Goal: Task Accomplishment & Management: Complete application form

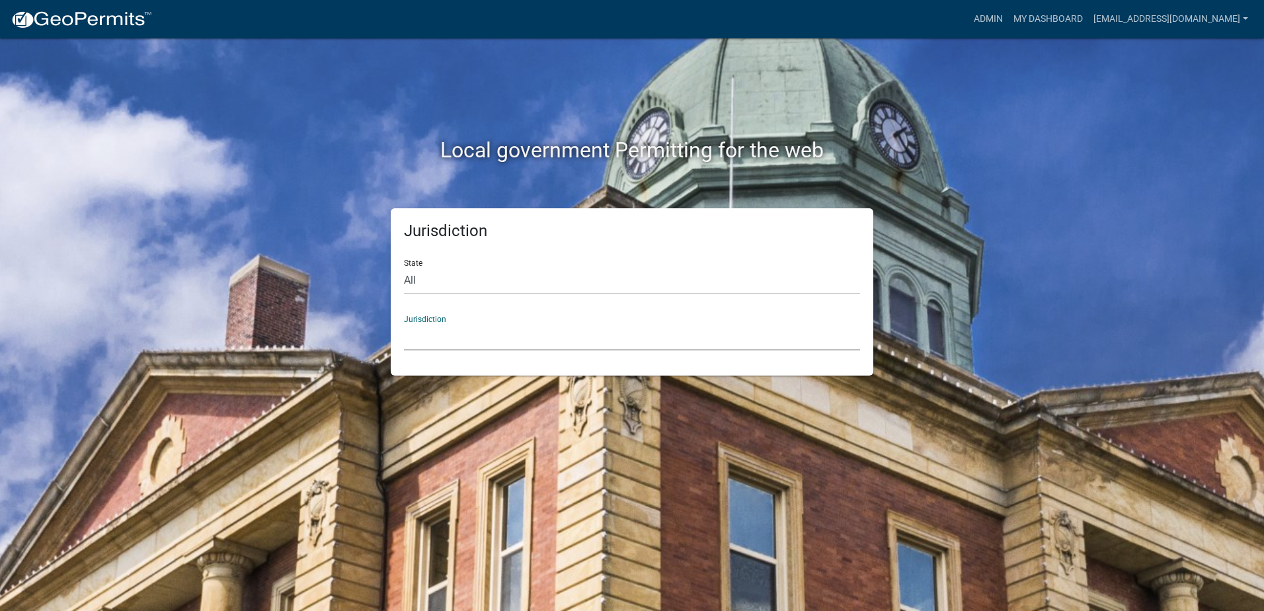
click at [417, 333] on select "[GEOGRAPHIC_DATA], [US_STATE] [GEOGRAPHIC_DATA], [US_STATE][PERSON_NAME][GEOGRA…" at bounding box center [632, 336] width 456 height 27
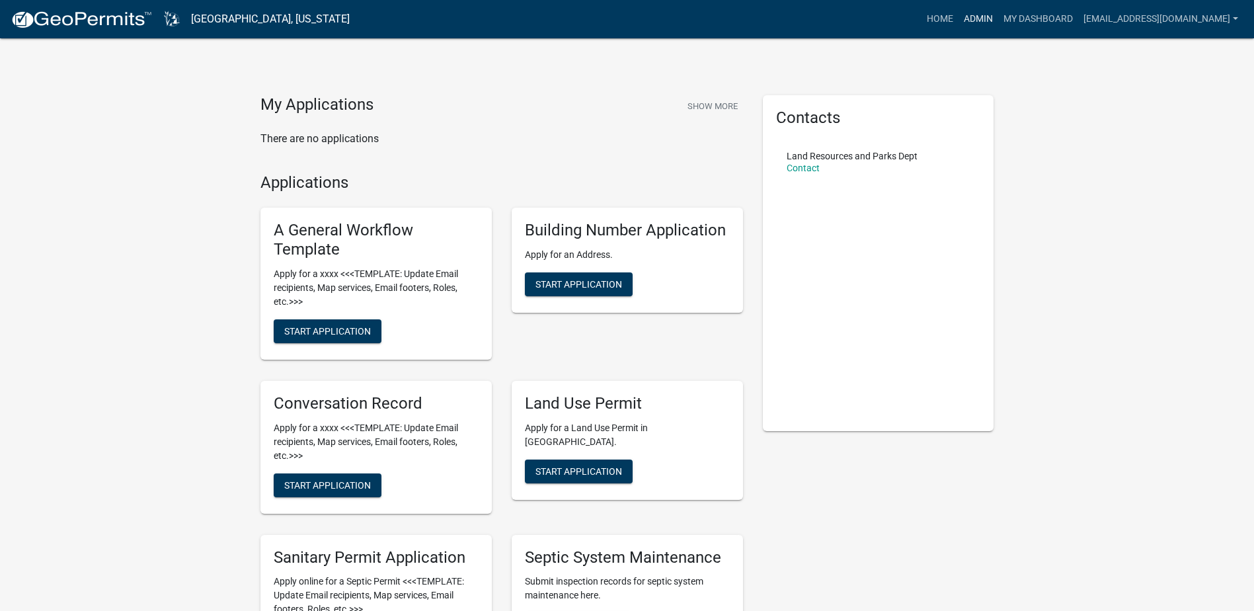
click at [998, 19] on link "Admin" at bounding box center [979, 19] width 40 height 25
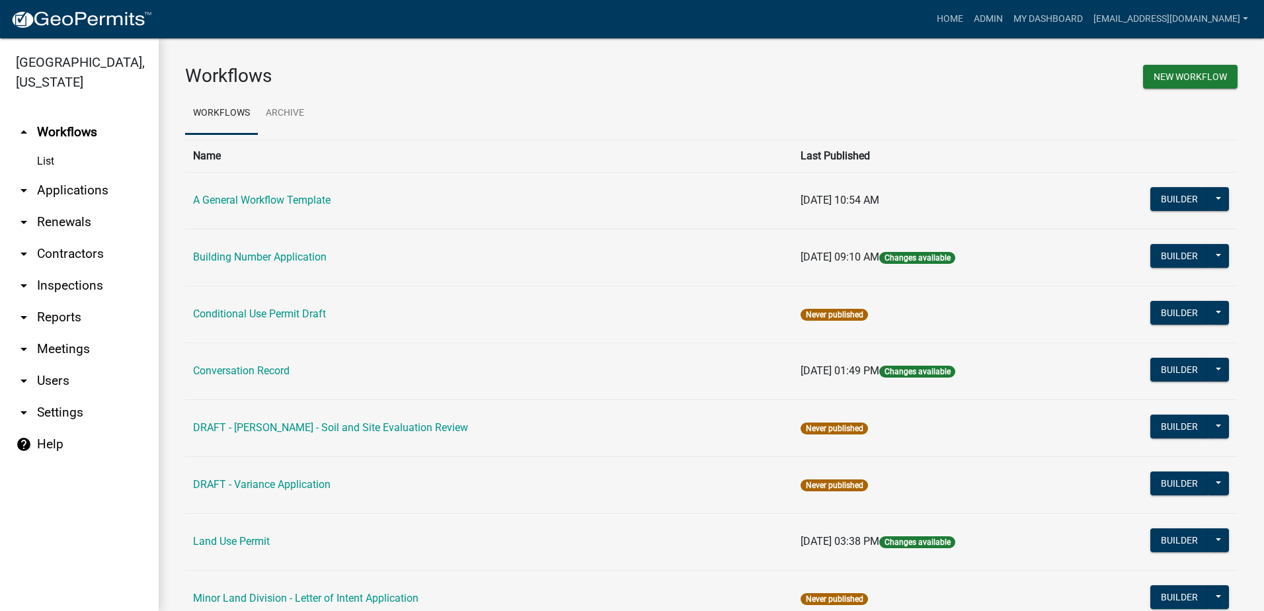
click at [44, 189] on link "arrow_drop_down Applications" at bounding box center [79, 191] width 159 height 32
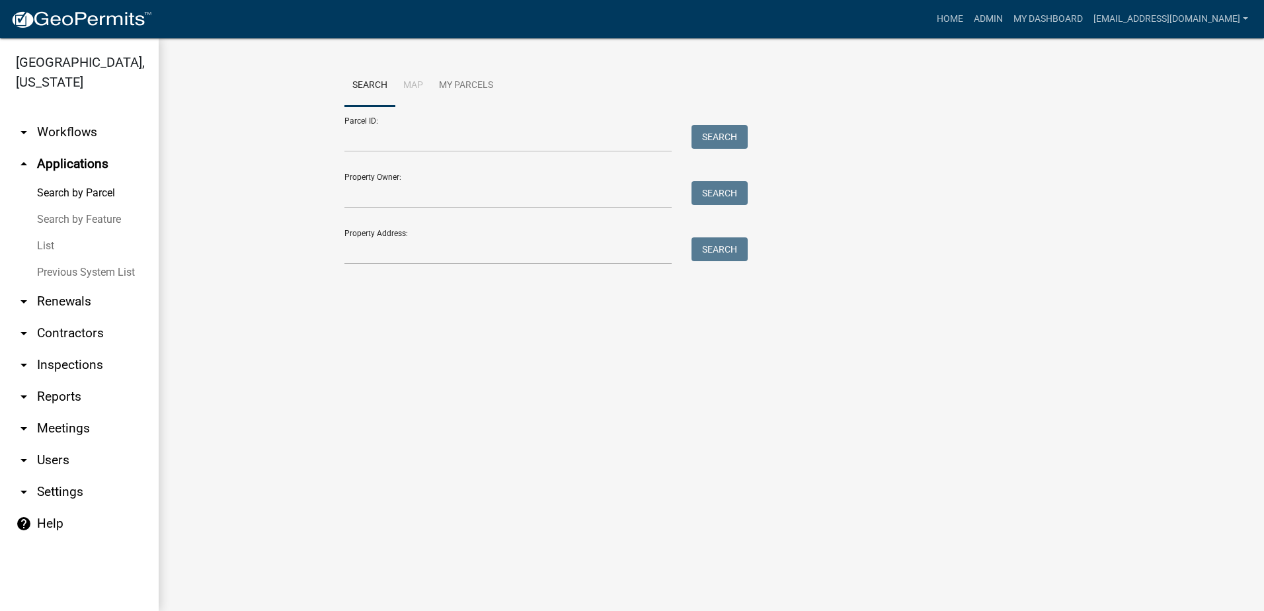
click at [20, 163] on icon "arrow_drop_up" at bounding box center [24, 164] width 16 height 16
click at [60, 128] on link "arrow_drop_down Workflows" at bounding box center [79, 132] width 159 height 32
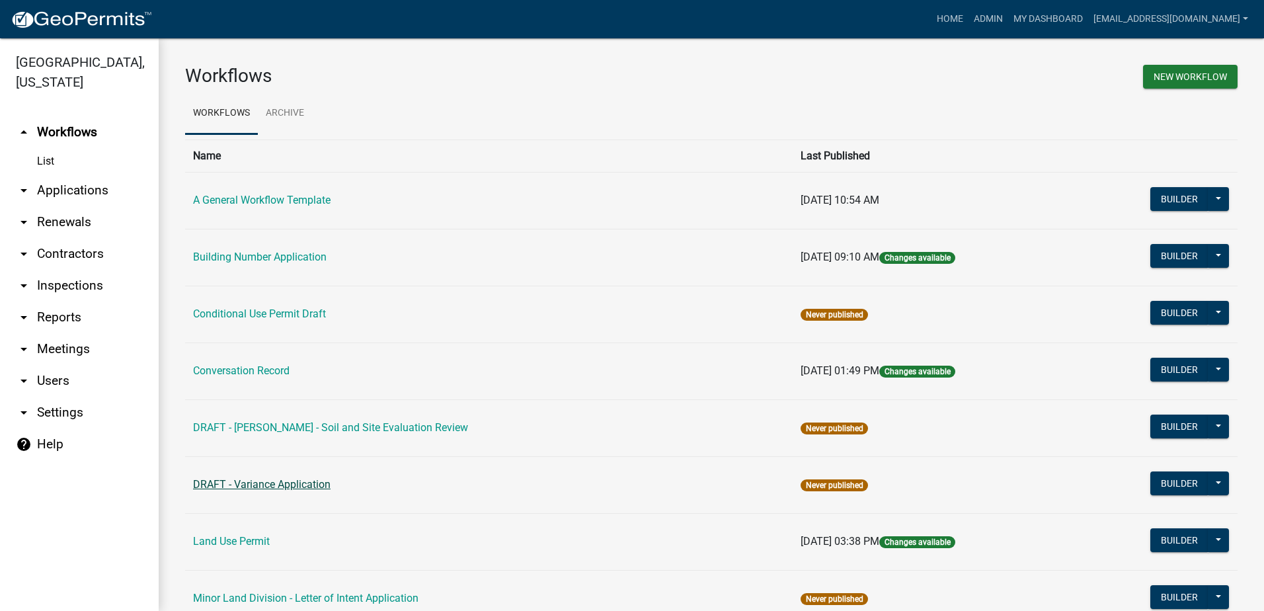
click at [247, 483] on link "DRAFT - Variance Application" at bounding box center [262, 484] width 138 height 13
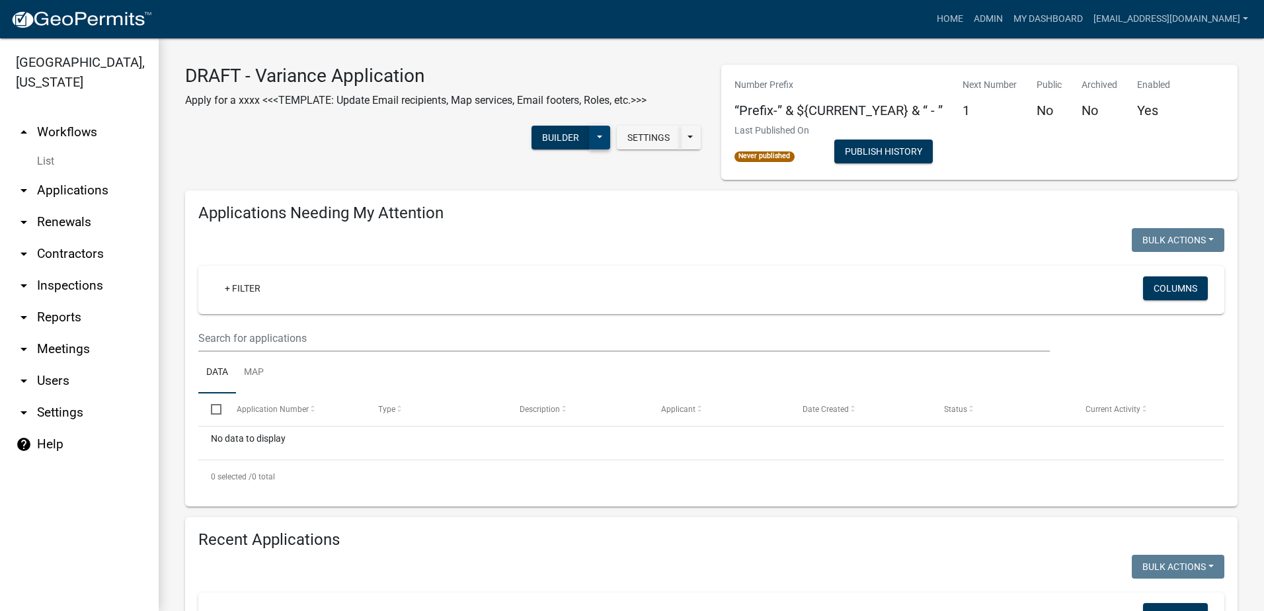
click at [592, 132] on button at bounding box center [599, 138] width 21 height 24
click at [563, 127] on button "Builder" at bounding box center [561, 138] width 58 height 24
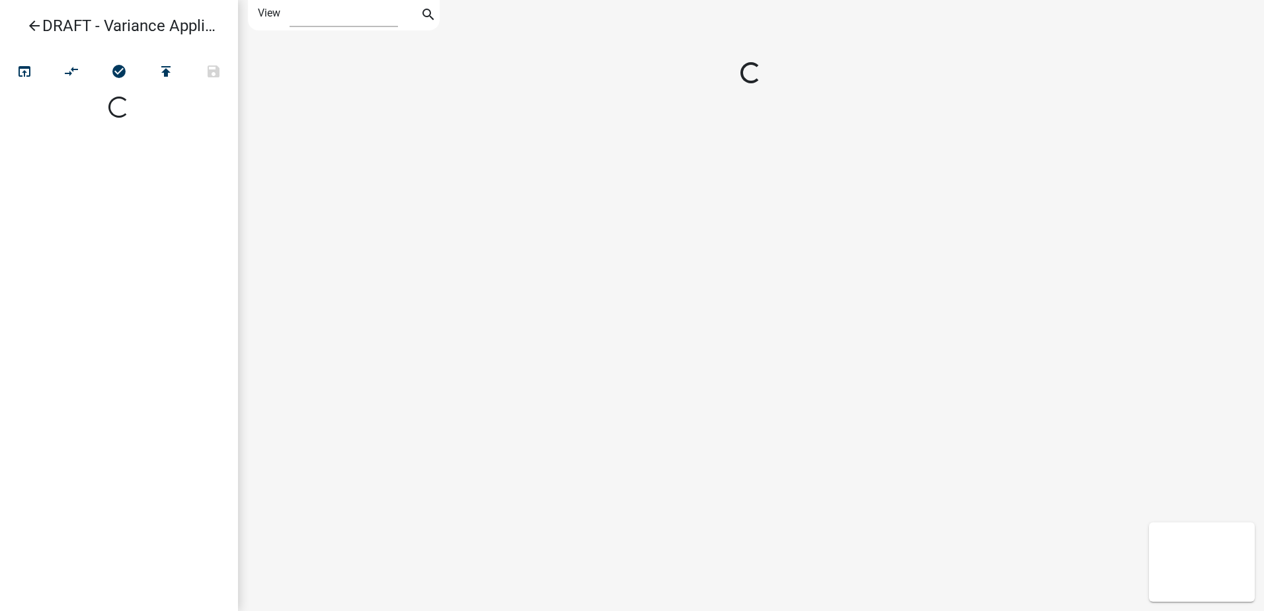
select select "1"
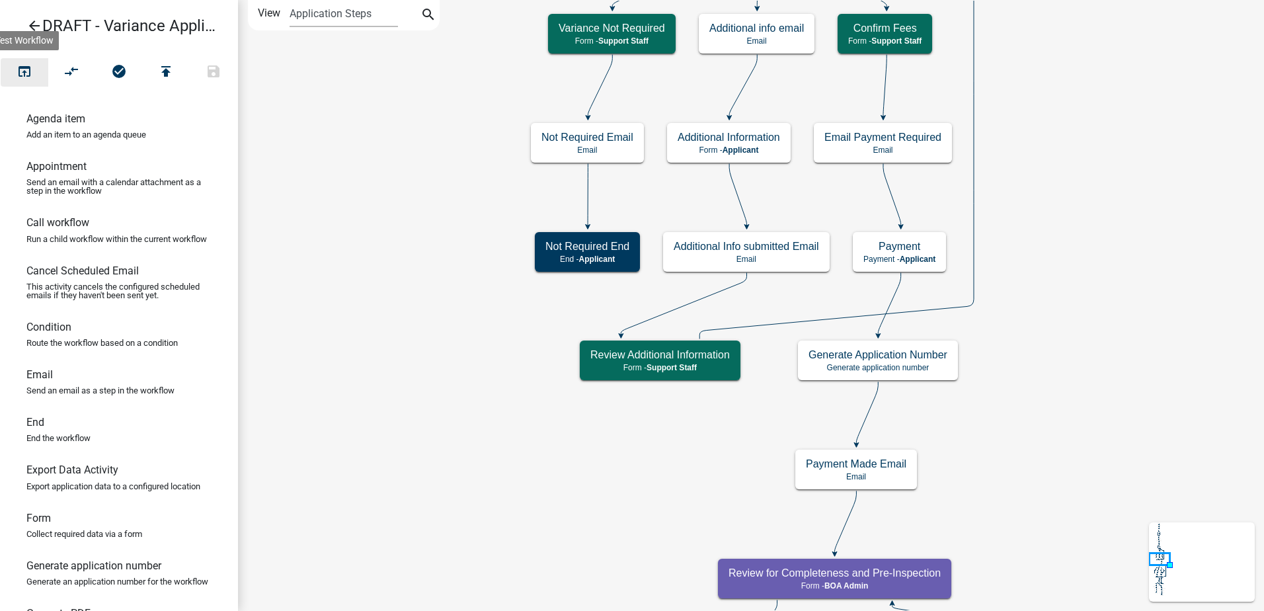
click at [24, 70] on icon "open_in_browser" at bounding box center [25, 72] width 16 height 19
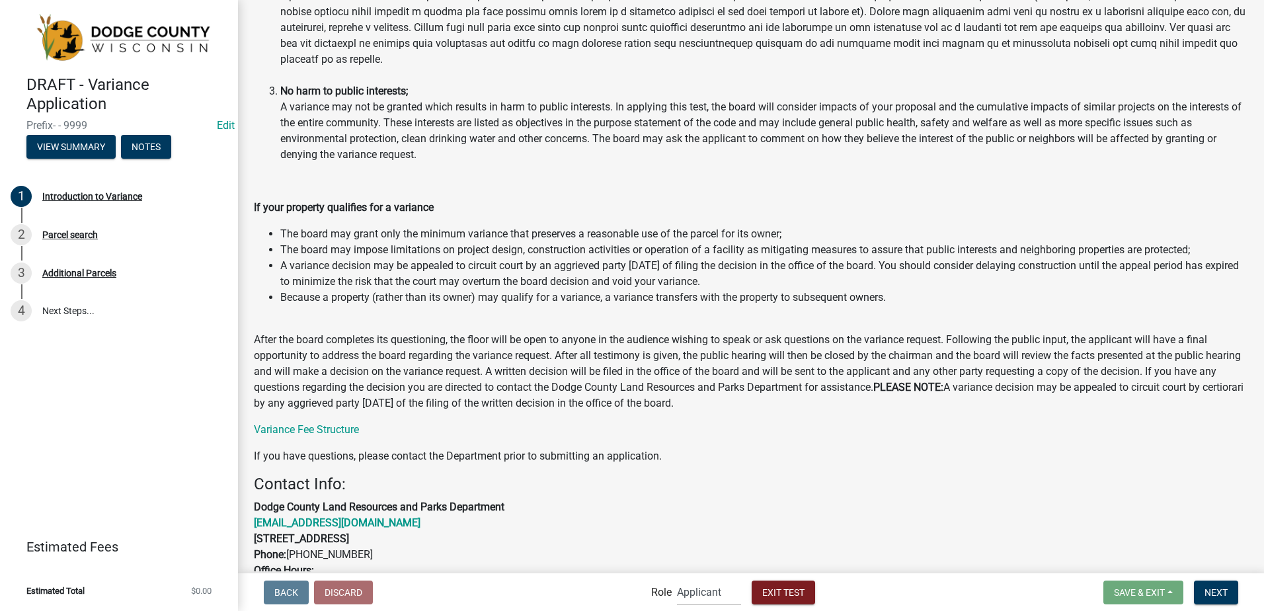
scroll to position [1152, 0]
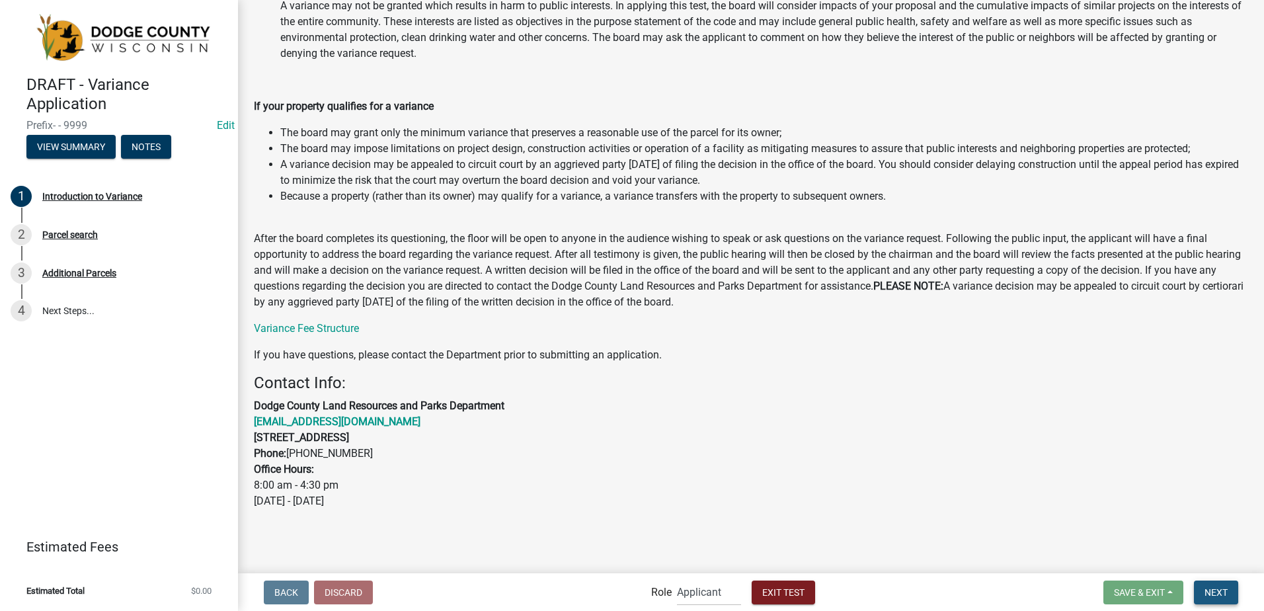
click at [1219, 588] on span "Next" at bounding box center [1216, 591] width 23 height 11
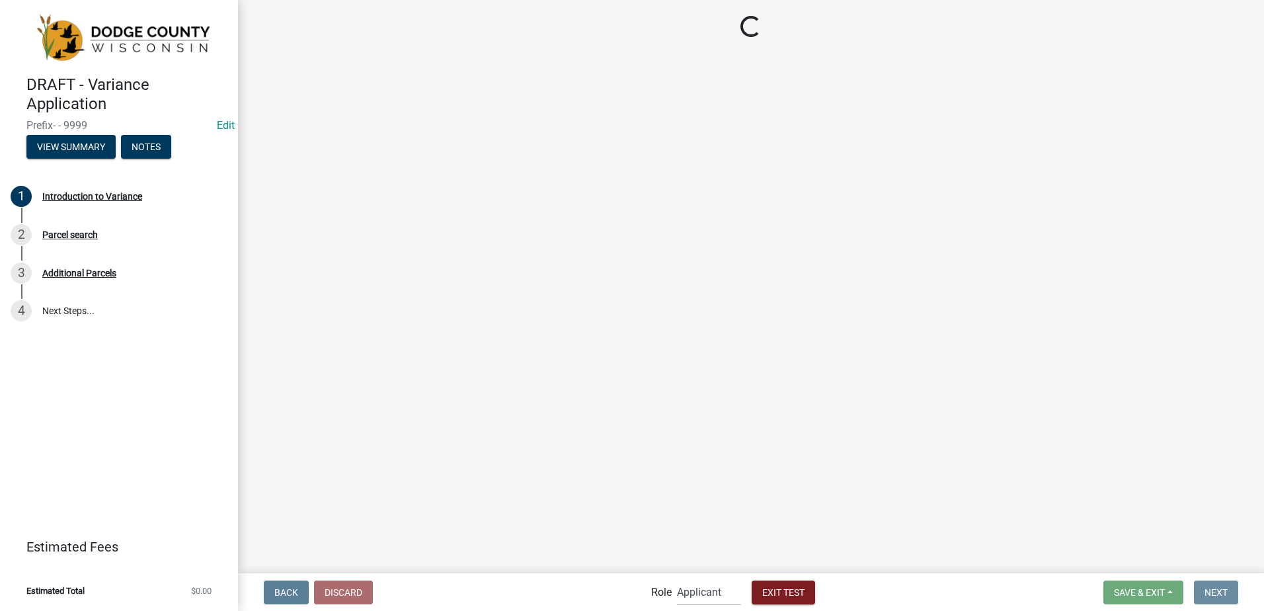
scroll to position [0, 0]
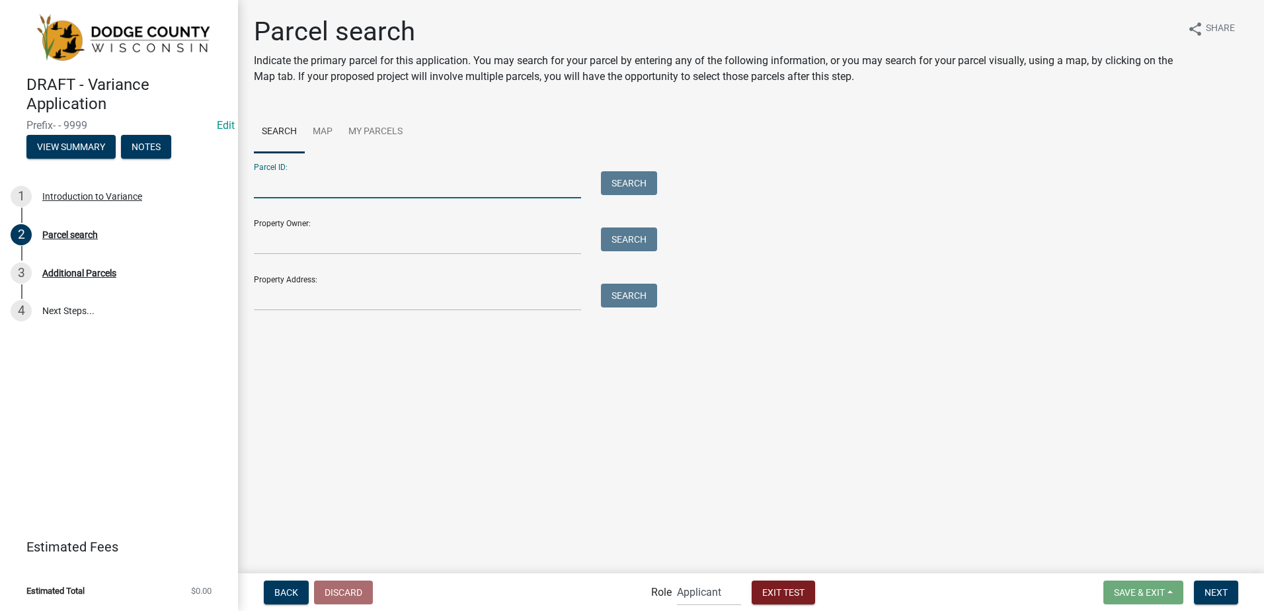
click at [261, 186] on input "Parcel ID:" at bounding box center [417, 184] width 327 height 27
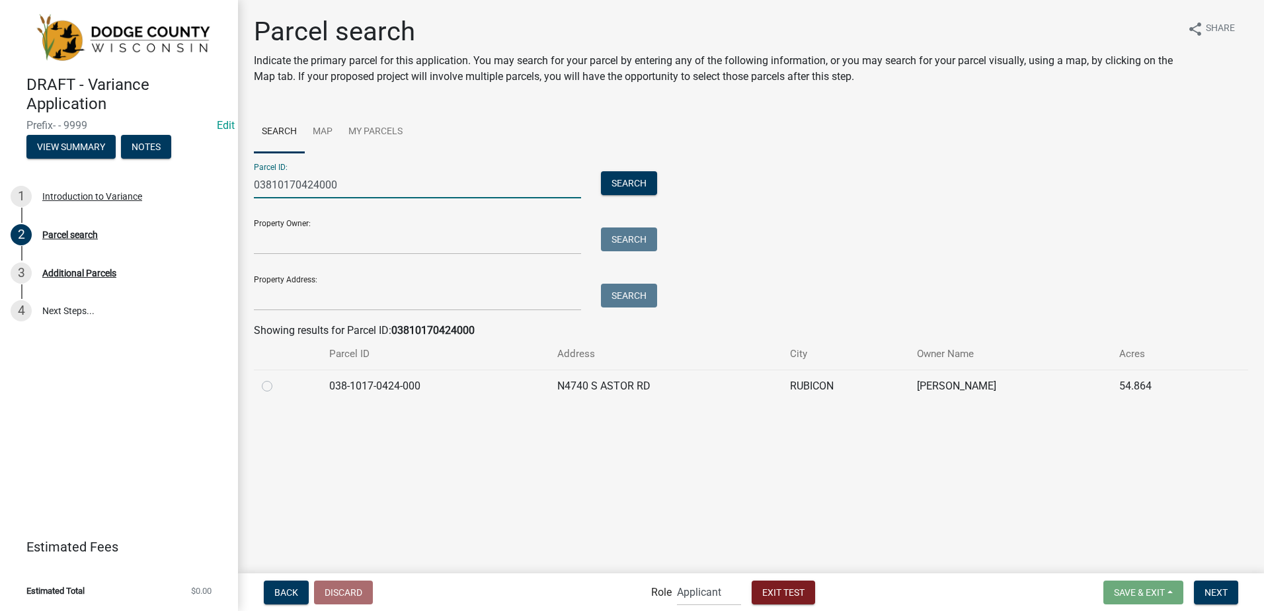
type input "03810170424000"
click at [278, 378] on label at bounding box center [278, 378] width 0 height 0
click at [278, 384] on input "radio" at bounding box center [282, 382] width 9 height 9
radio input "true"
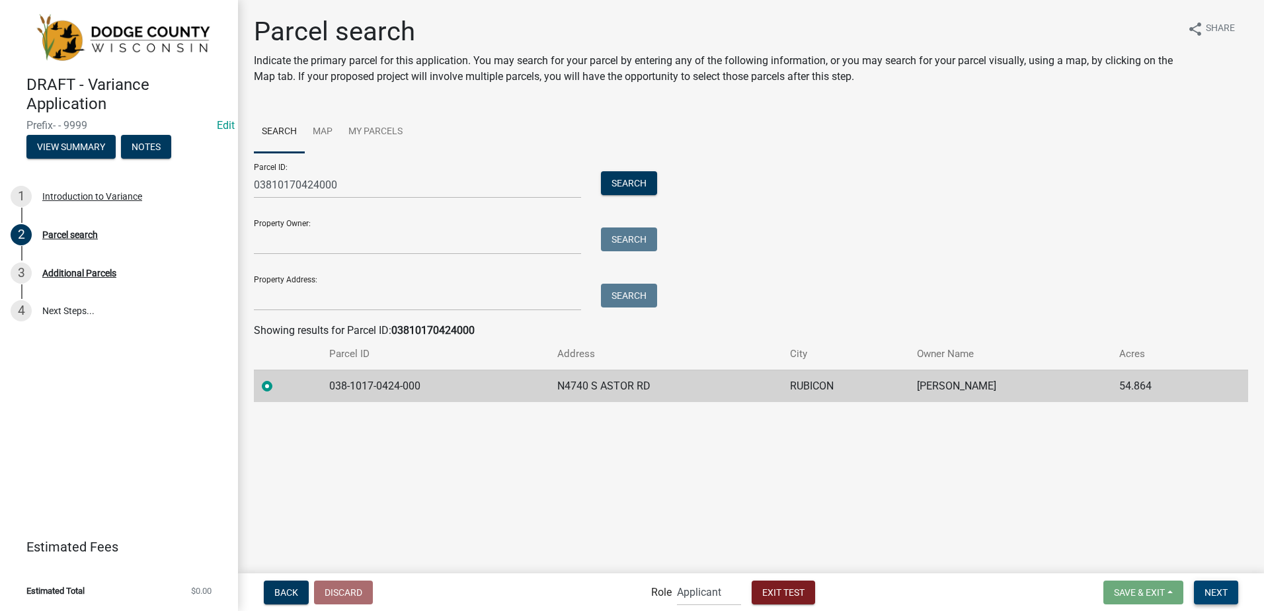
click at [1222, 596] on span "Next" at bounding box center [1216, 591] width 23 height 11
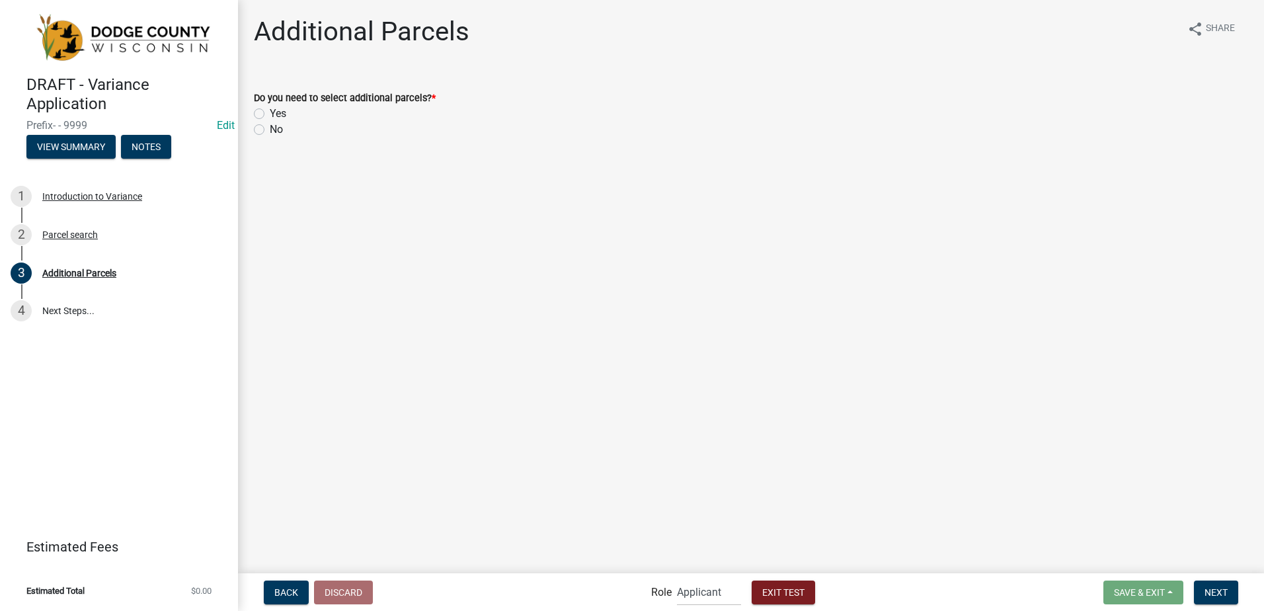
click at [270, 130] on label "No" at bounding box center [276, 130] width 13 height 16
click at [270, 130] on input "No" at bounding box center [274, 126] width 9 height 9
radio input "true"
click at [1217, 592] on span "Next" at bounding box center [1216, 591] width 23 height 11
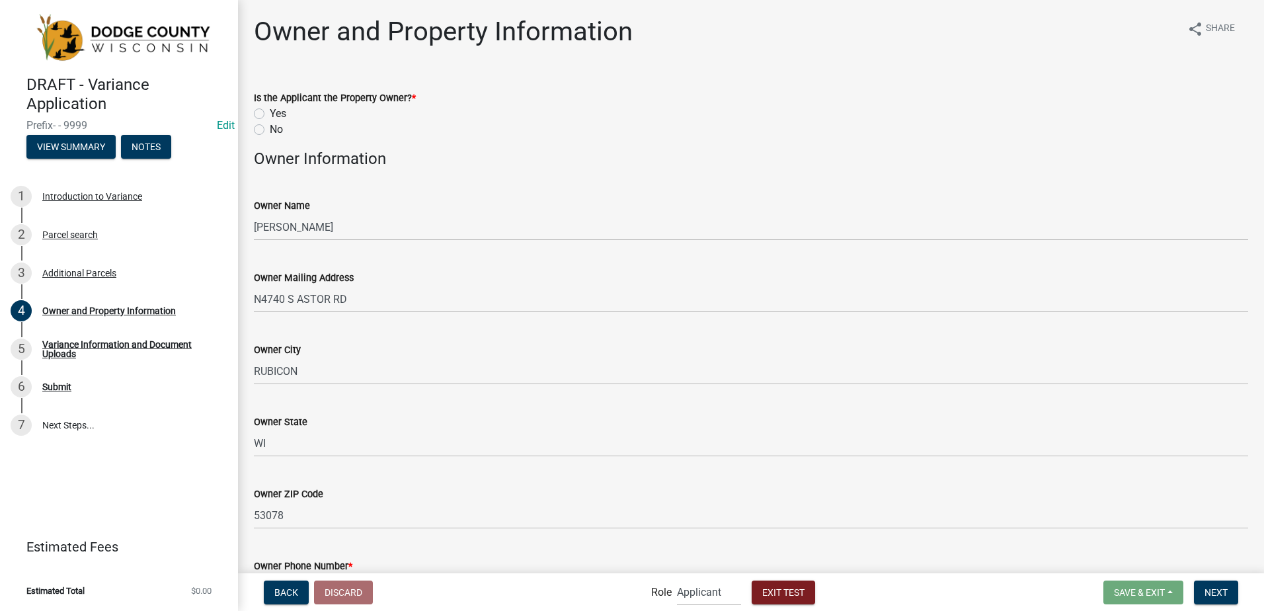
click at [270, 130] on label "No" at bounding box center [276, 130] width 13 height 16
click at [270, 130] on input "No" at bounding box center [274, 126] width 9 height 9
radio input "true"
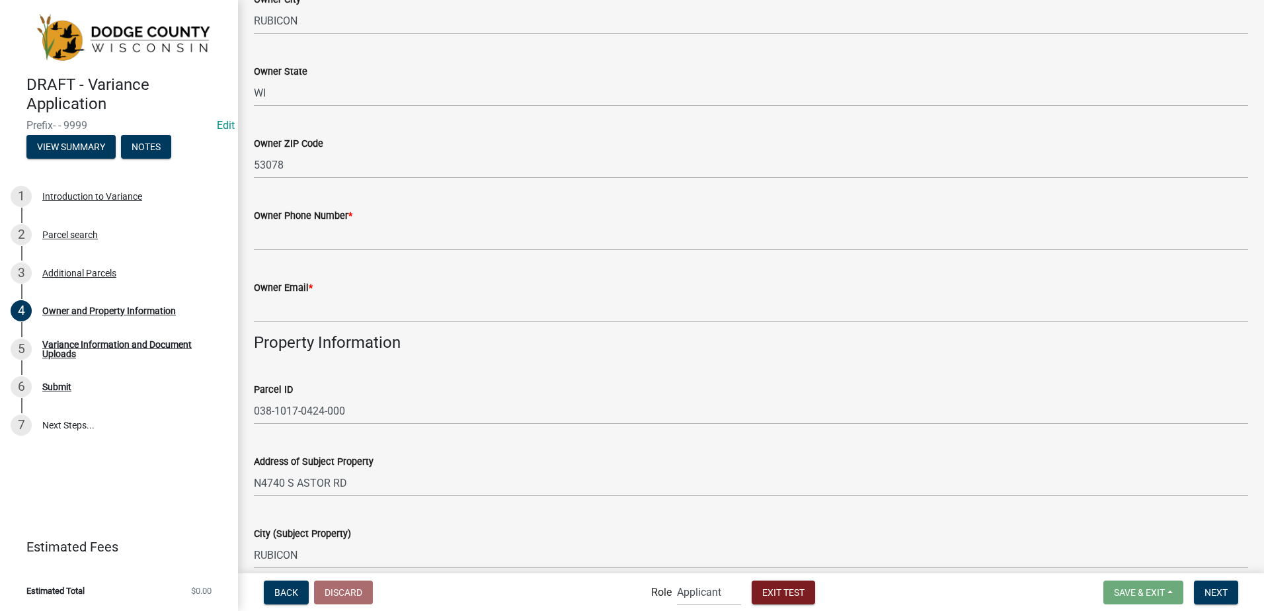
scroll to position [331, 0]
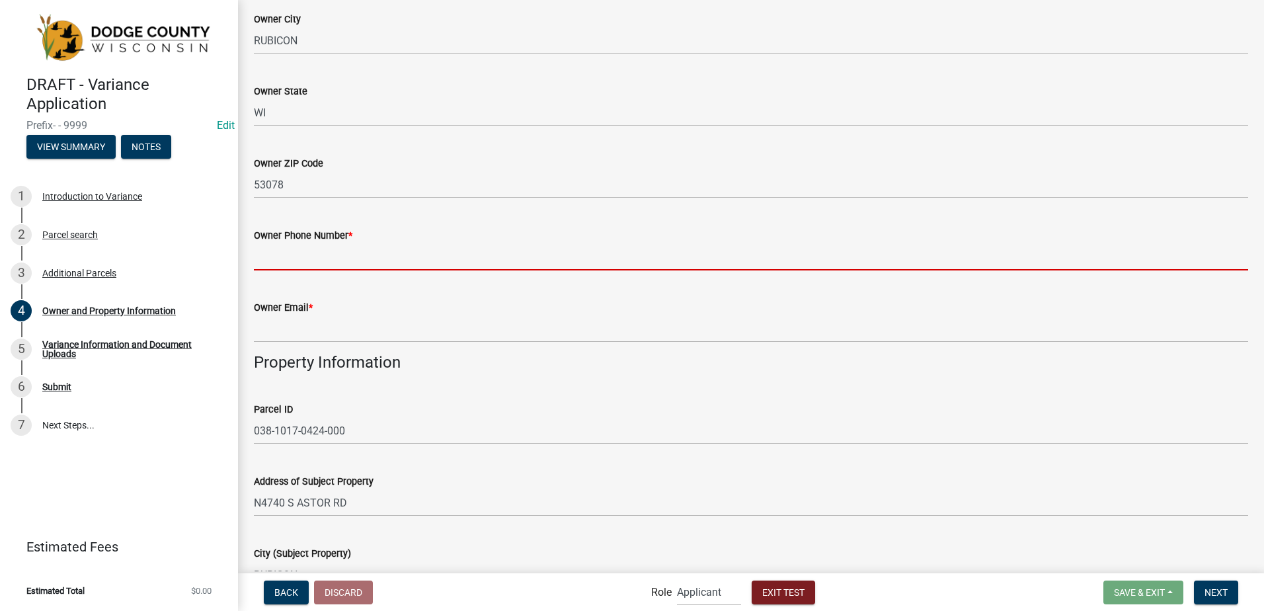
click at [278, 259] on input "Owner Phone Number *" at bounding box center [751, 256] width 994 height 27
type input "9203861001"
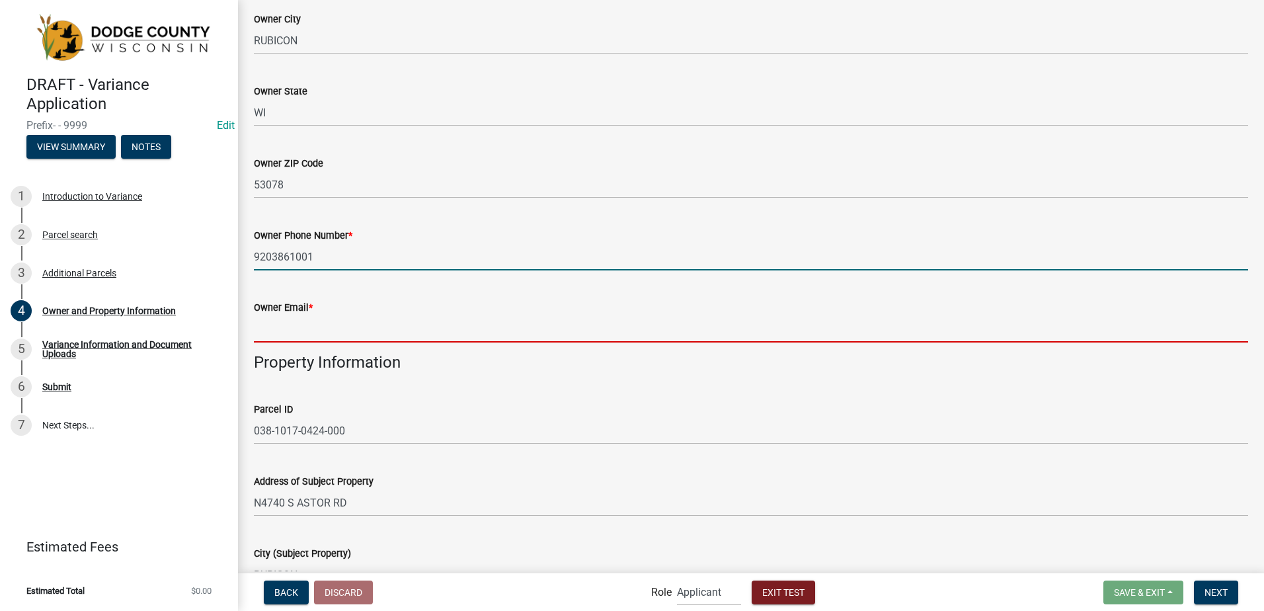
type input "[PERSON_NAME][EMAIL_ADDRESS][DOMAIN_NAME]"
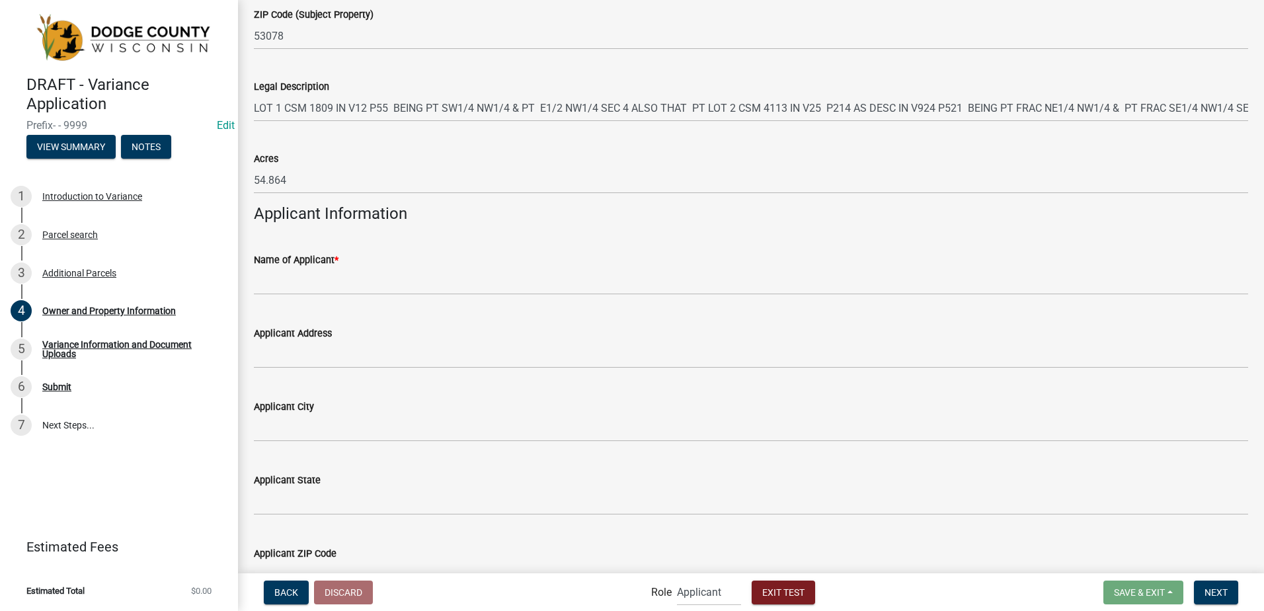
scroll to position [992, 0]
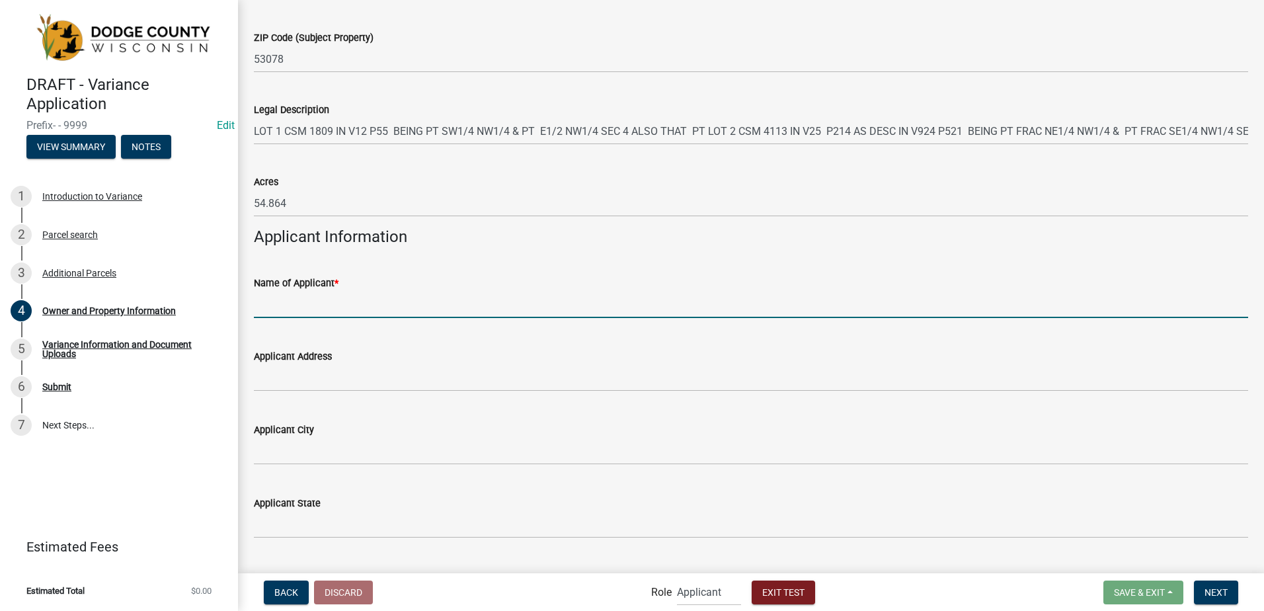
click at [331, 300] on input "Name of Applicant *" at bounding box center [751, 304] width 994 height 27
type input "[PERSON_NAME]"
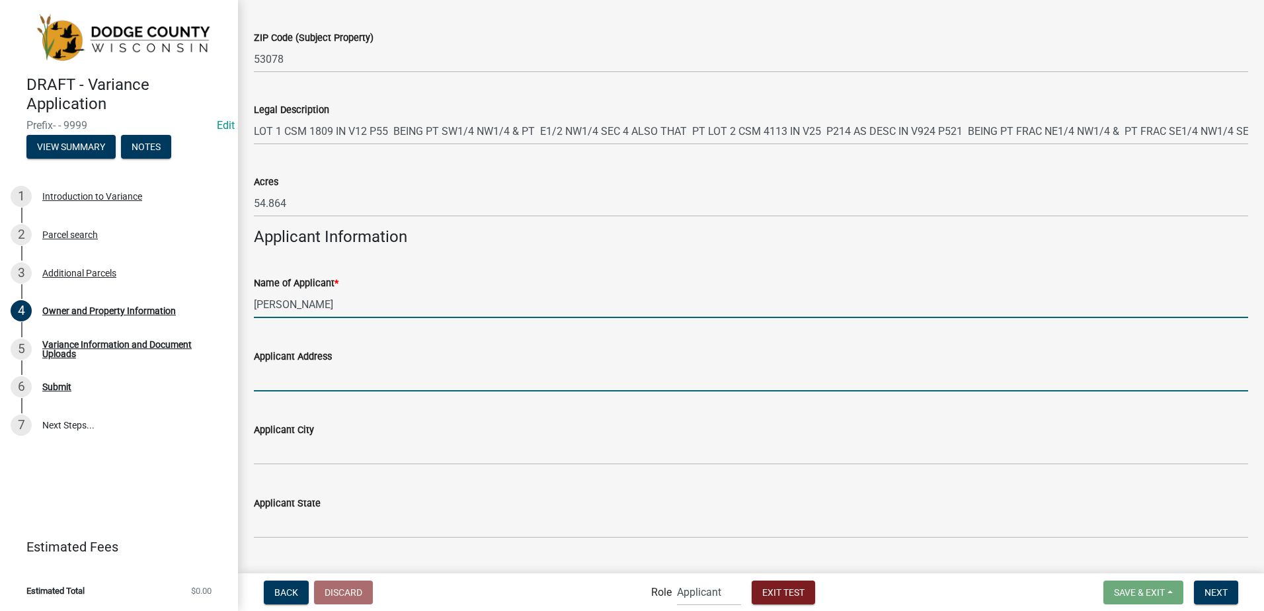
click at [276, 385] on input "Applicant Address" at bounding box center [751, 377] width 994 height 27
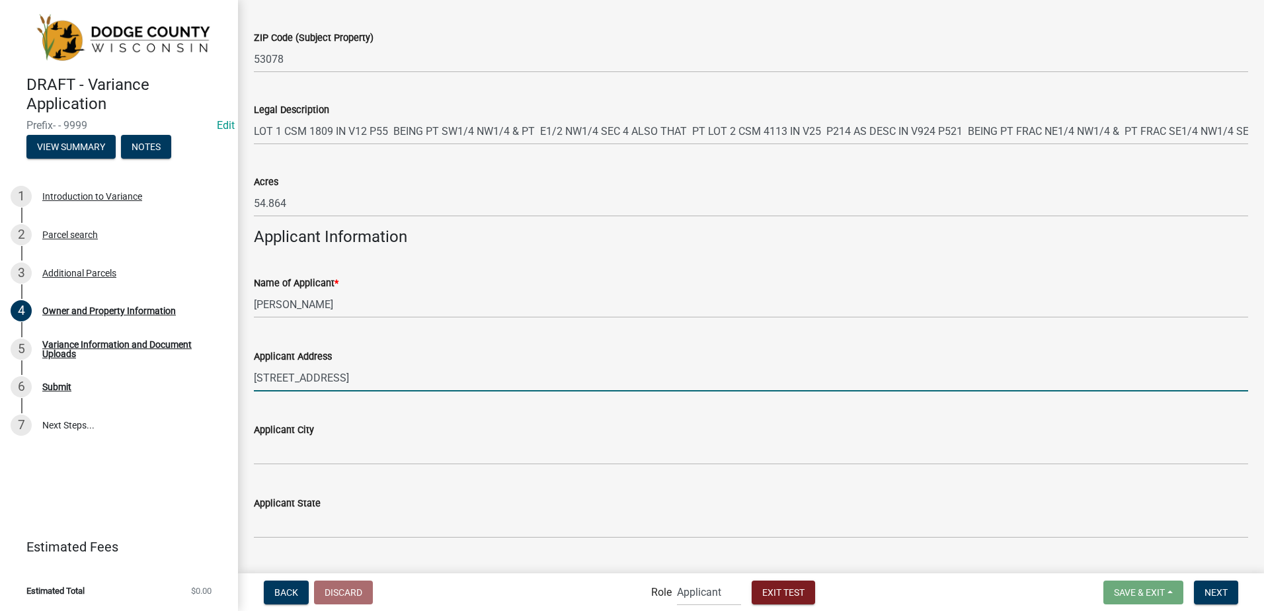
type input "[STREET_ADDRESS]"
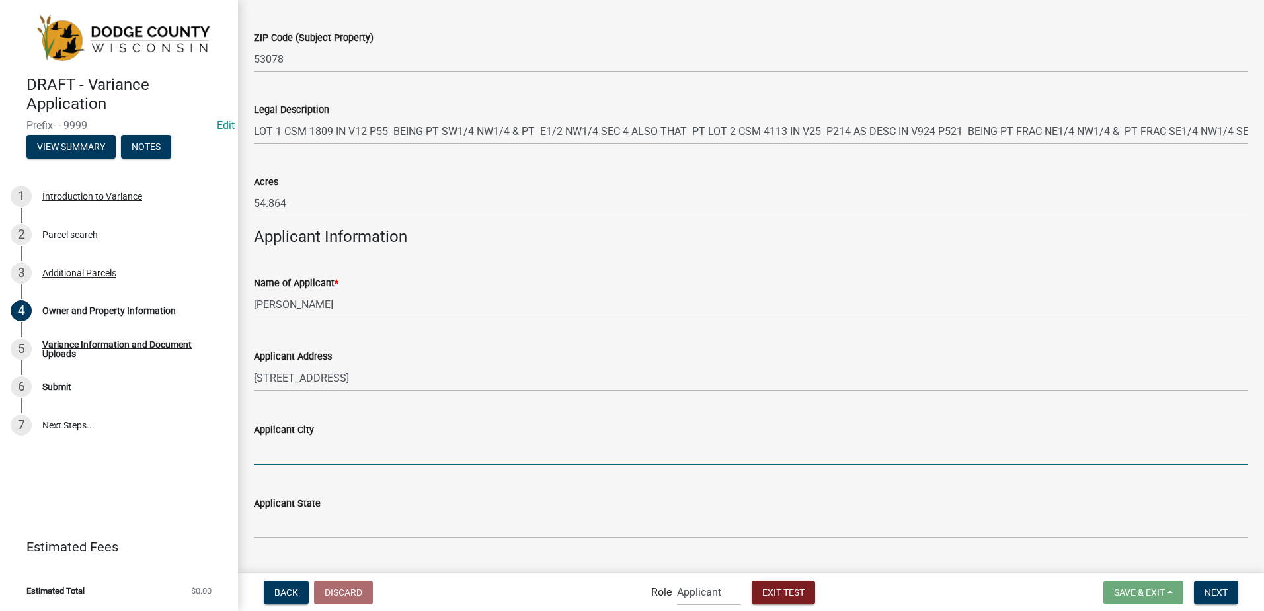
click at [280, 456] on input "Applicant City" at bounding box center [751, 451] width 994 height 27
type input "JUNEAU"
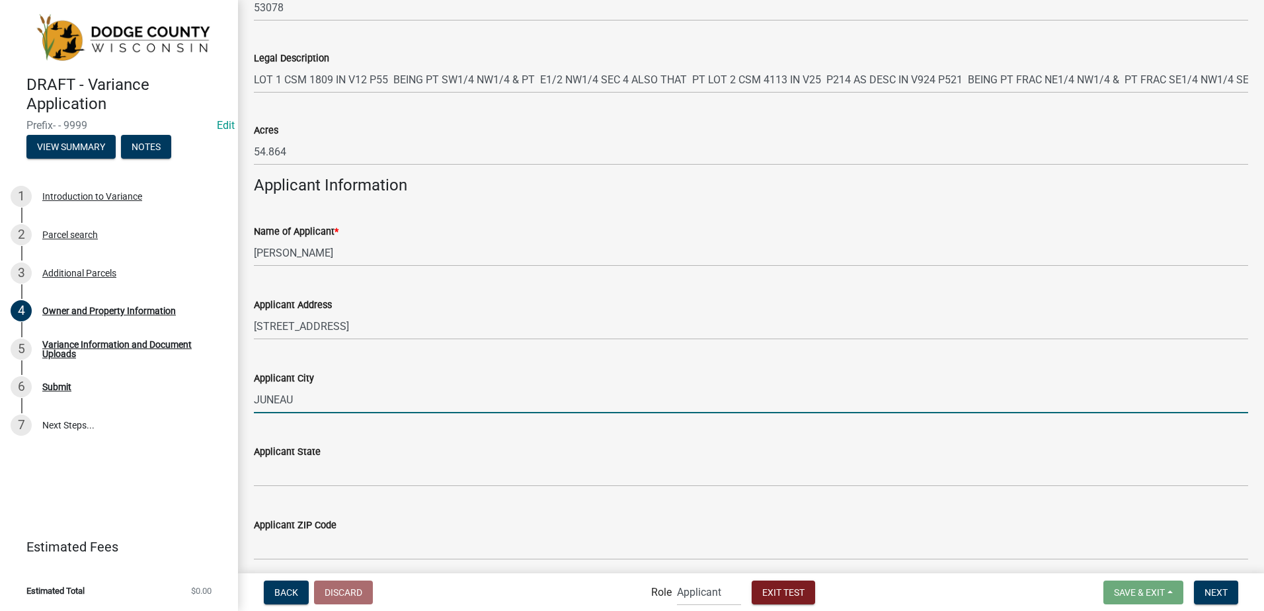
scroll to position [1058, 0]
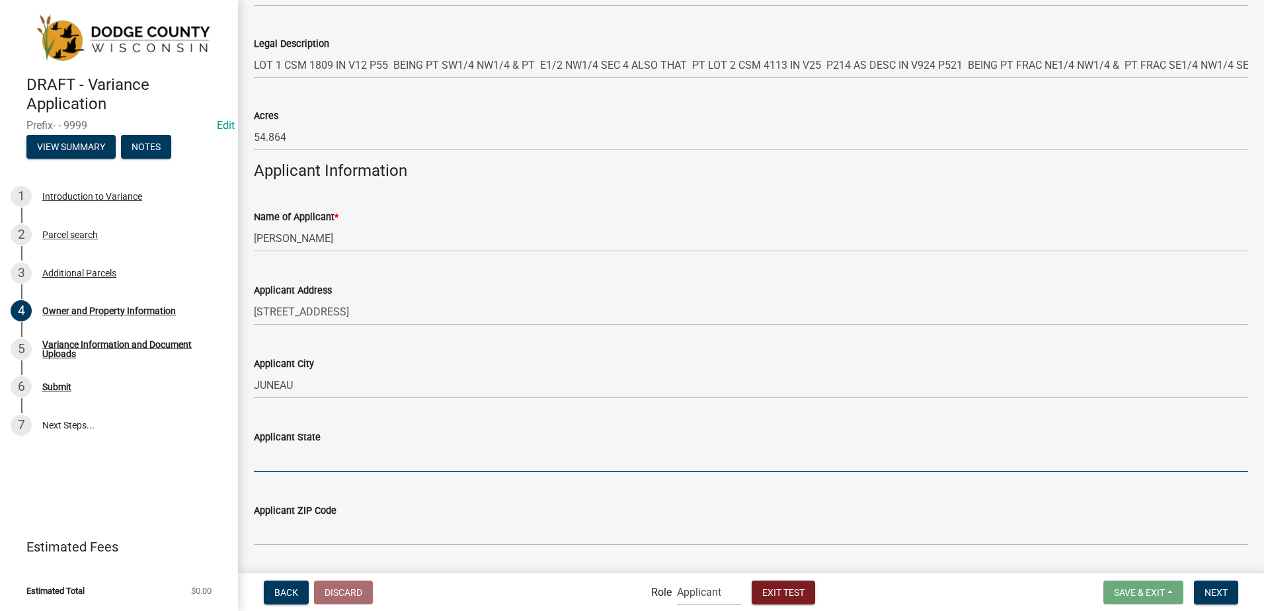
click at [303, 469] on input "Applicant State" at bounding box center [751, 458] width 994 height 27
type input "WI"
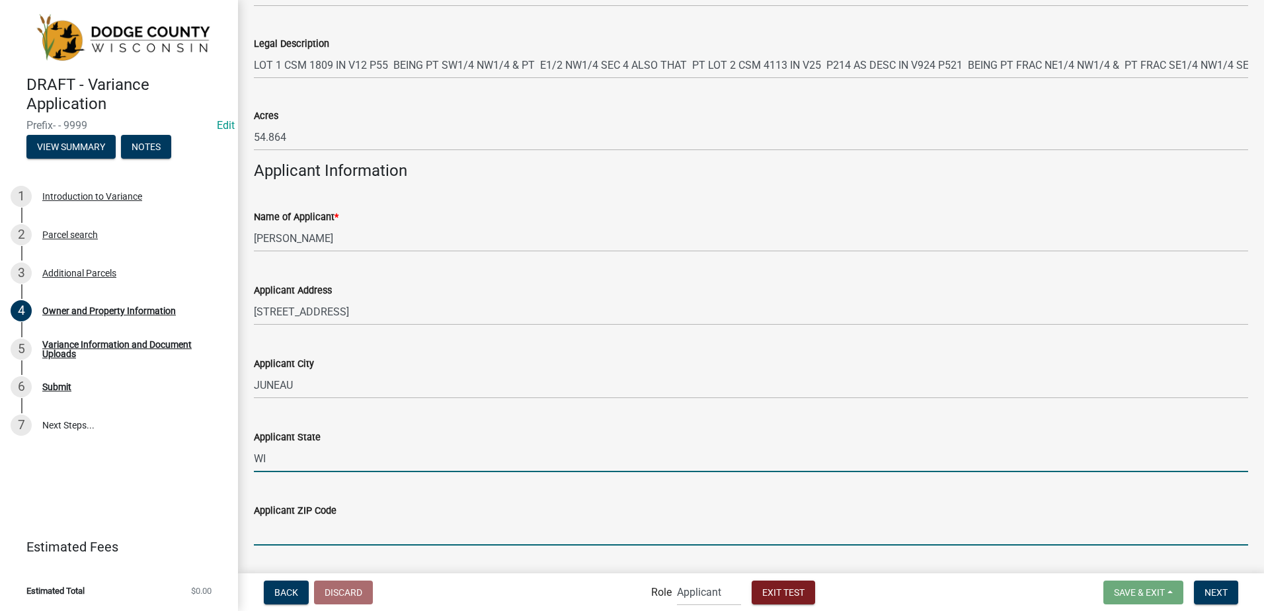
click at [288, 523] on input "Applicant ZIP Code" at bounding box center [751, 531] width 994 height 27
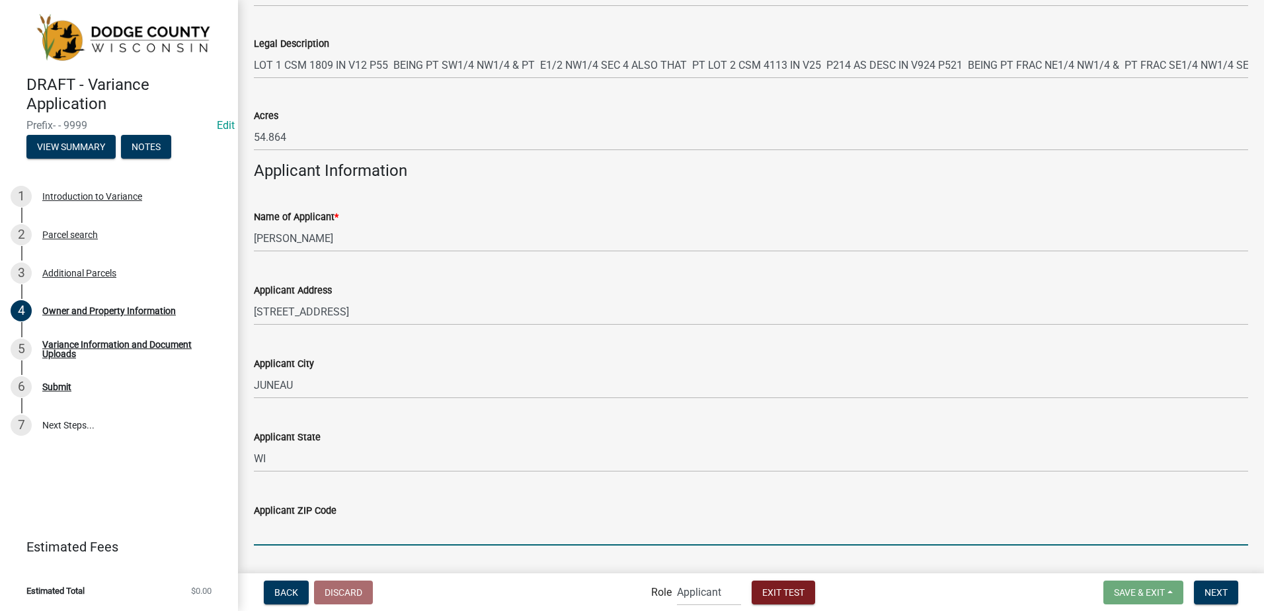
type input "53039"
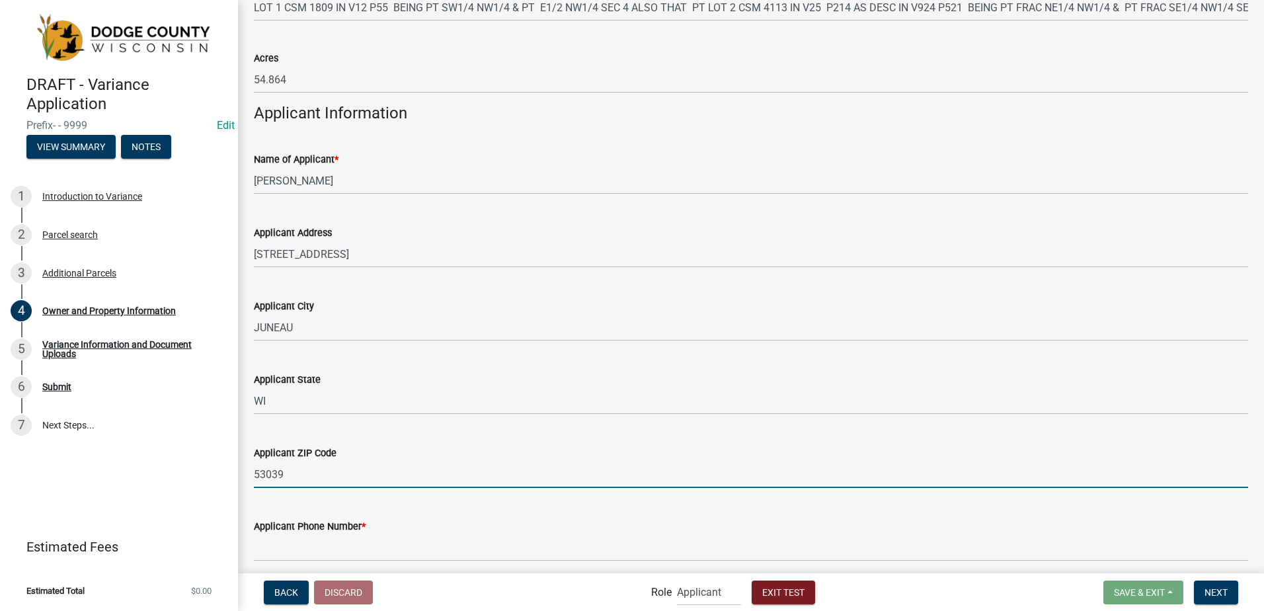
scroll to position [1242, 0]
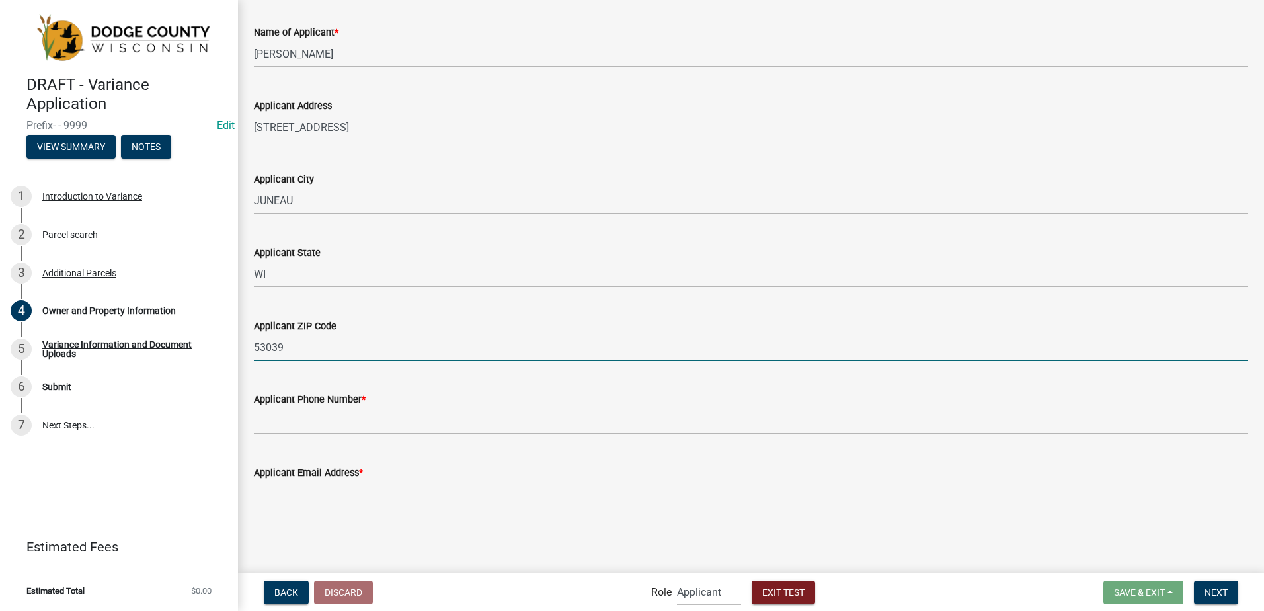
click at [310, 432] on wm-data-entity-input "Applicant Phone Number *" at bounding box center [751, 409] width 994 height 73
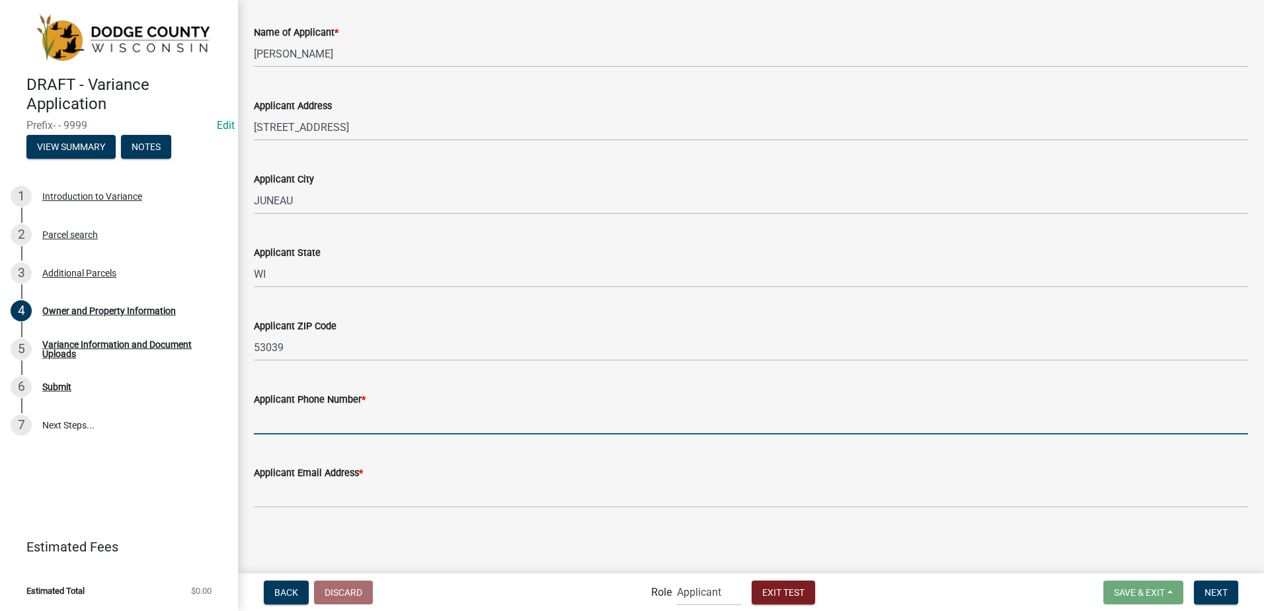
click at [309, 422] on input "Applicant Phone Number *" at bounding box center [751, 420] width 994 height 27
type input "9203863702"
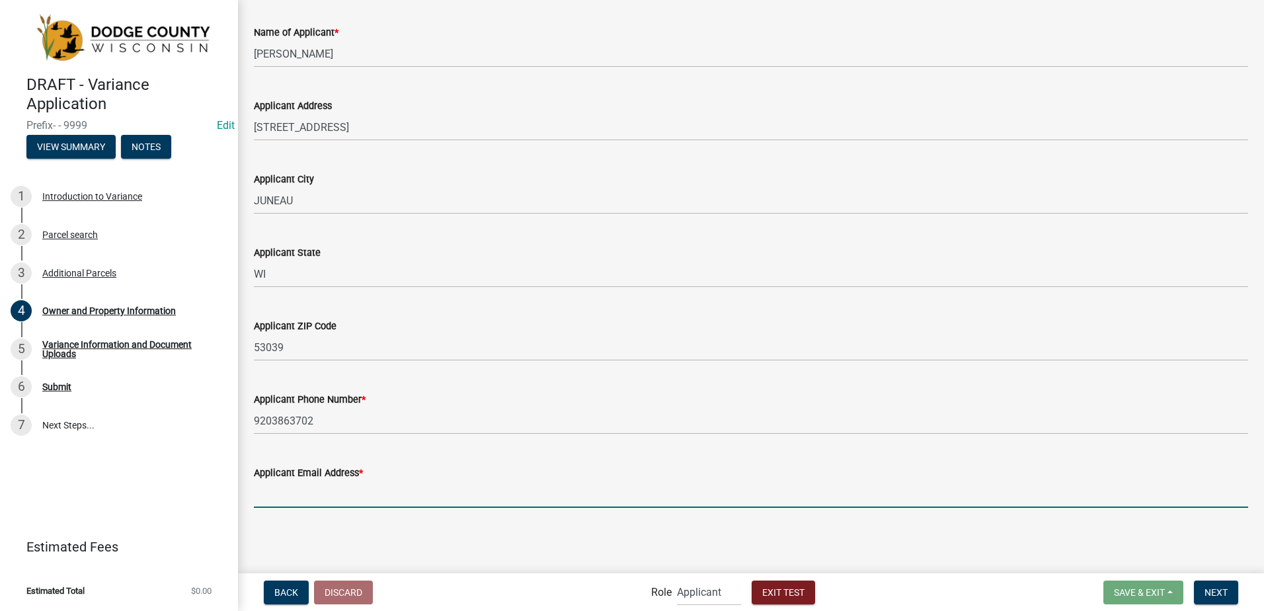
click at [292, 499] on input "Applicant Email Address *" at bounding box center [751, 494] width 994 height 27
drag, startPoint x: 273, startPoint y: 493, endPoint x: 246, endPoint y: 490, distance: 27.2
click at [246, 490] on div "Applicant Email Address * [PERSON_NAME][EMAIL_ADDRESS][DOMAIN_NAME]" at bounding box center [751, 476] width 1014 height 61
type input "[PERSON_NAME][EMAIL_ADDRESS][DOMAIN_NAME]"
click at [1217, 594] on span "Next" at bounding box center [1216, 591] width 23 height 11
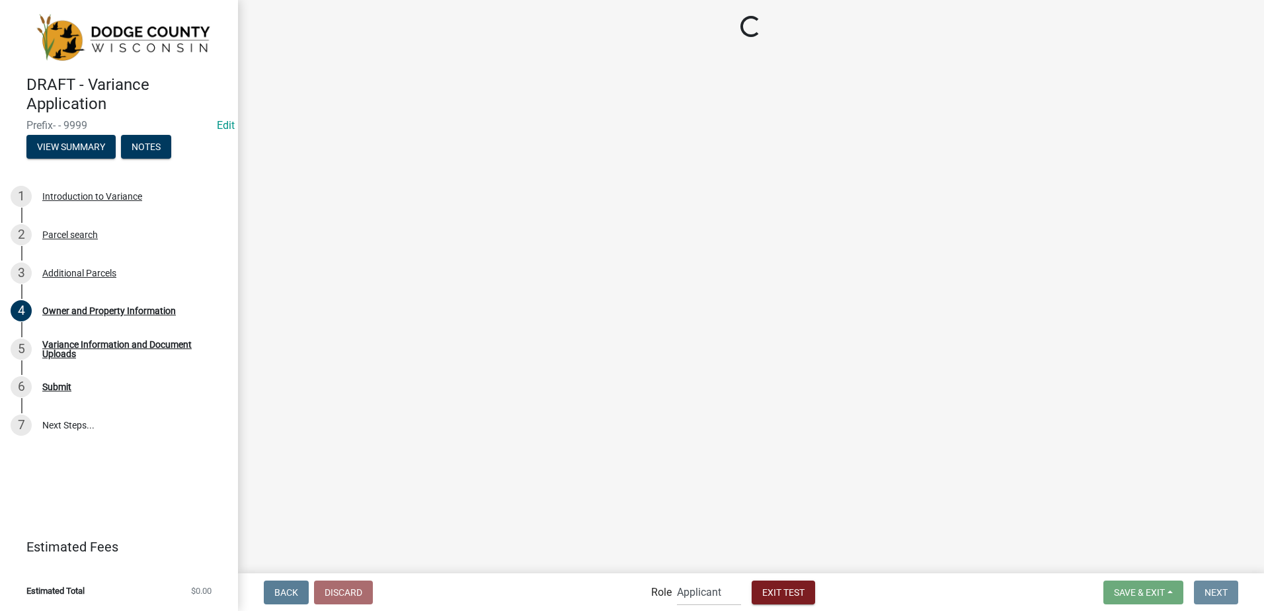
scroll to position [0, 0]
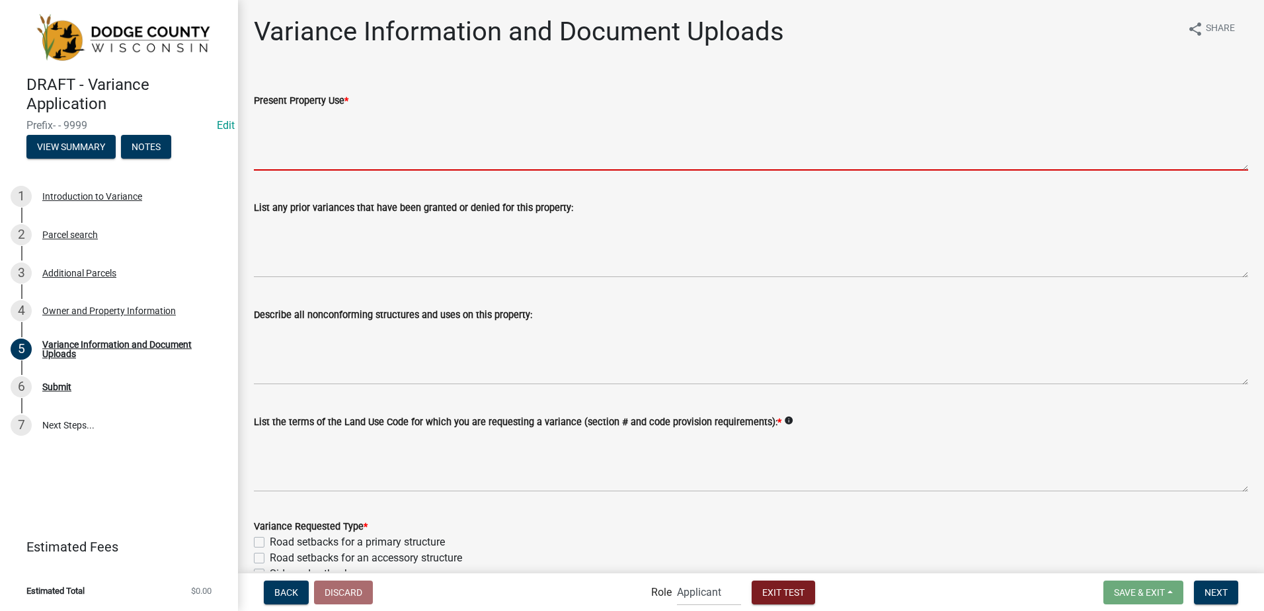
click at [293, 146] on textarea "Present Property Use *" at bounding box center [751, 139] width 994 height 62
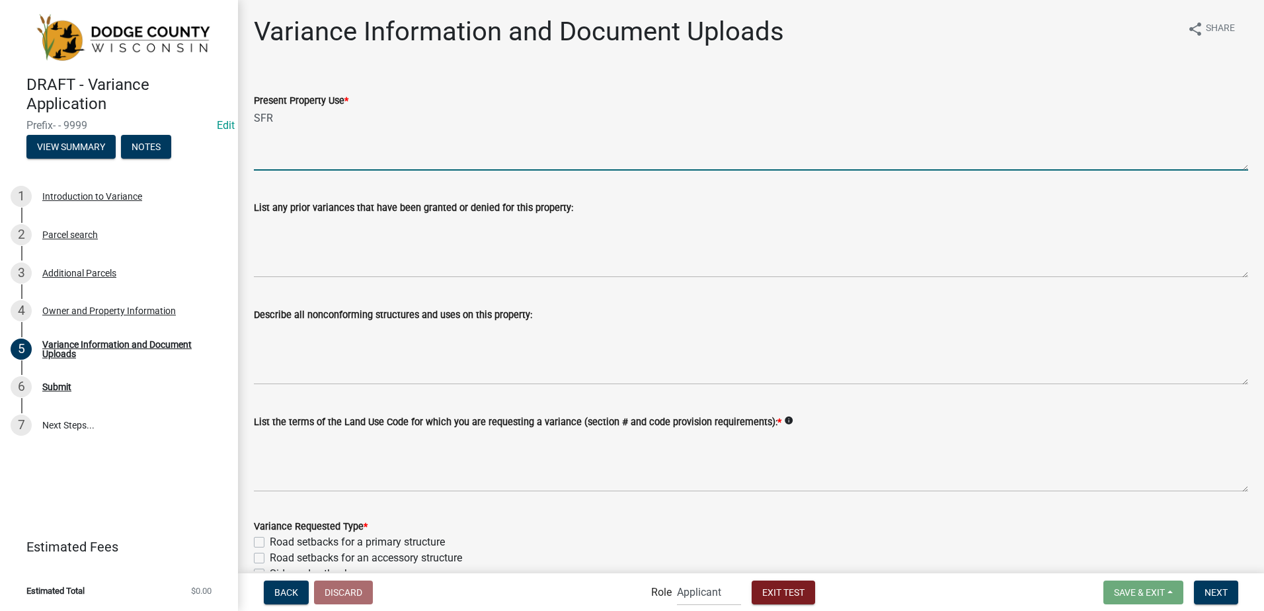
type textarea "SFR"
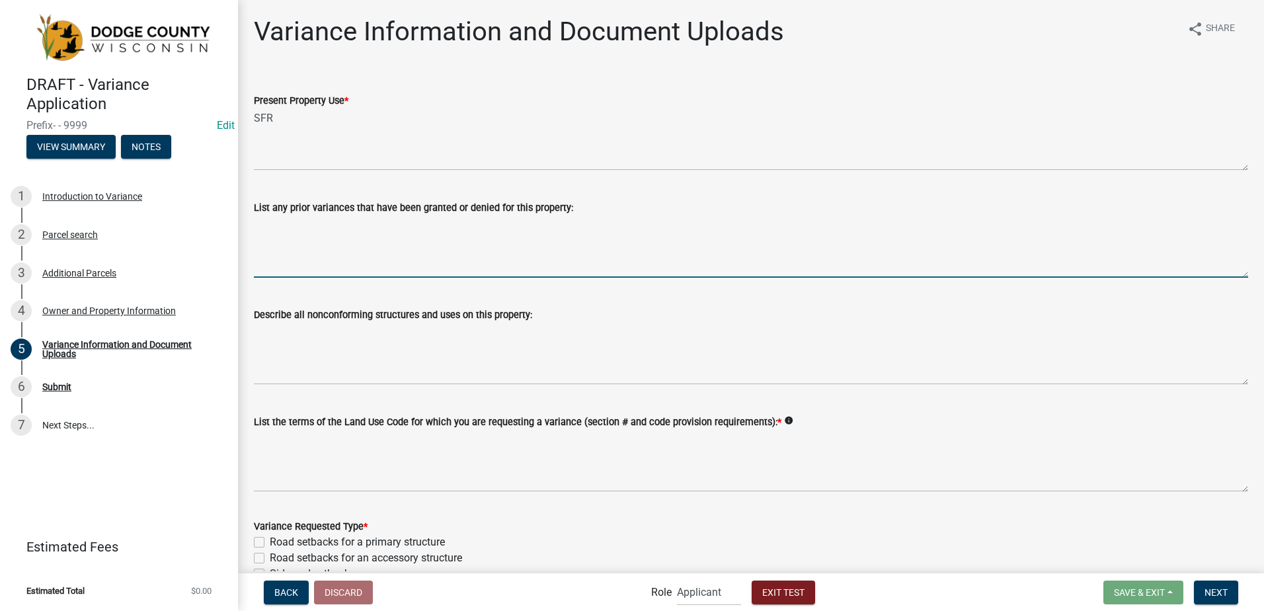
click at [292, 248] on textarea "List any prior variances that have been granted or denied for this property:" at bounding box center [751, 247] width 994 height 62
type textarea "SF"
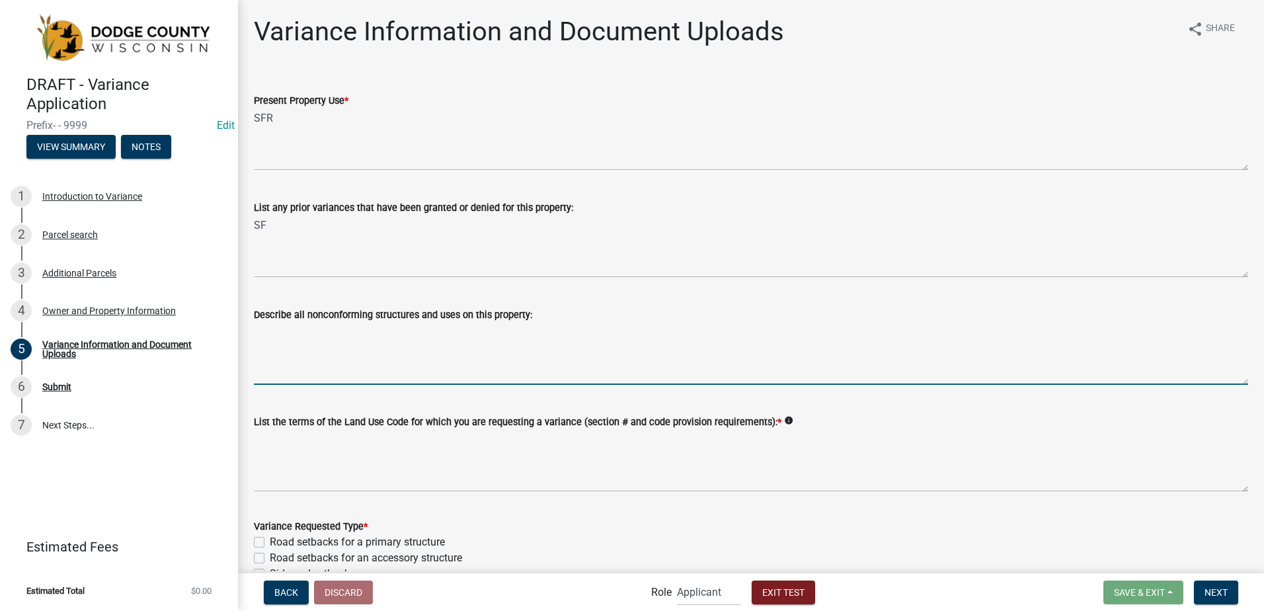
click at [301, 373] on textarea "Describe all nonconforming structures and uses on this property:" at bounding box center [751, 354] width 994 height 62
type textarea "sdfds"
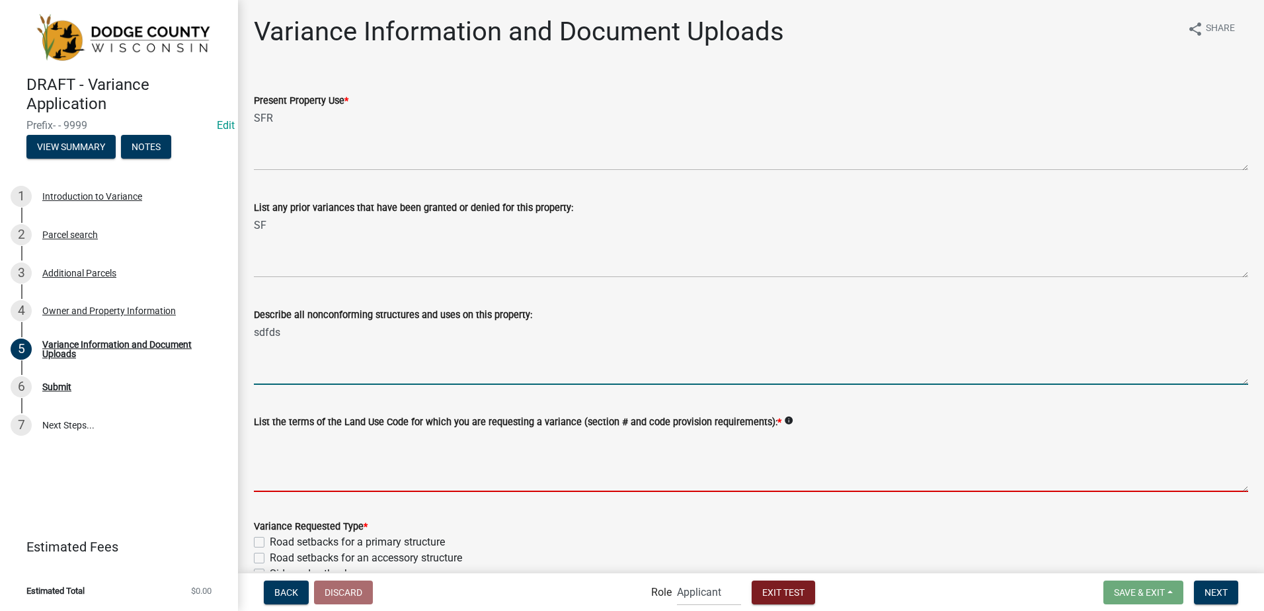
click at [310, 467] on textarea "List the terms of the Land Use Code for which you are requesting a variance (se…" at bounding box center [751, 461] width 994 height 62
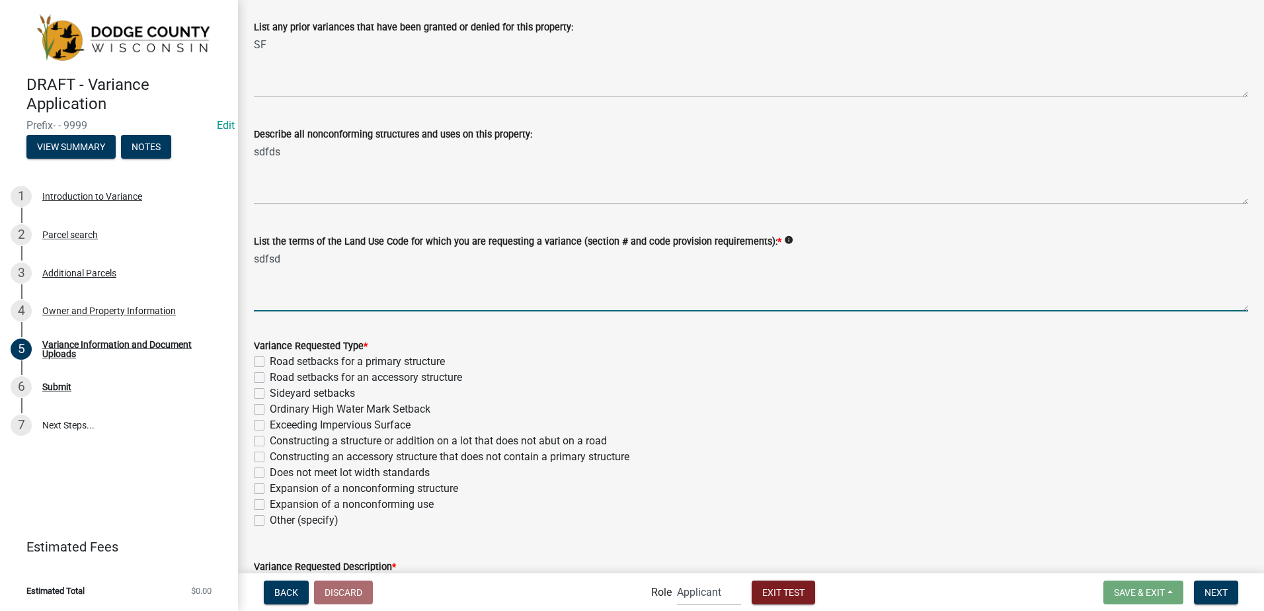
scroll to position [264, 0]
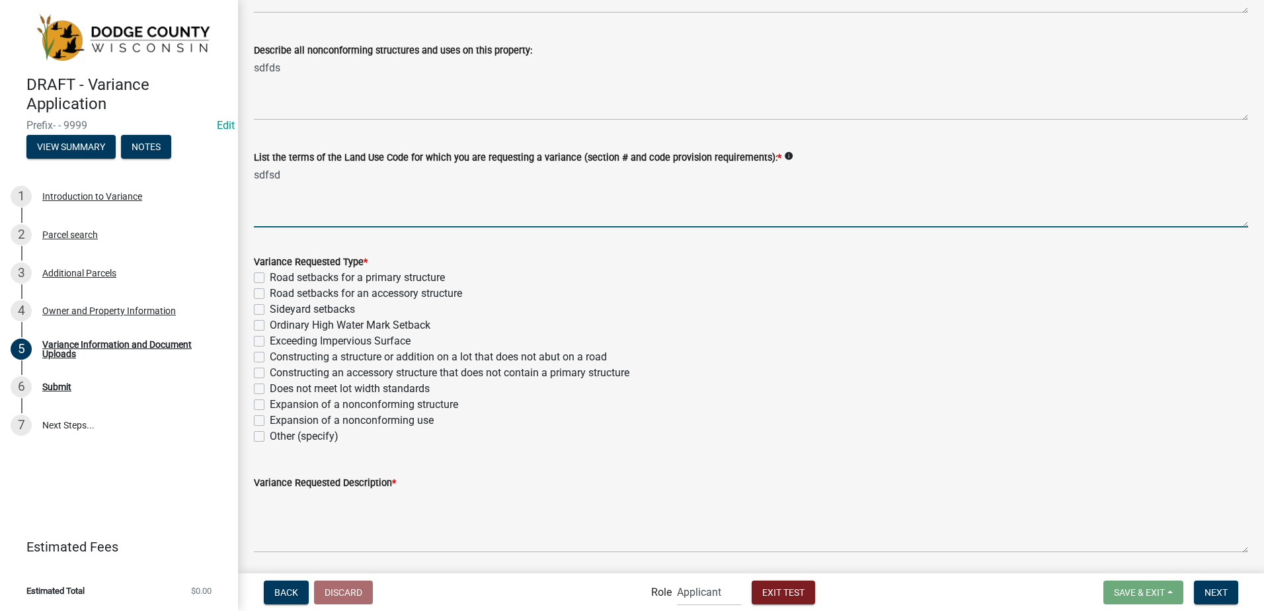
type textarea "sdfsd"
click at [270, 438] on label "Other (specify)" at bounding box center [304, 436] width 69 height 16
click at [270, 437] on input "Other (specify)" at bounding box center [274, 432] width 9 height 9
checkbox input "true"
checkbox input "false"
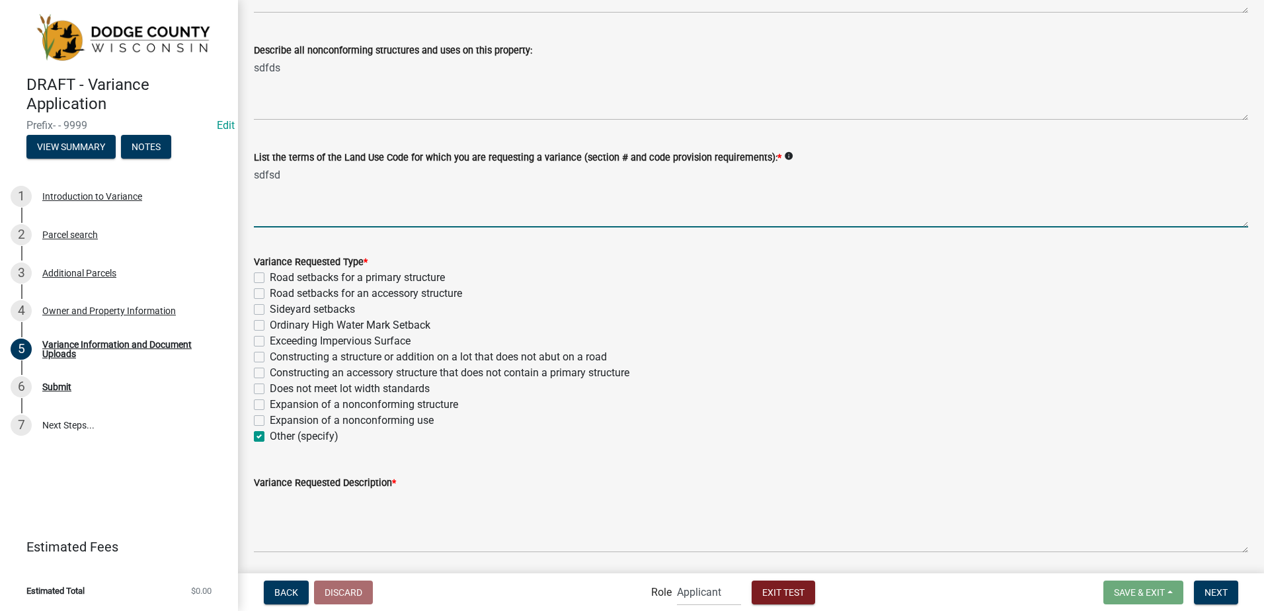
checkbox input "false"
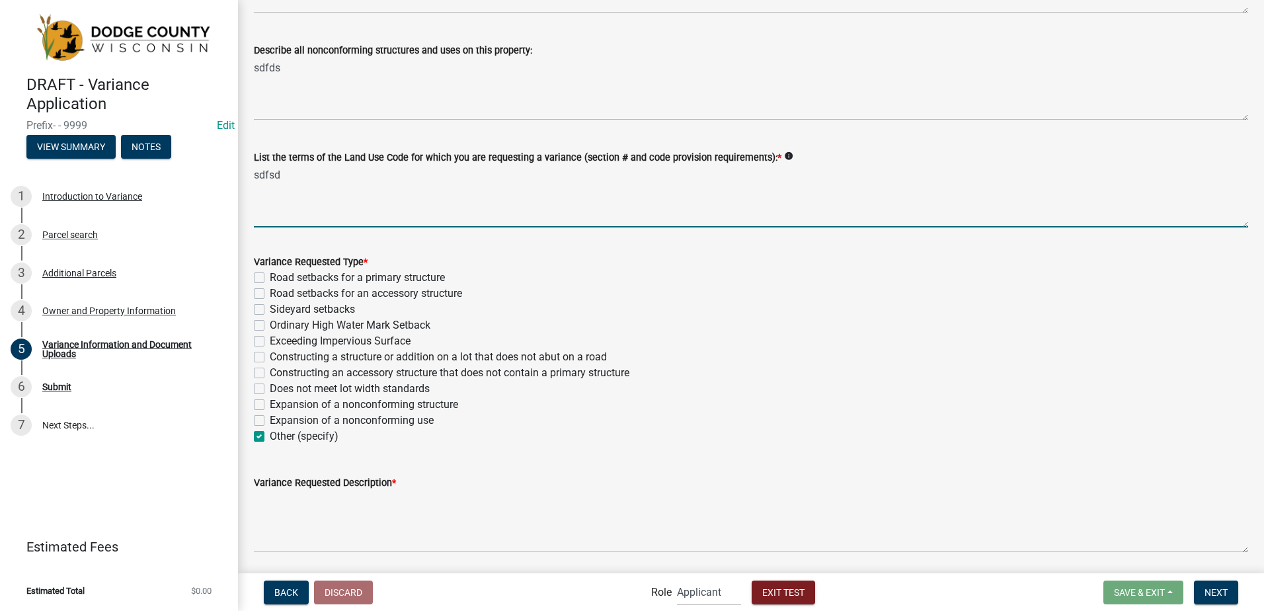
checkbox input "false"
checkbox input "true"
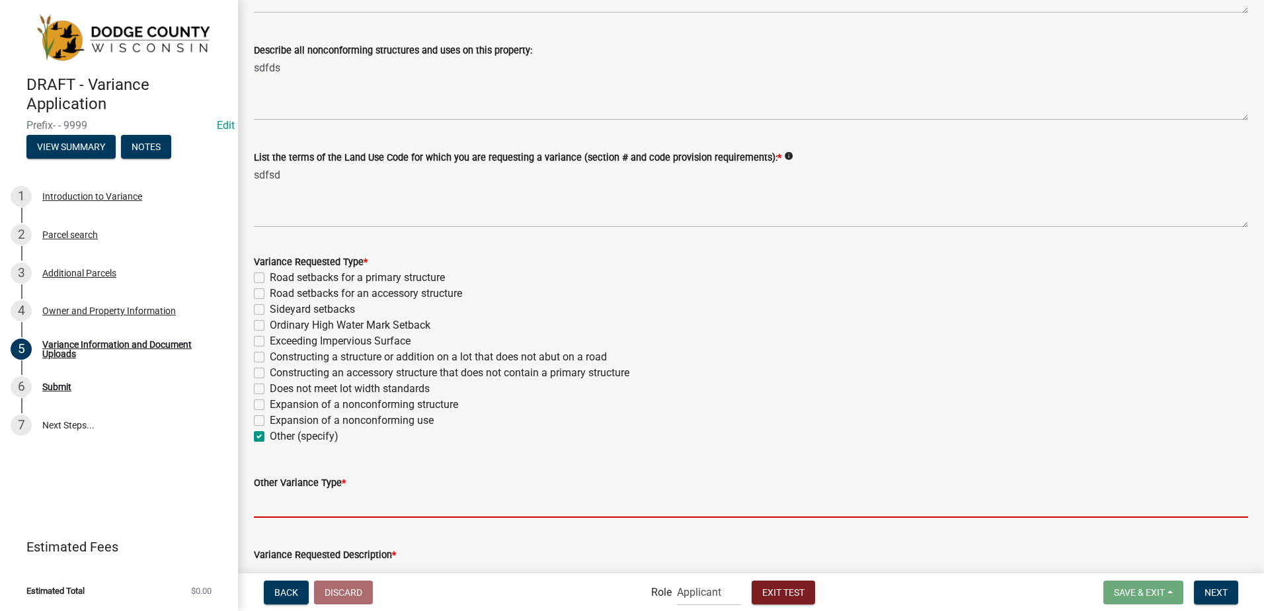
click at [304, 506] on input "Other Variance Type *" at bounding box center [751, 504] width 994 height 27
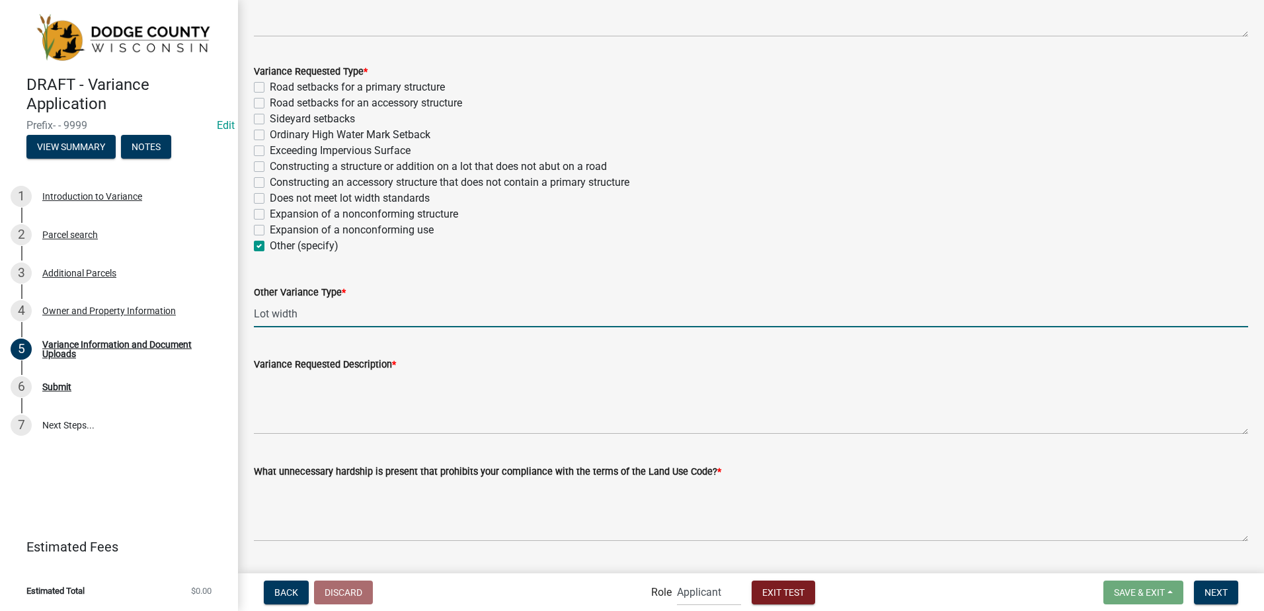
scroll to position [463, 0]
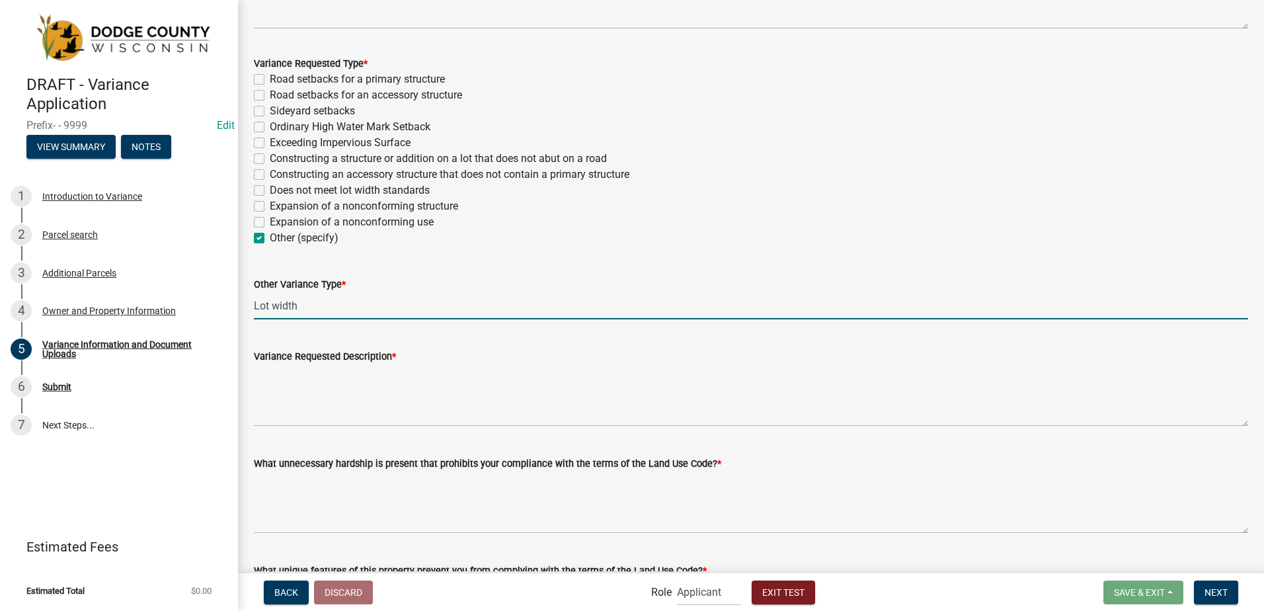
type input "Lot width"
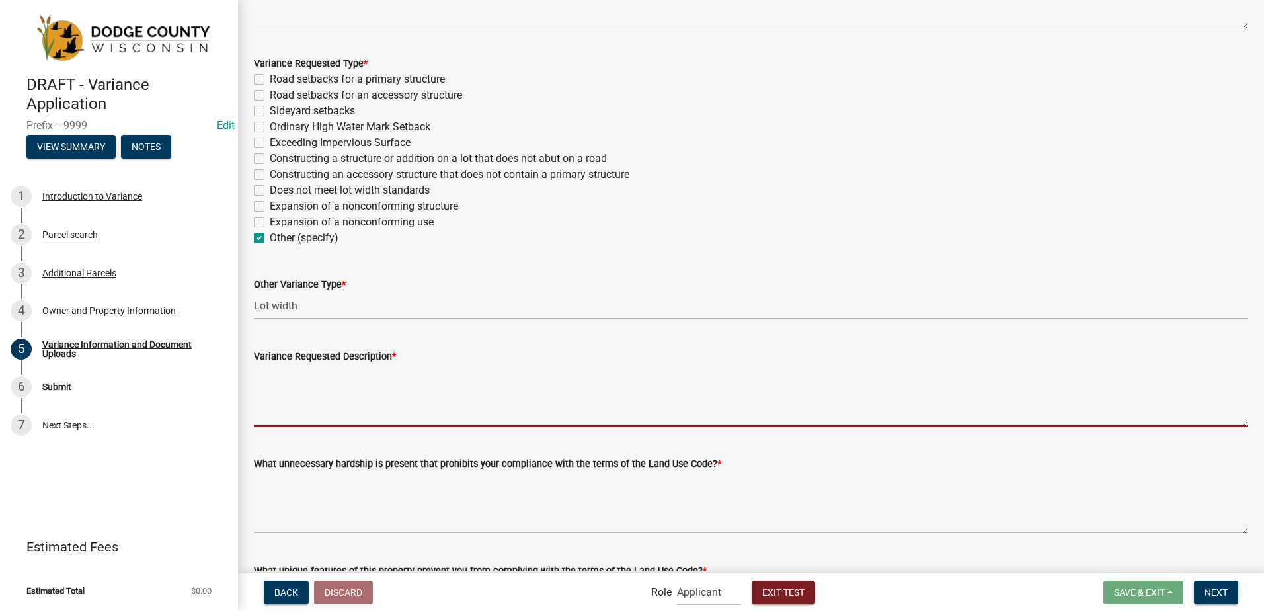
click at [278, 405] on textarea "Variance Requested Description *" at bounding box center [751, 395] width 994 height 62
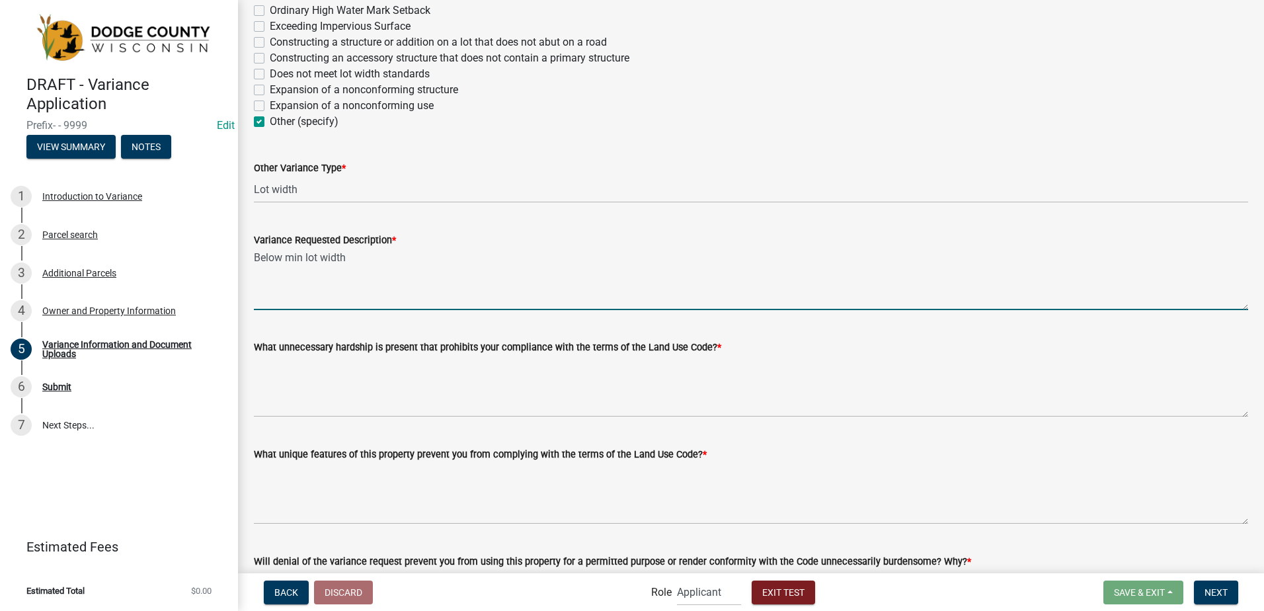
scroll to position [595, 0]
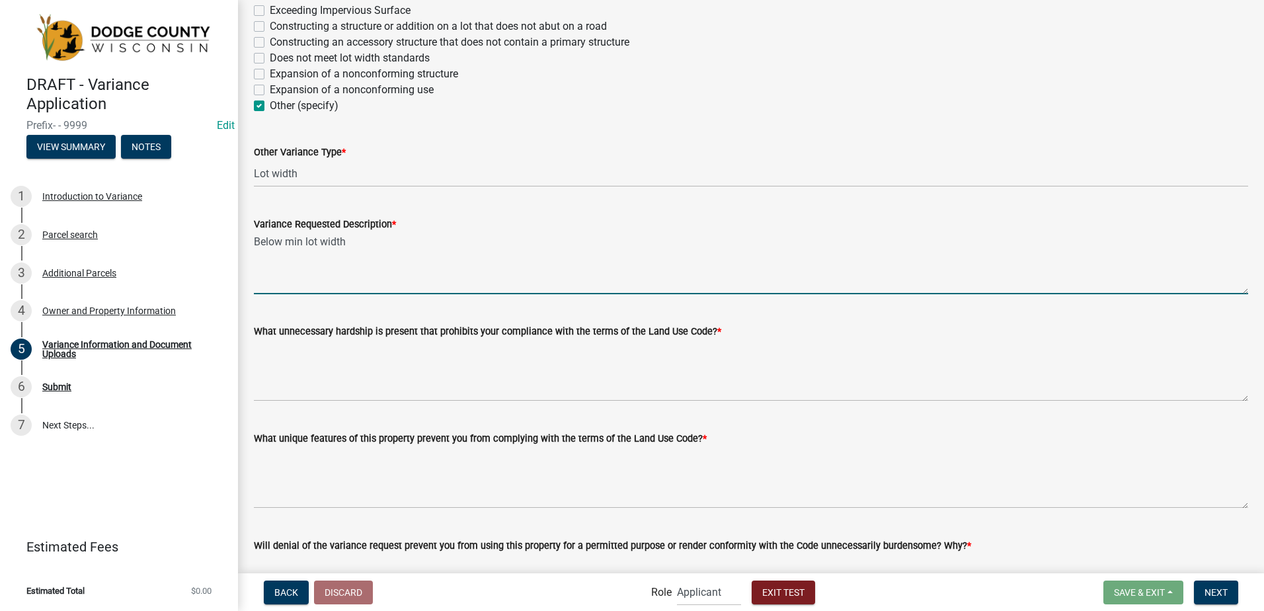
type textarea "Below min lot width"
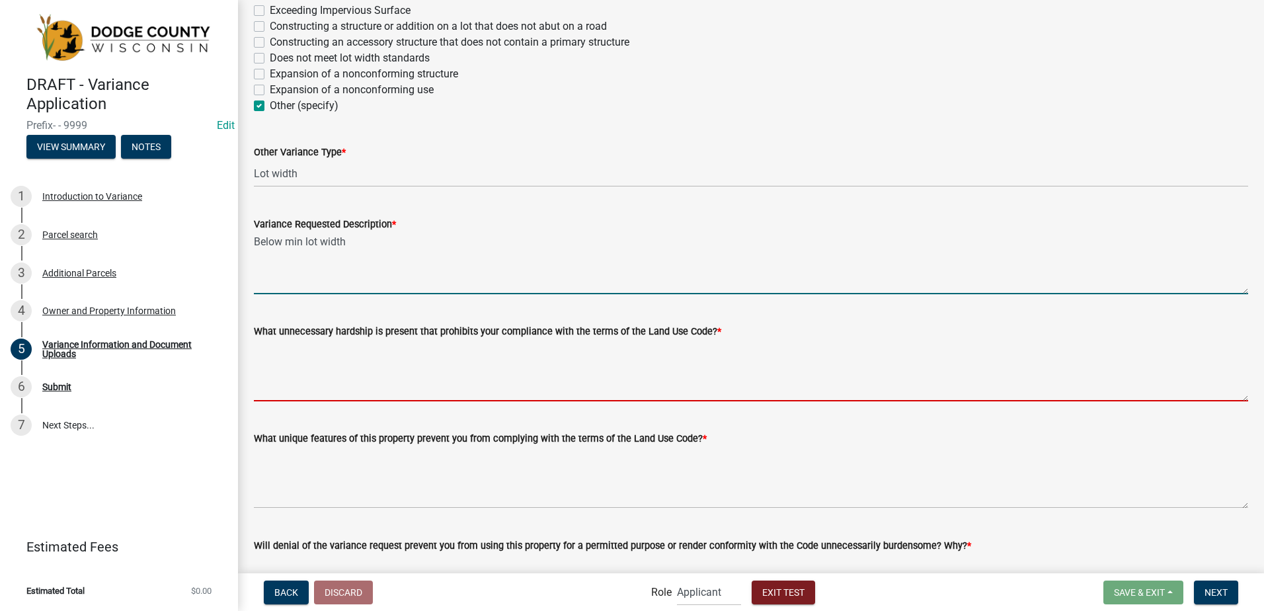
click at [294, 382] on textarea "What unnecessary hardship is present that prohibits your compliance with the te…" at bounding box center [751, 370] width 994 height 62
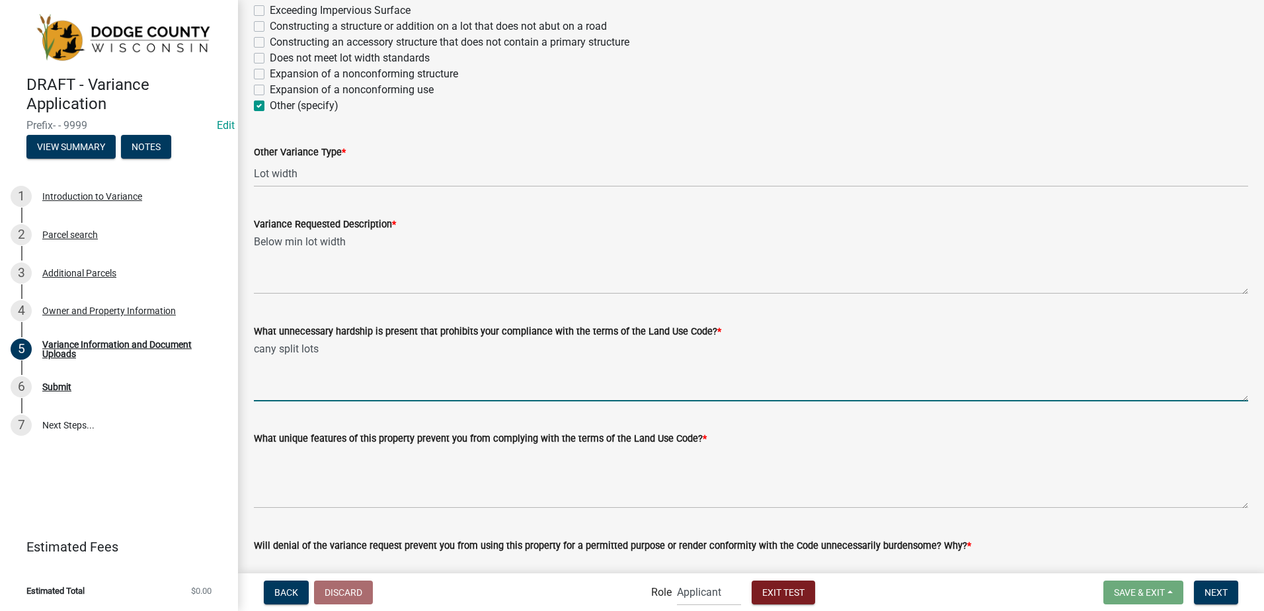
type textarea "cany split lots"
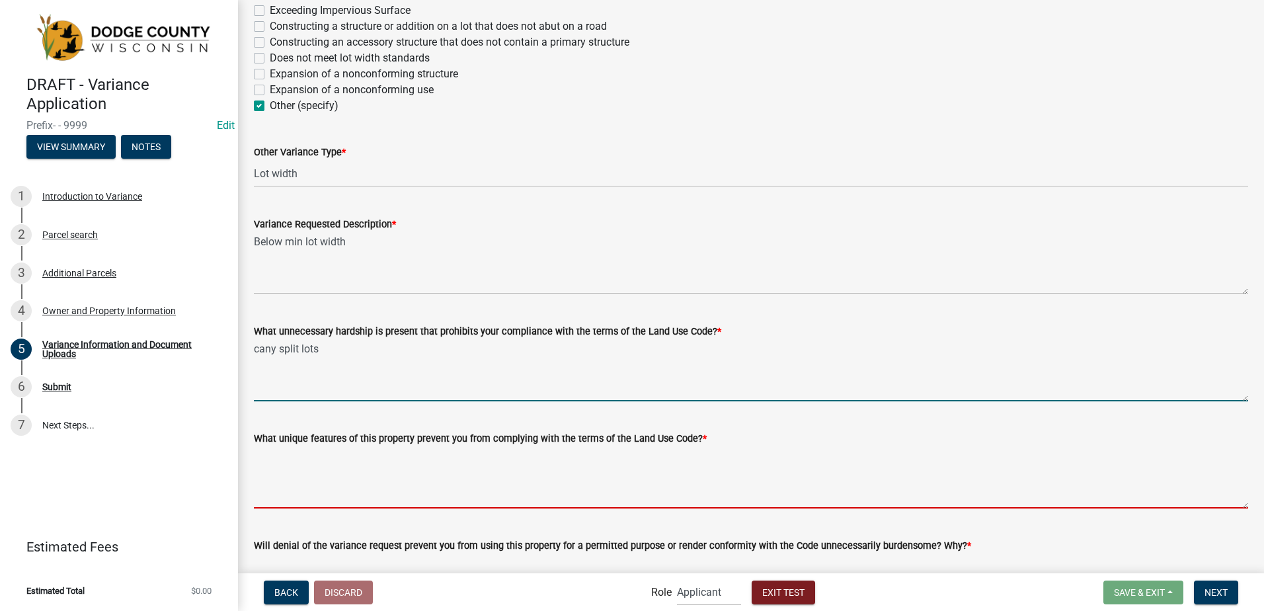
click at [322, 484] on textarea "What unique features of this property prevent you from complying with the terms…" at bounding box center [751, 477] width 994 height 62
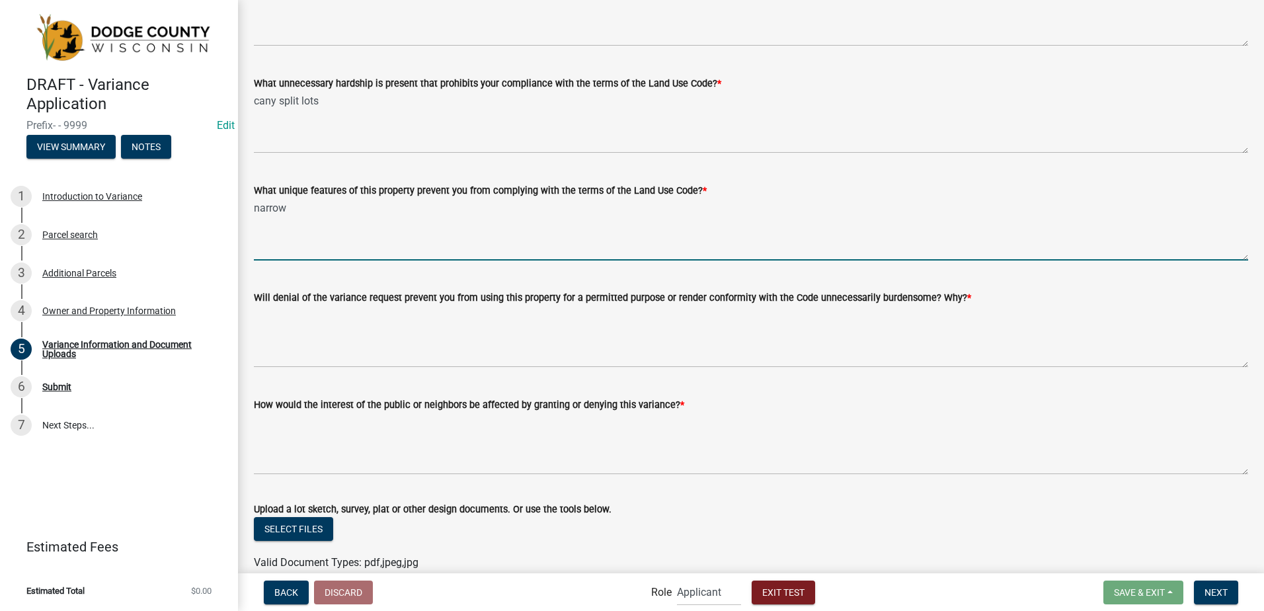
scroll to position [860, 0]
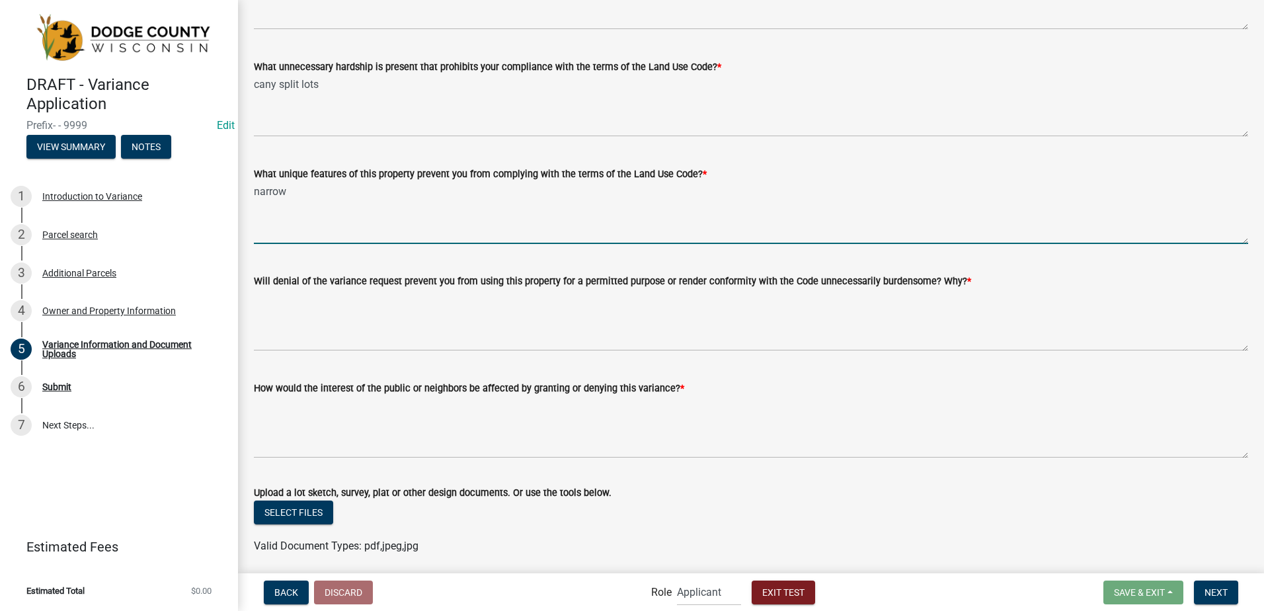
type textarea "narrow"
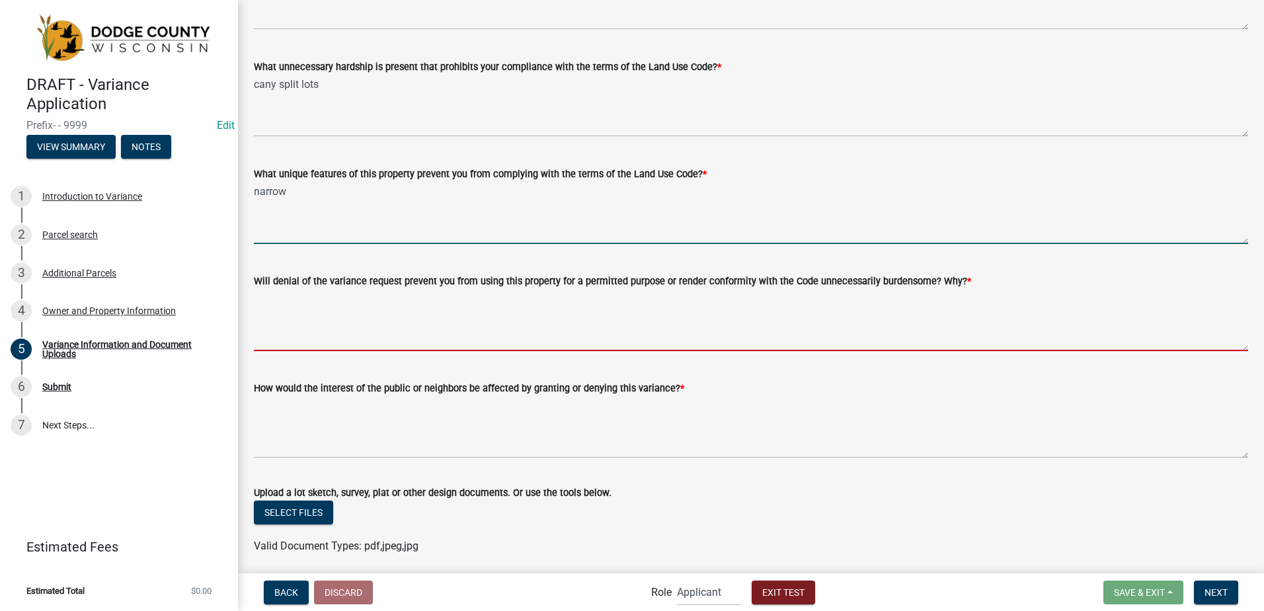
click at [370, 320] on textarea "Will denial of the variance request prevent you from using this property for a …" at bounding box center [751, 320] width 994 height 62
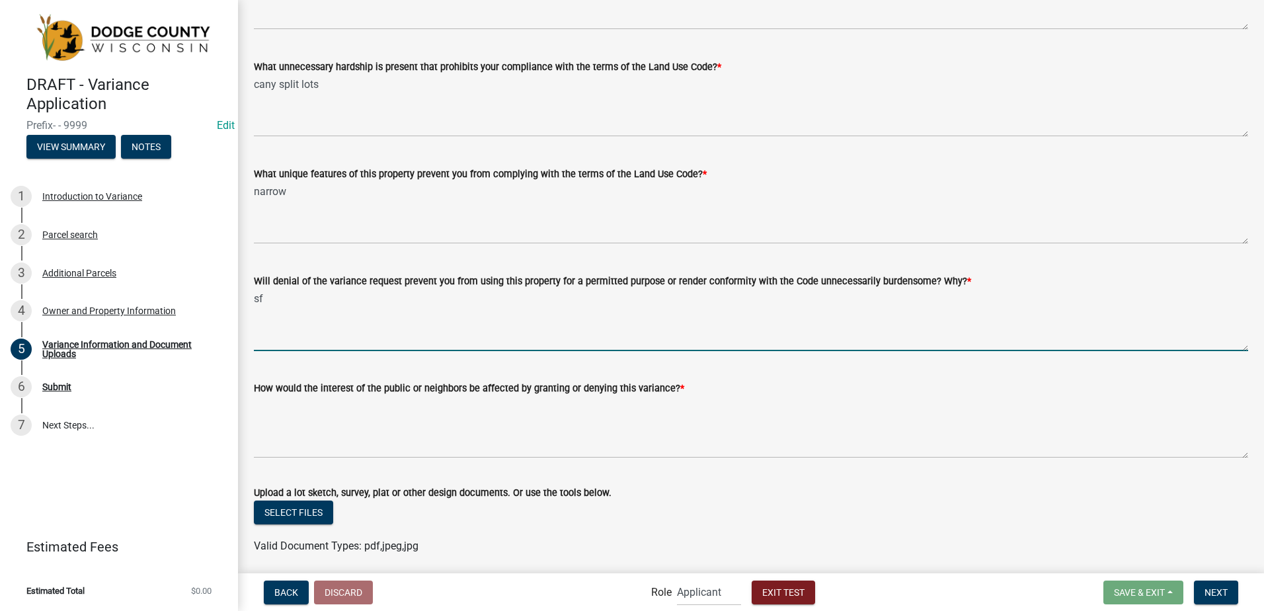
type textarea "sf"
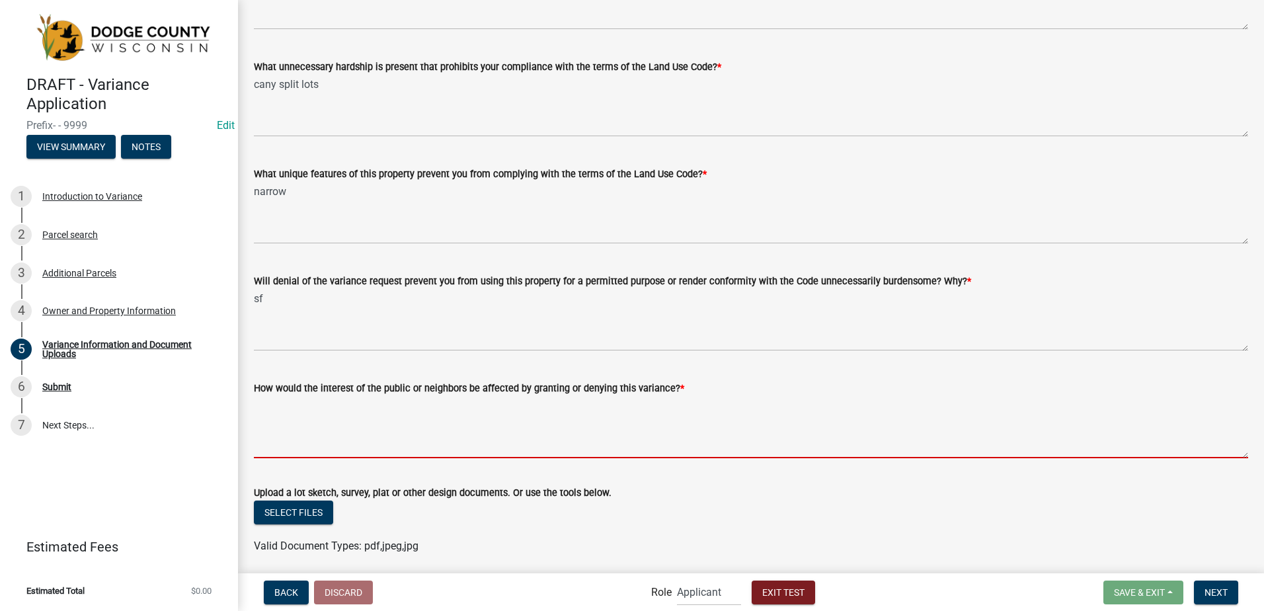
drag, startPoint x: 331, startPoint y: 438, endPoint x: 317, endPoint y: 446, distance: 16.0
click at [329, 440] on textarea "How would the interest of the public or neighbors be affected by granting or de…" at bounding box center [751, 427] width 994 height 62
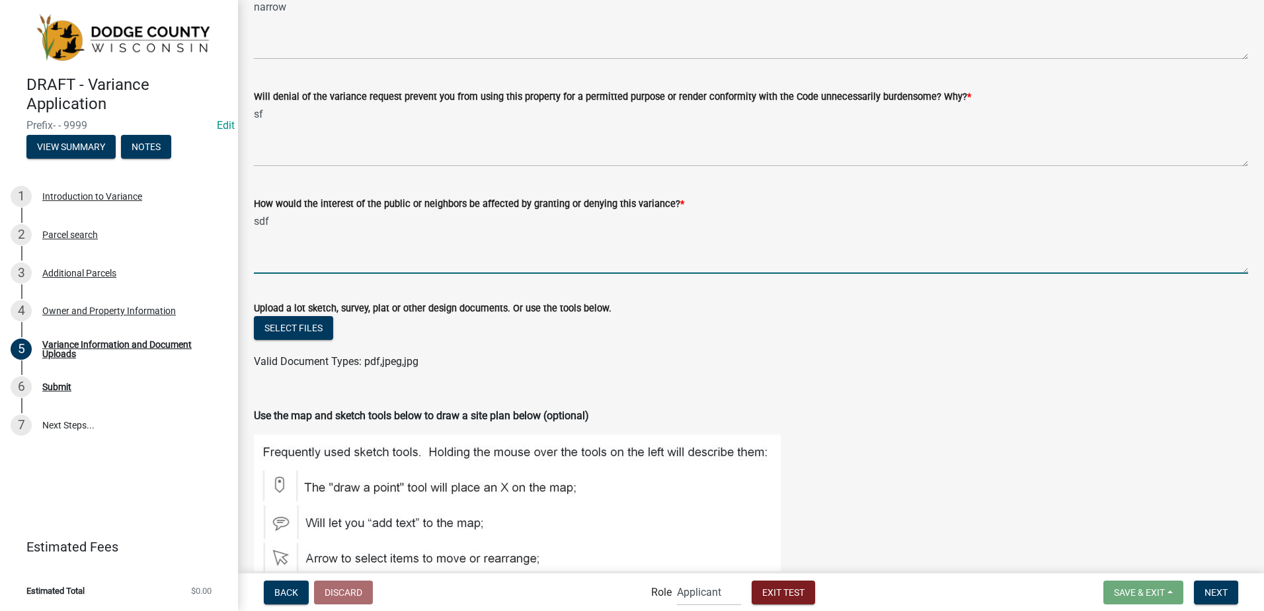
scroll to position [1058, 0]
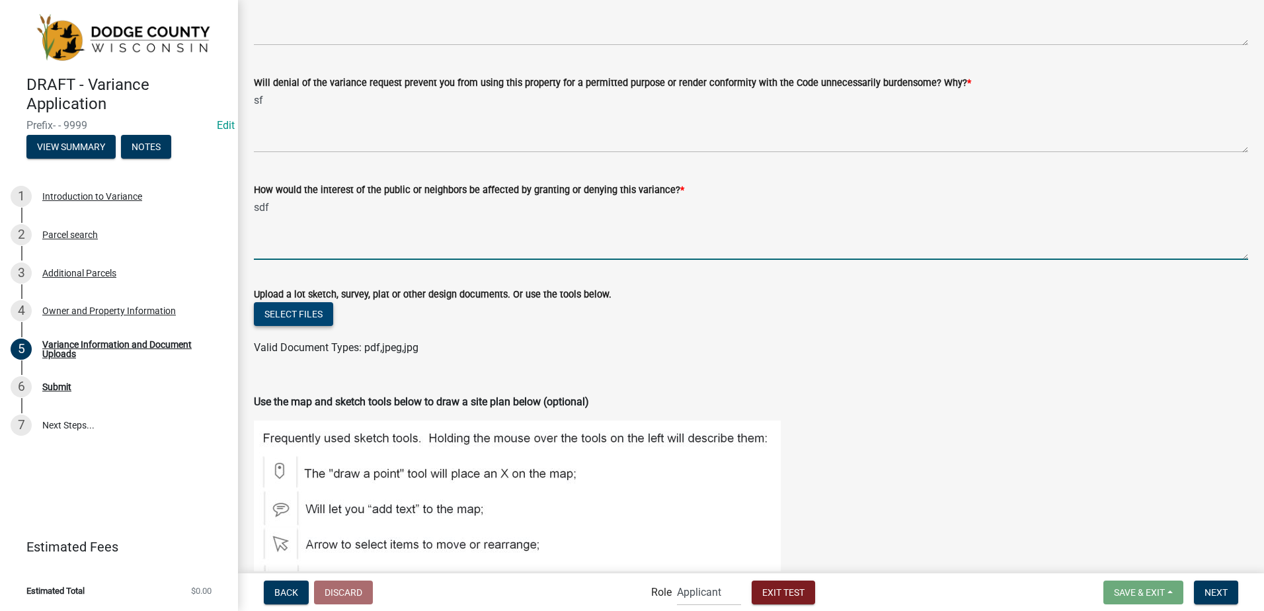
type textarea "sdf"
click at [301, 313] on button "Select files" at bounding box center [293, 314] width 79 height 24
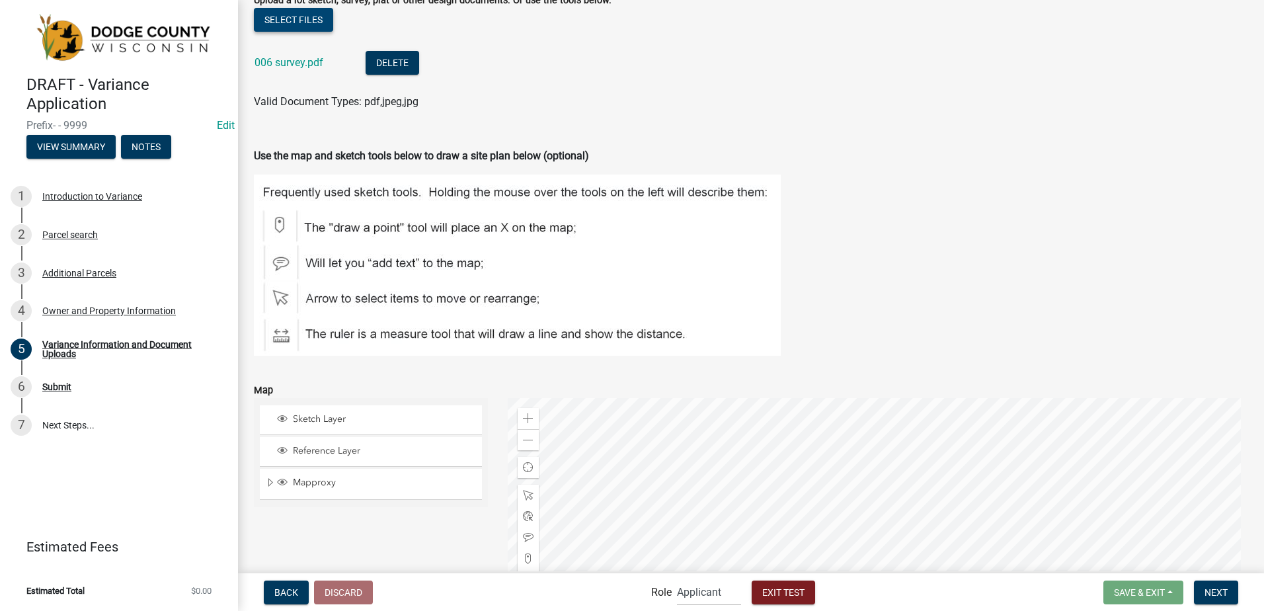
scroll to position [1388, 0]
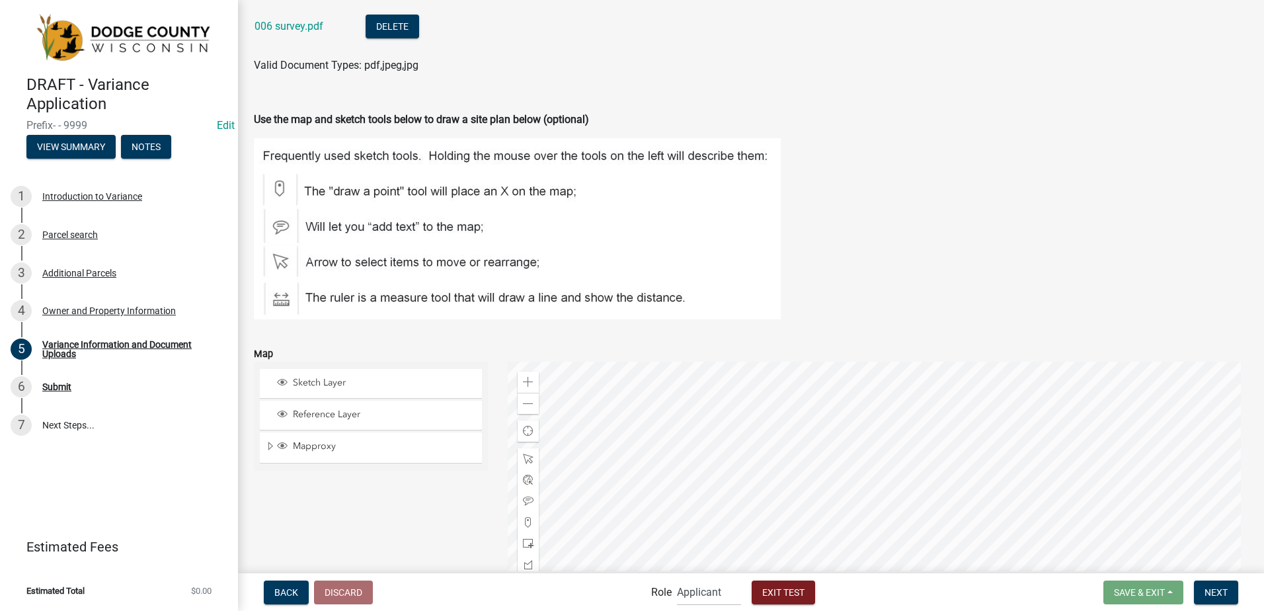
click at [883, 362] on div at bounding box center [878, 527] width 741 height 331
click at [830, 495] on div at bounding box center [878, 527] width 741 height 331
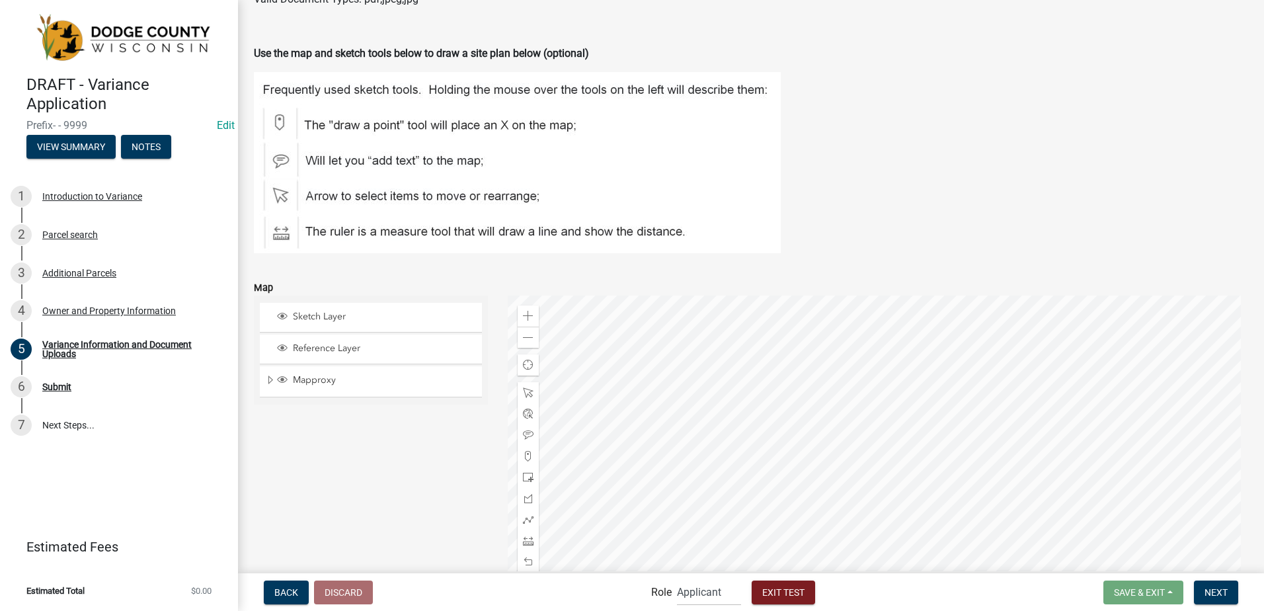
scroll to position [1573, 0]
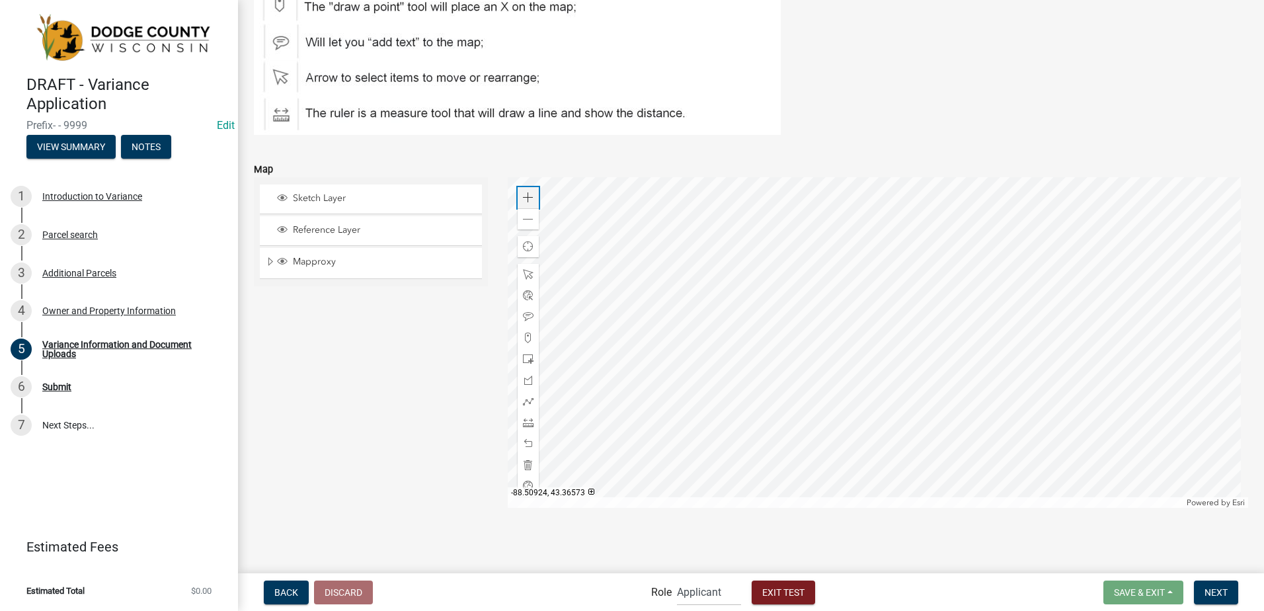
click at [531, 194] on div "Zoom in" at bounding box center [528, 197] width 21 height 21
click at [904, 444] on div at bounding box center [878, 342] width 741 height 331
click at [328, 227] on span "Reference Layer" at bounding box center [384, 230] width 188 height 12
click at [310, 261] on span "Mapproxy" at bounding box center [384, 262] width 188 height 12
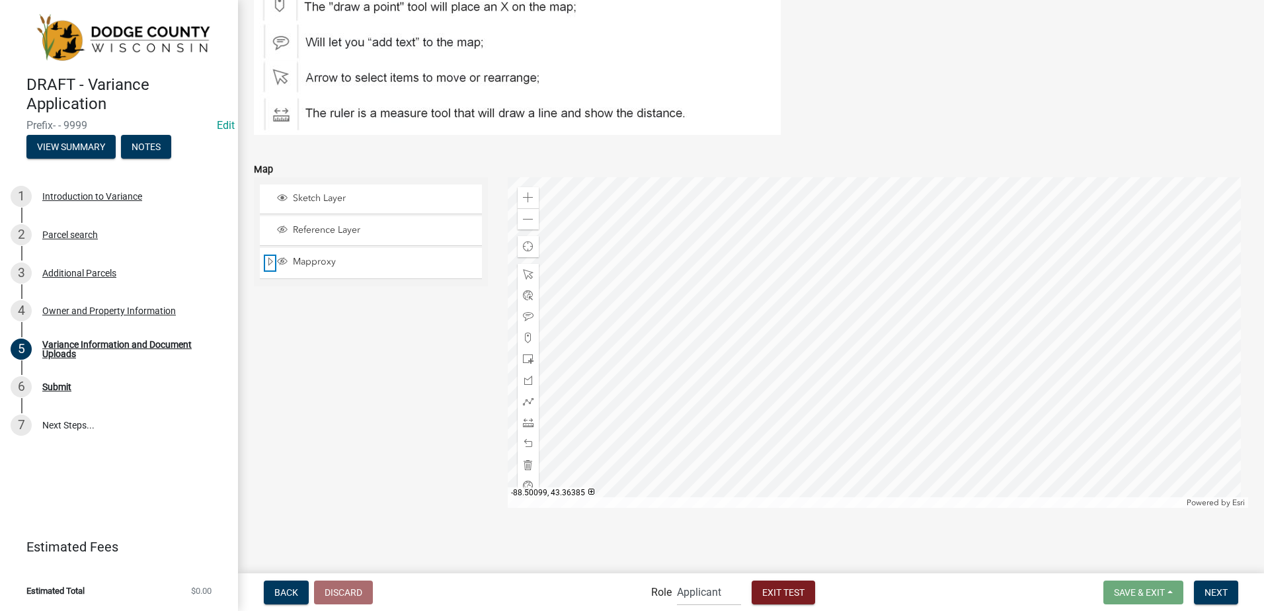
click at [267, 262] on span "Expand" at bounding box center [270, 262] width 11 height 13
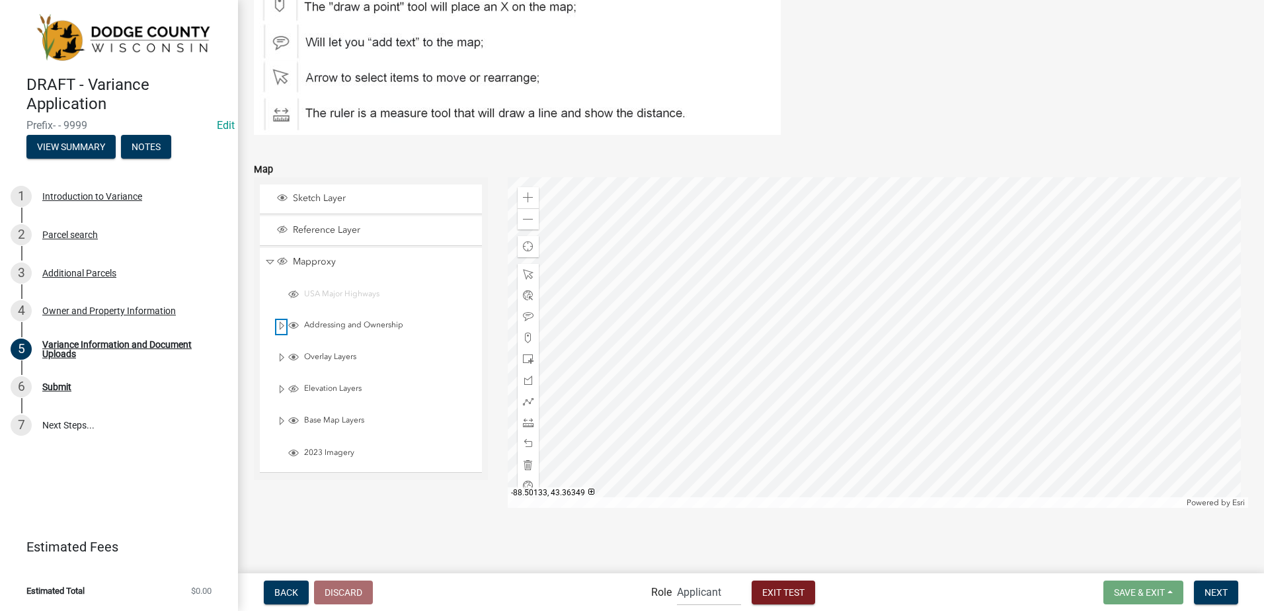
click at [279, 324] on span "Expand" at bounding box center [281, 326] width 11 height 13
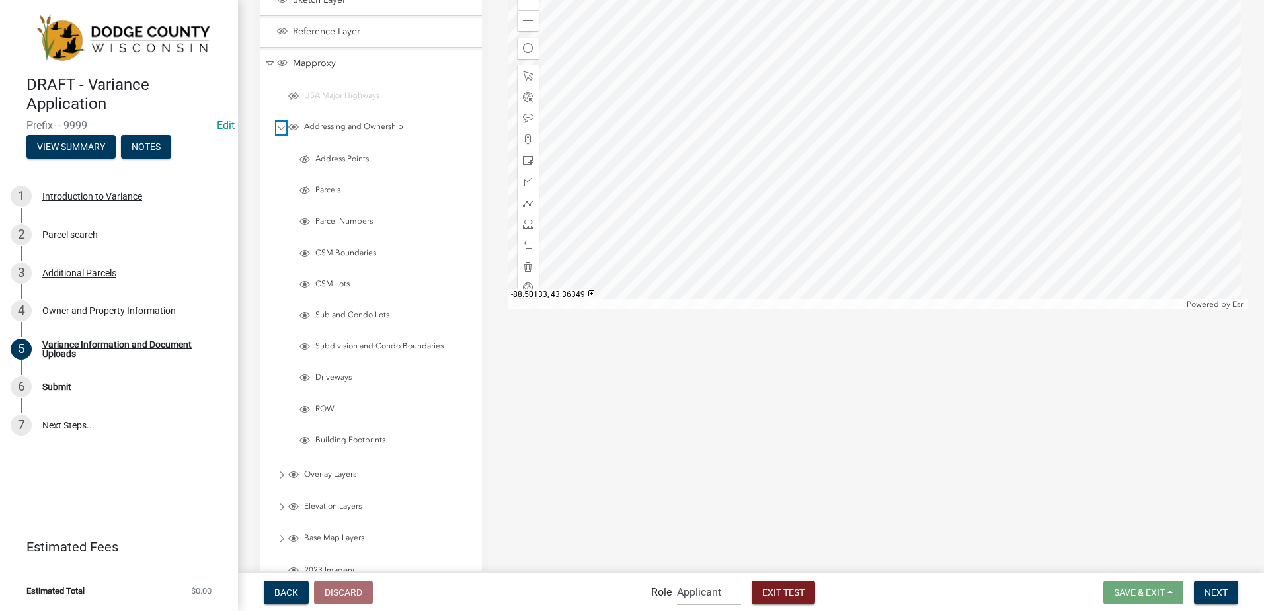
scroll to position [1837, 0]
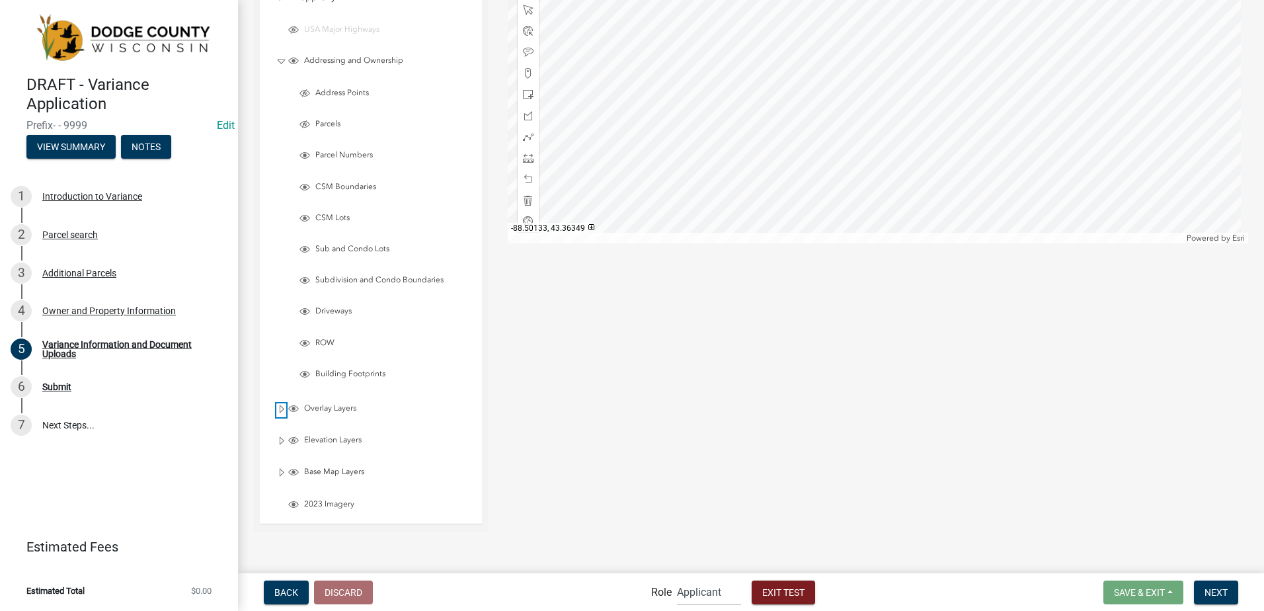
click at [281, 411] on span "Expand" at bounding box center [281, 409] width 11 height 13
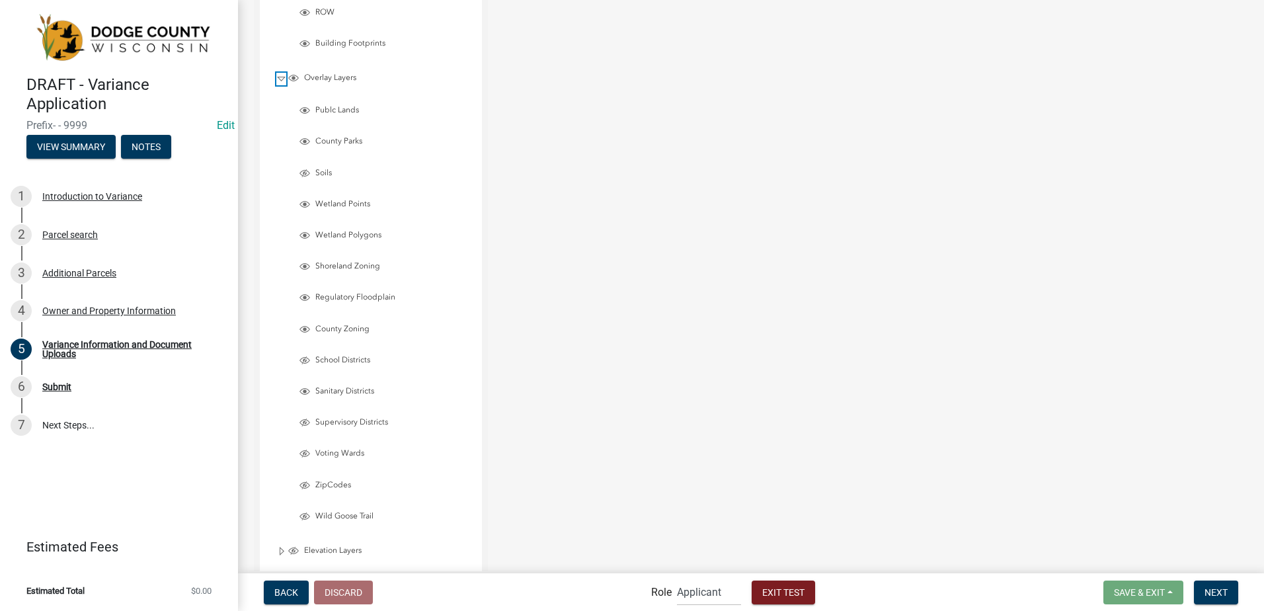
scroll to position [2234, 0]
click at [280, 484] on span "Expand" at bounding box center [281, 485] width 11 height 13
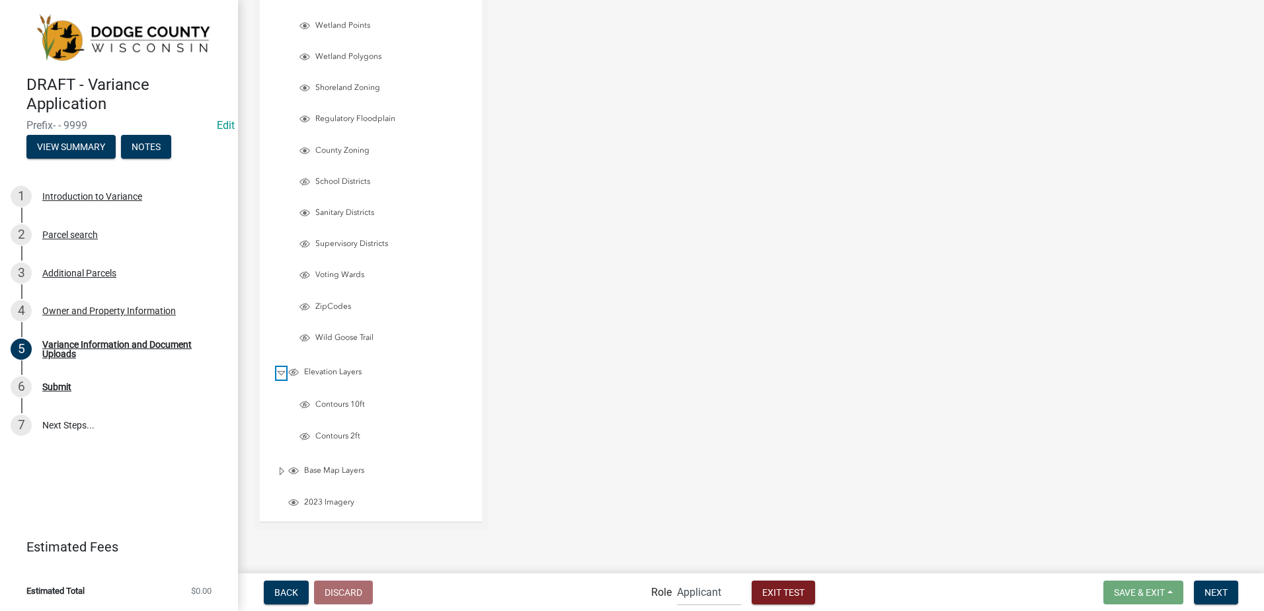
scroll to position [2366, 0]
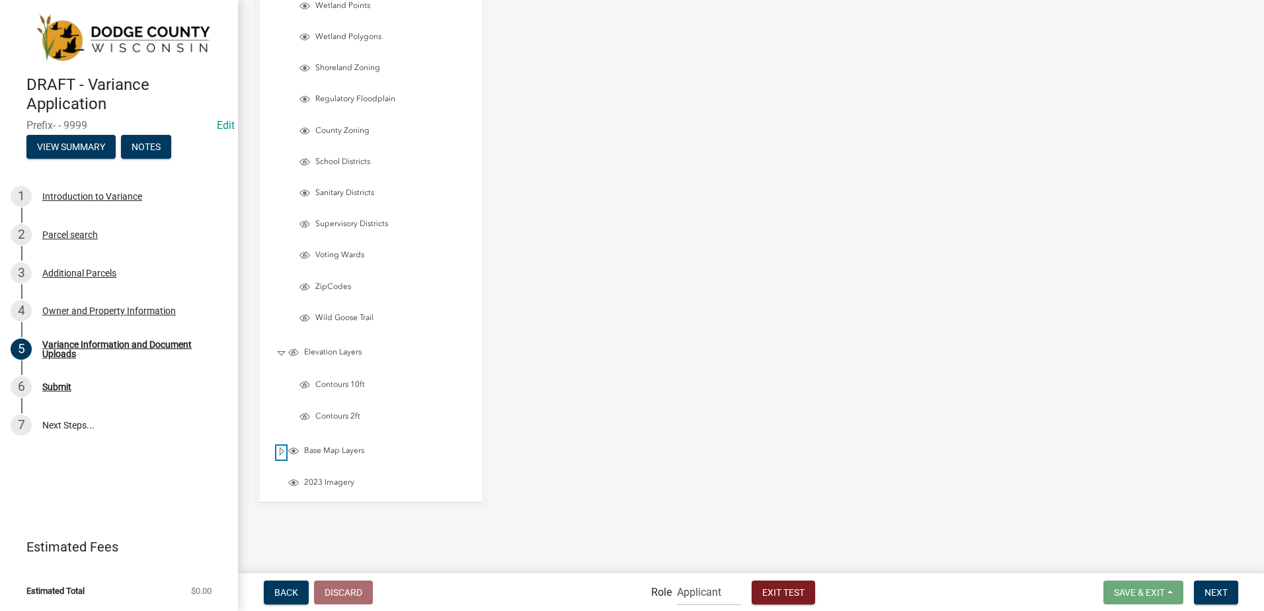
click at [279, 450] on span "Expand" at bounding box center [281, 452] width 11 height 13
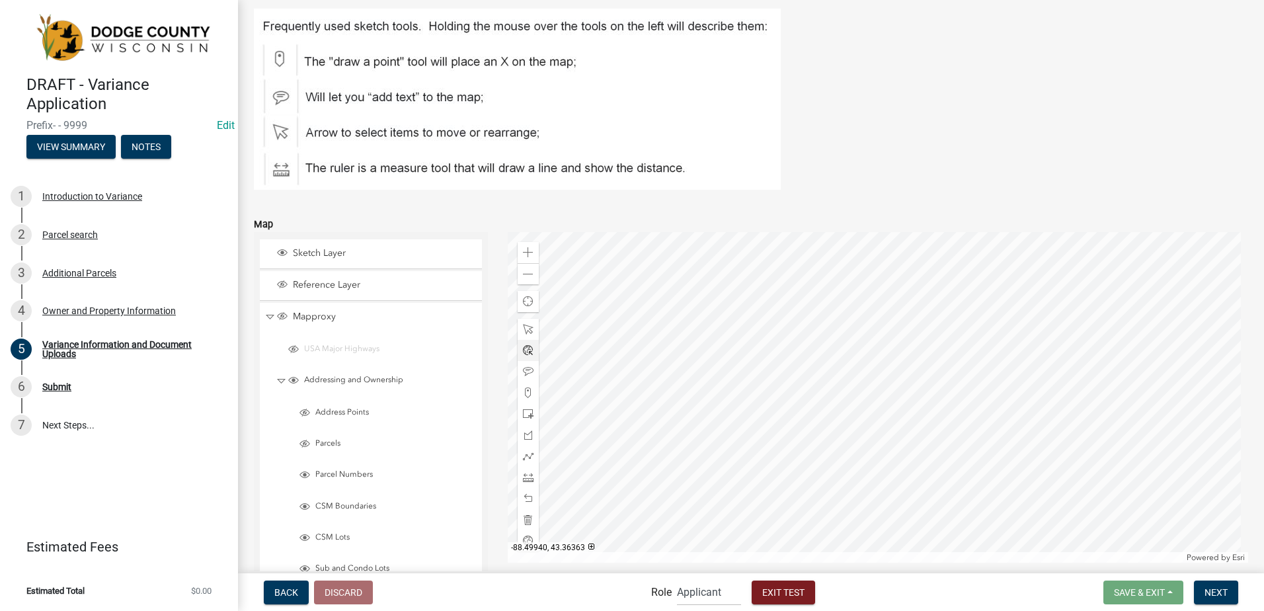
scroll to position [1589, 0]
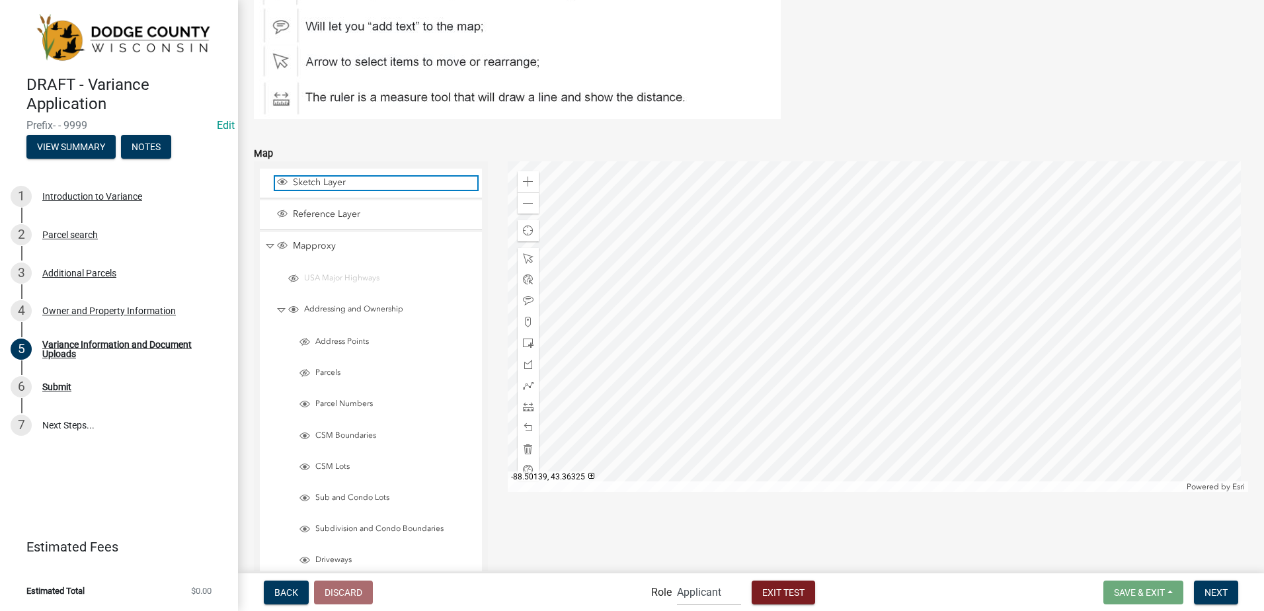
click at [280, 183] on span "Layer List" at bounding box center [282, 182] width 11 height 11
click at [279, 177] on span "Layer List" at bounding box center [282, 182] width 11 height 11
click at [279, 308] on span "Collapse" at bounding box center [281, 310] width 10 height 13
click at [281, 342] on span "Collapse" at bounding box center [281, 342] width 10 height 13
click at [281, 372] on span "Collapse" at bounding box center [281, 374] width 10 height 13
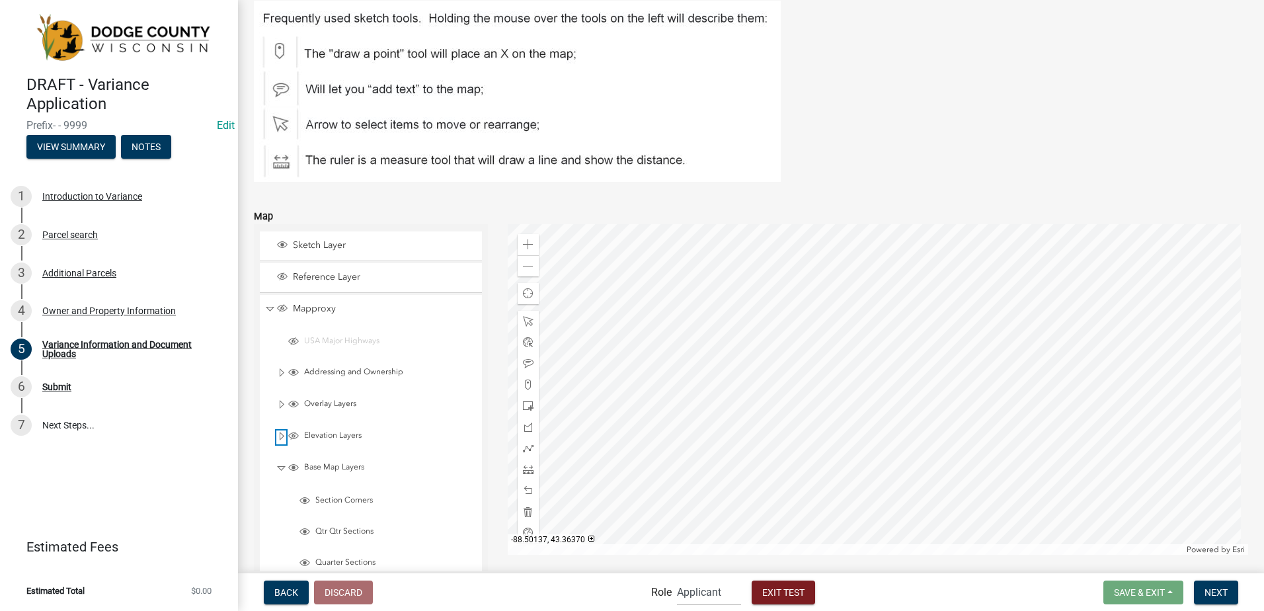
scroll to position [1523, 0]
click at [280, 375] on span "Expand" at bounding box center [281, 376] width 11 height 13
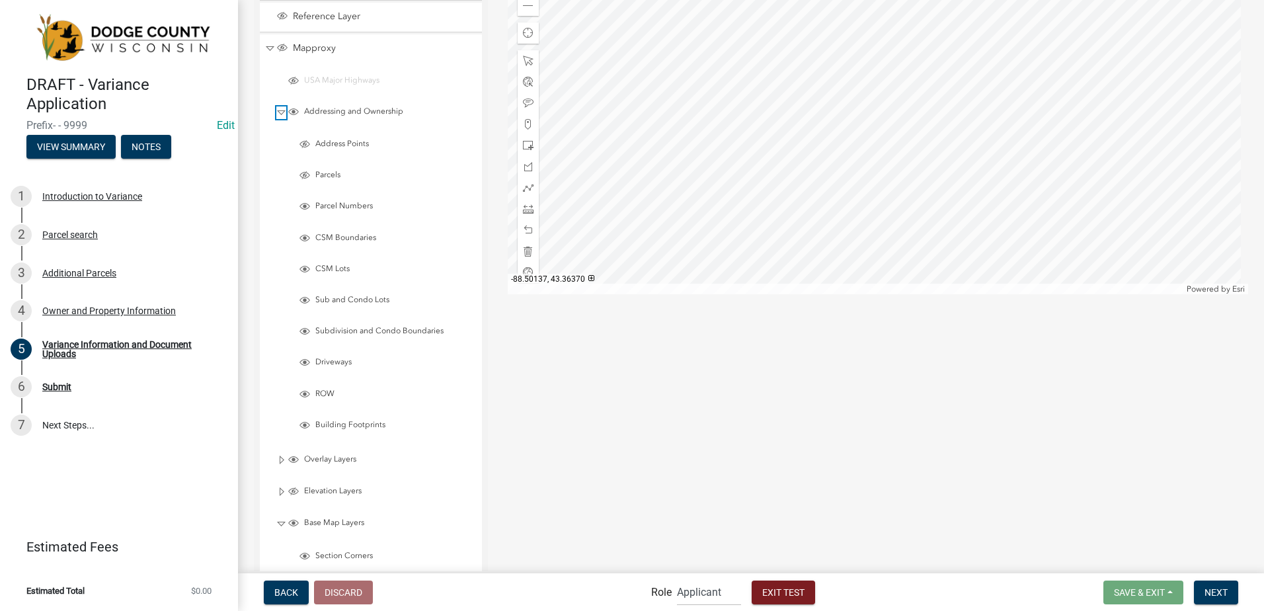
scroll to position [1787, 0]
click at [821, 239] on div at bounding box center [878, 128] width 741 height 331
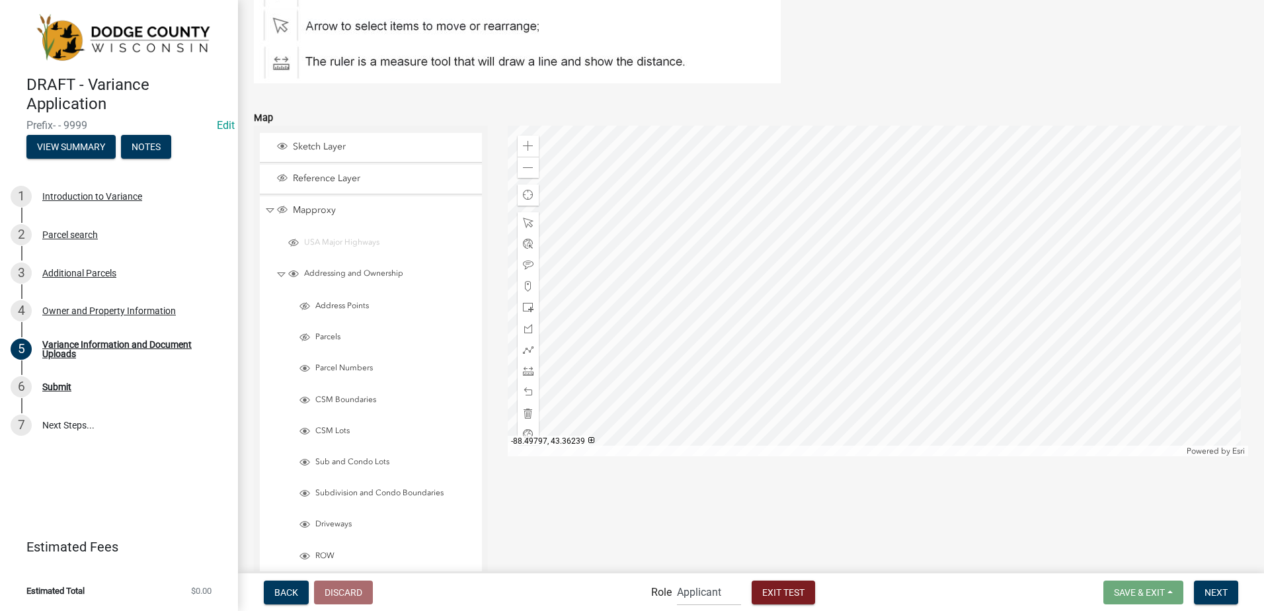
scroll to position [1589, 0]
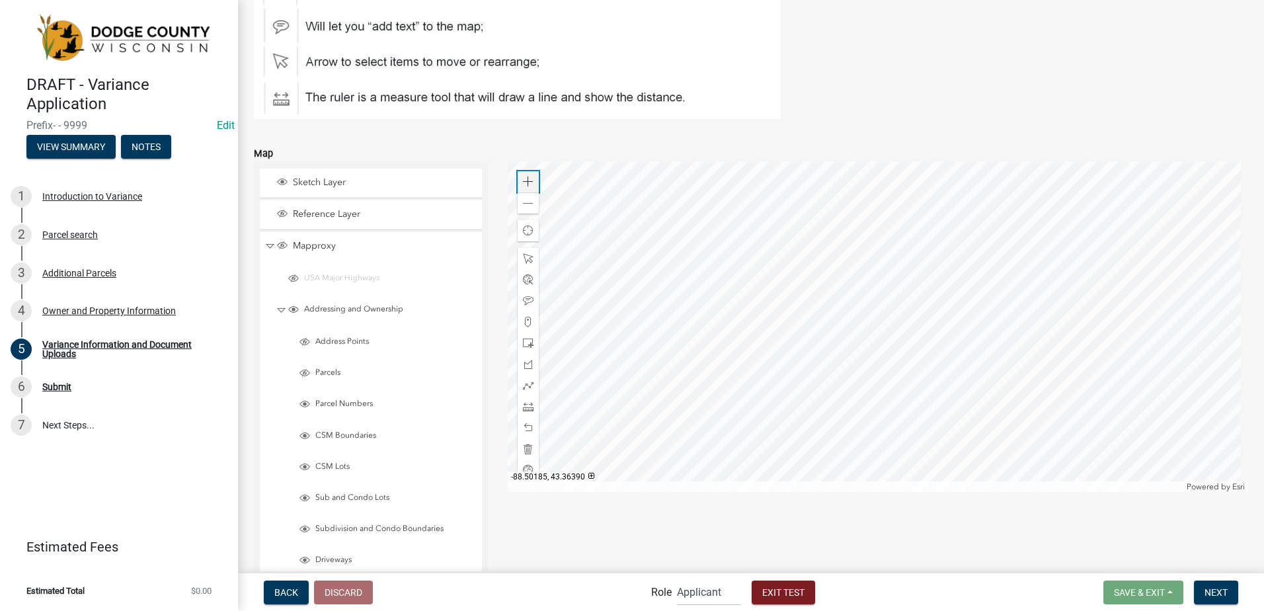
click at [529, 182] on span at bounding box center [528, 182] width 11 height 11
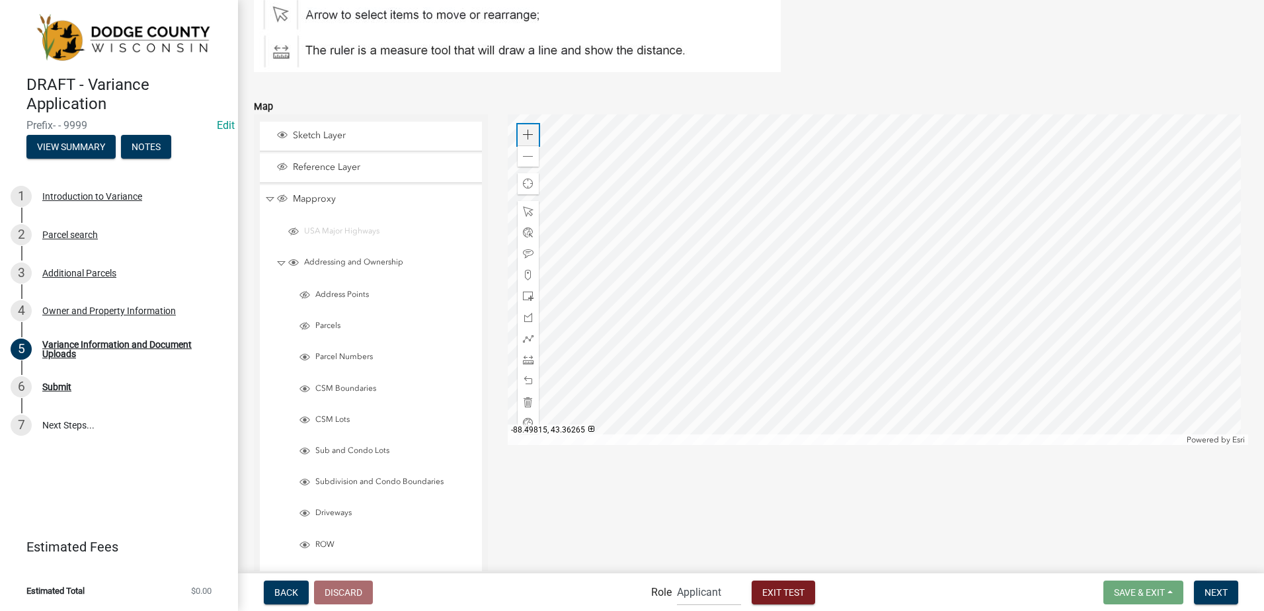
scroll to position [1655, 0]
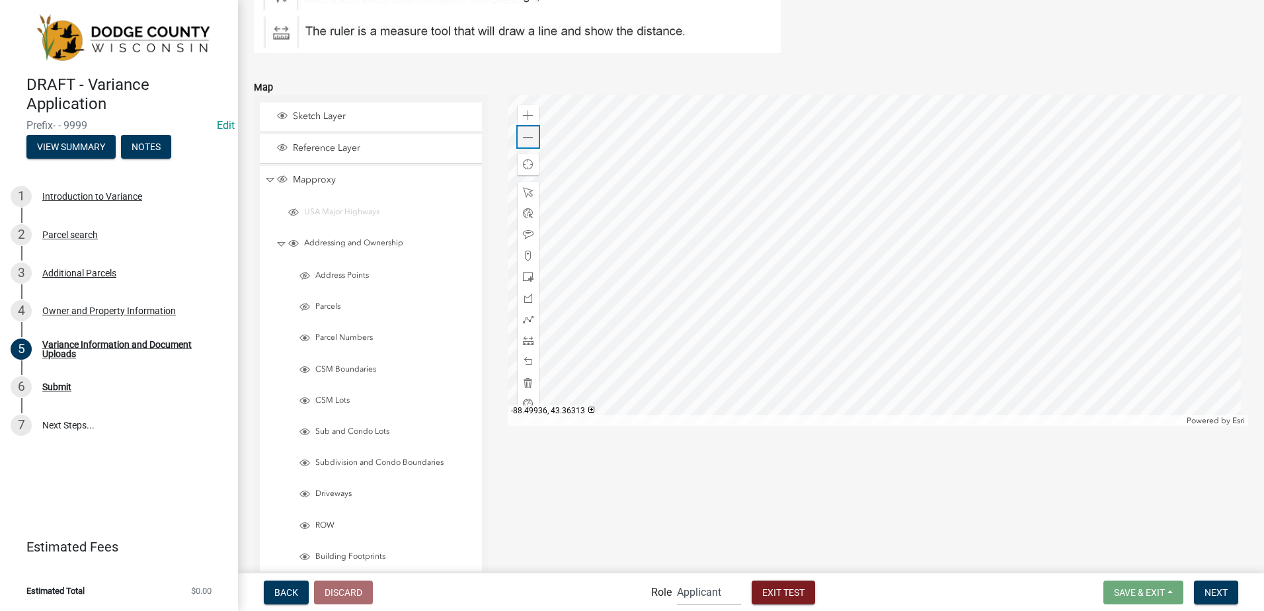
click at [526, 140] on span at bounding box center [528, 137] width 11 height 11
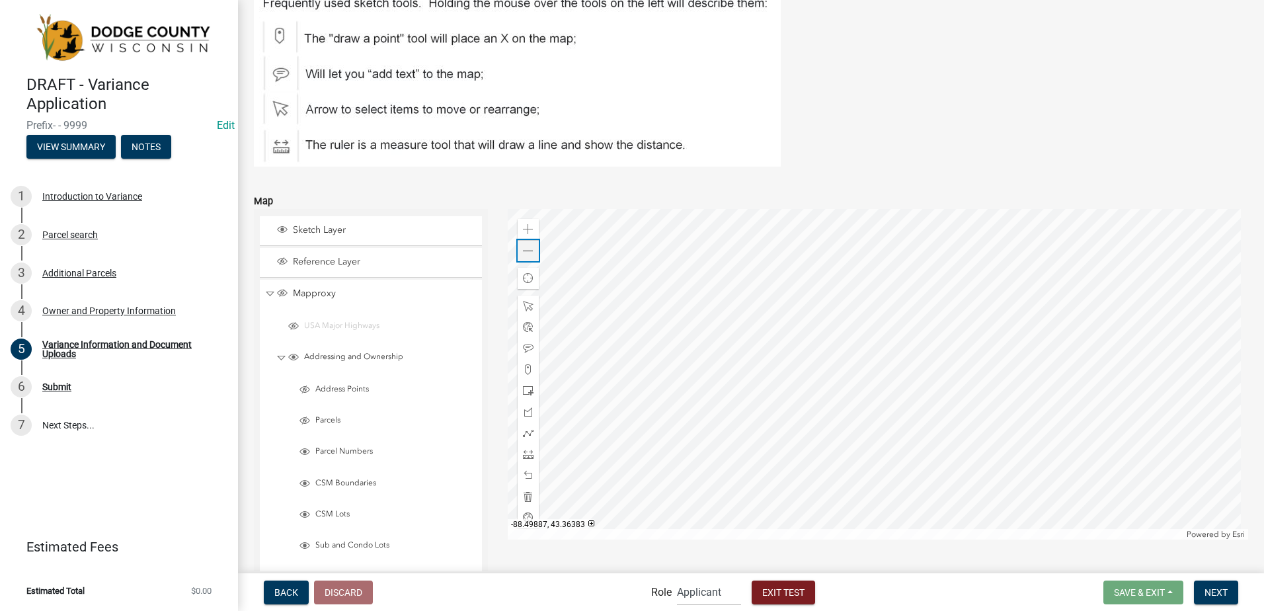
scroll to position [1523, 0]
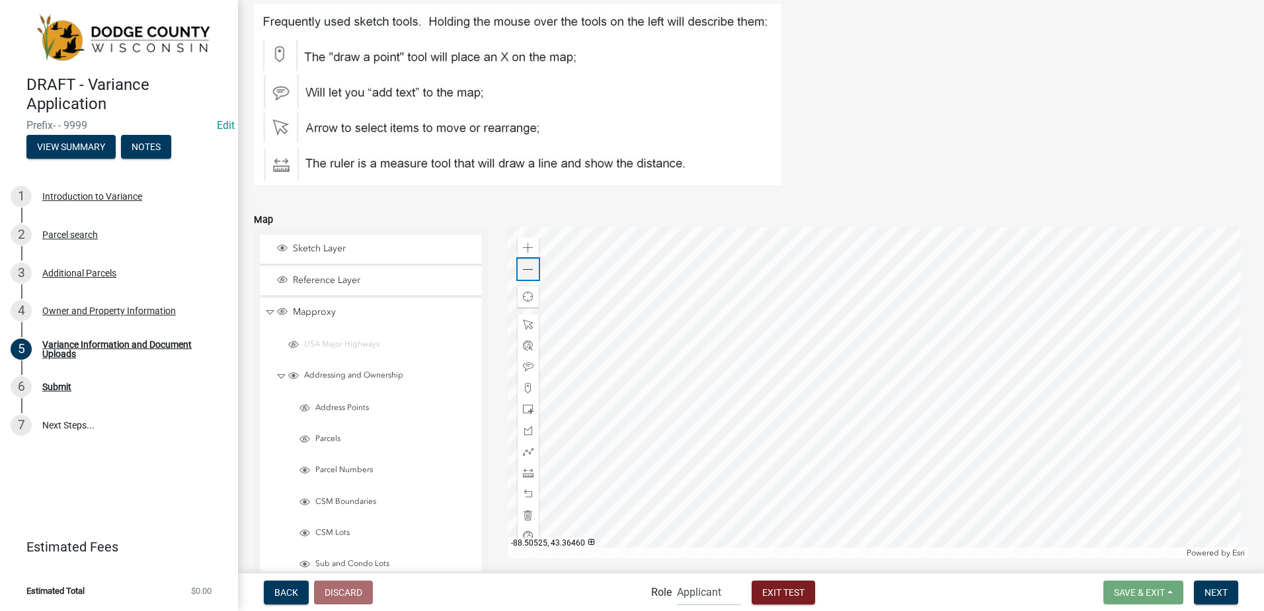
click at [524, 268] on span at bounding box center [528, 269] width 11 height 11
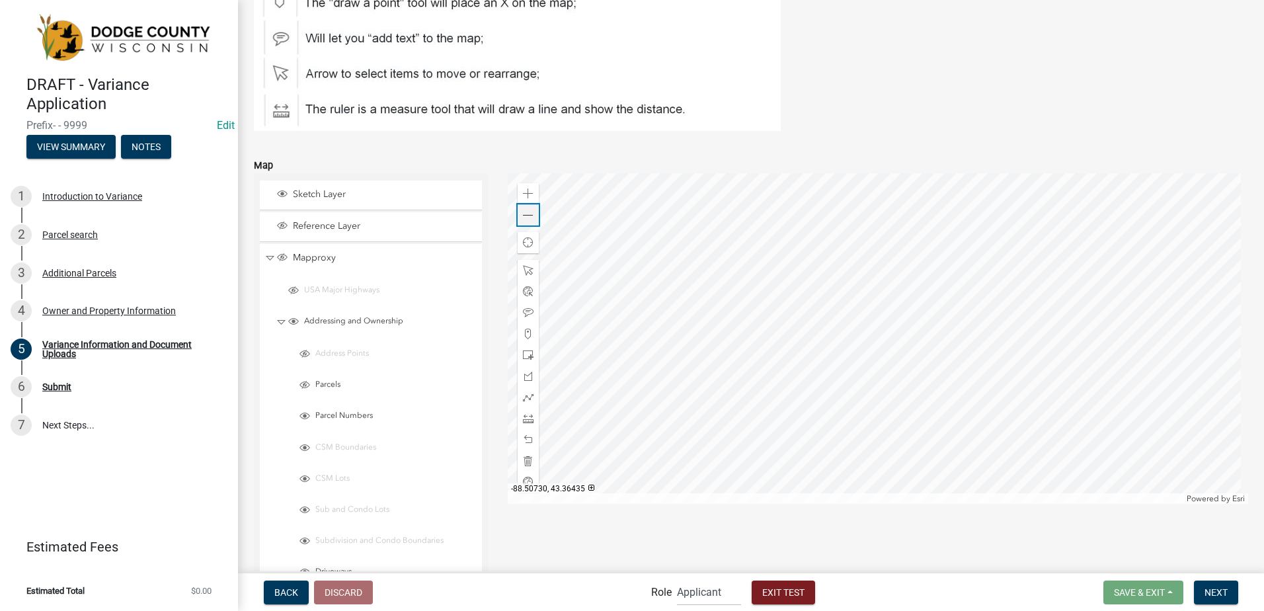
scroll to position [1589, 0]
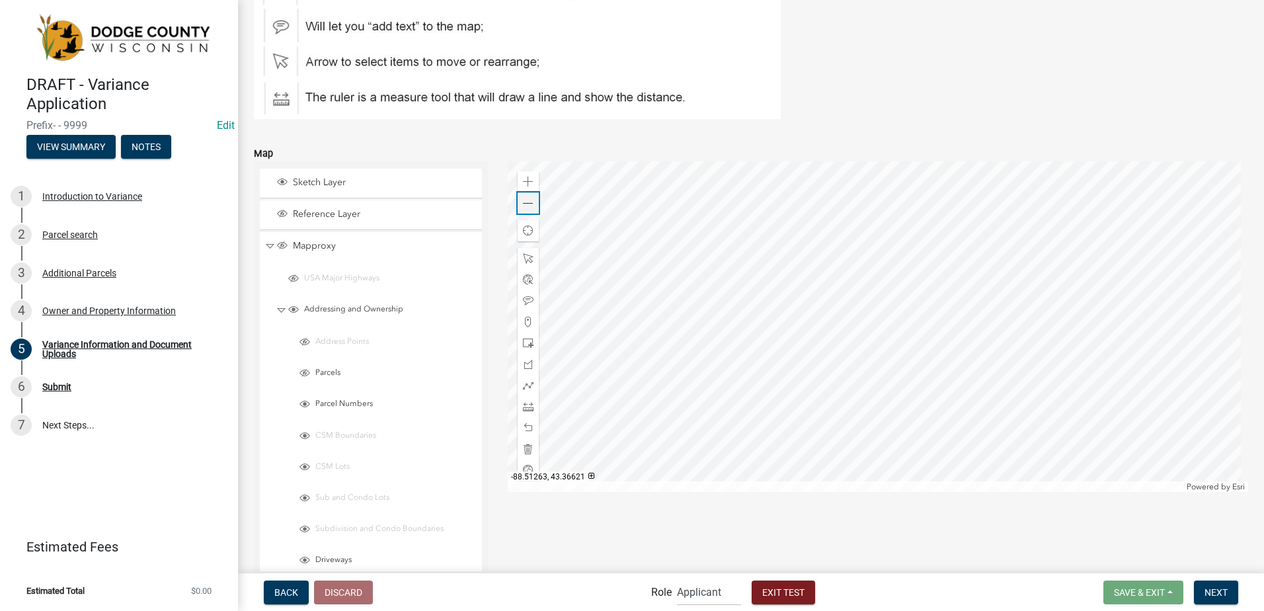
click at [526, 203] on span at bounding box center [528, 203] width 11 height 11
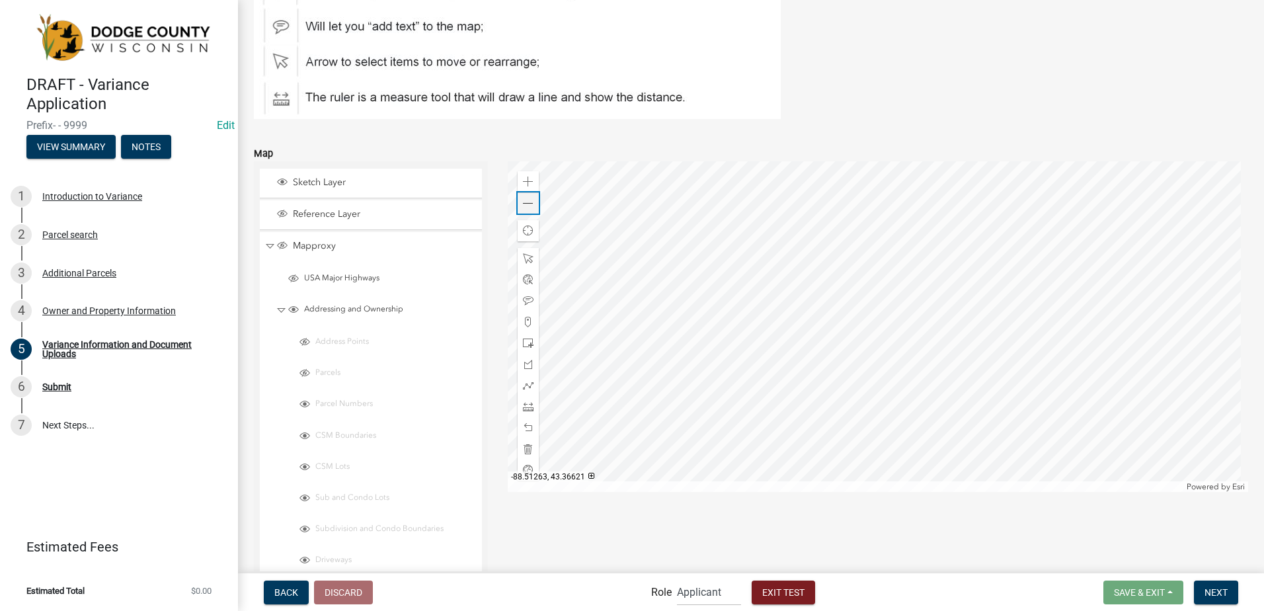
click at [526, 203] on span at bounding box center [528, 203] width 11 height 11
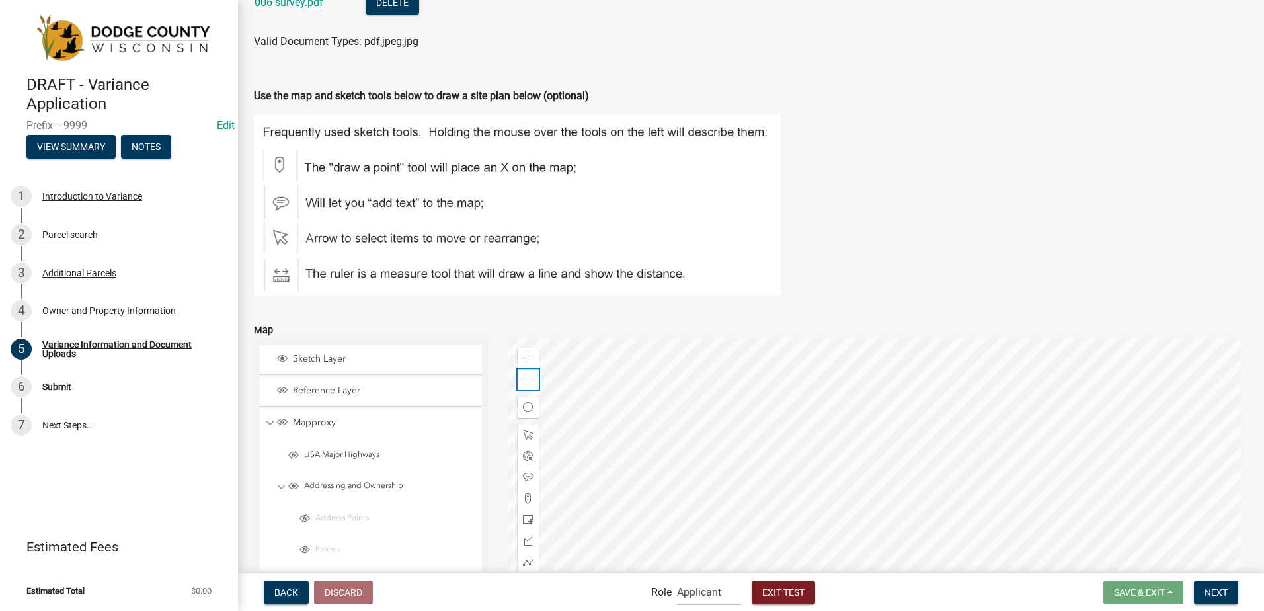
scroll to position [1611, 0]
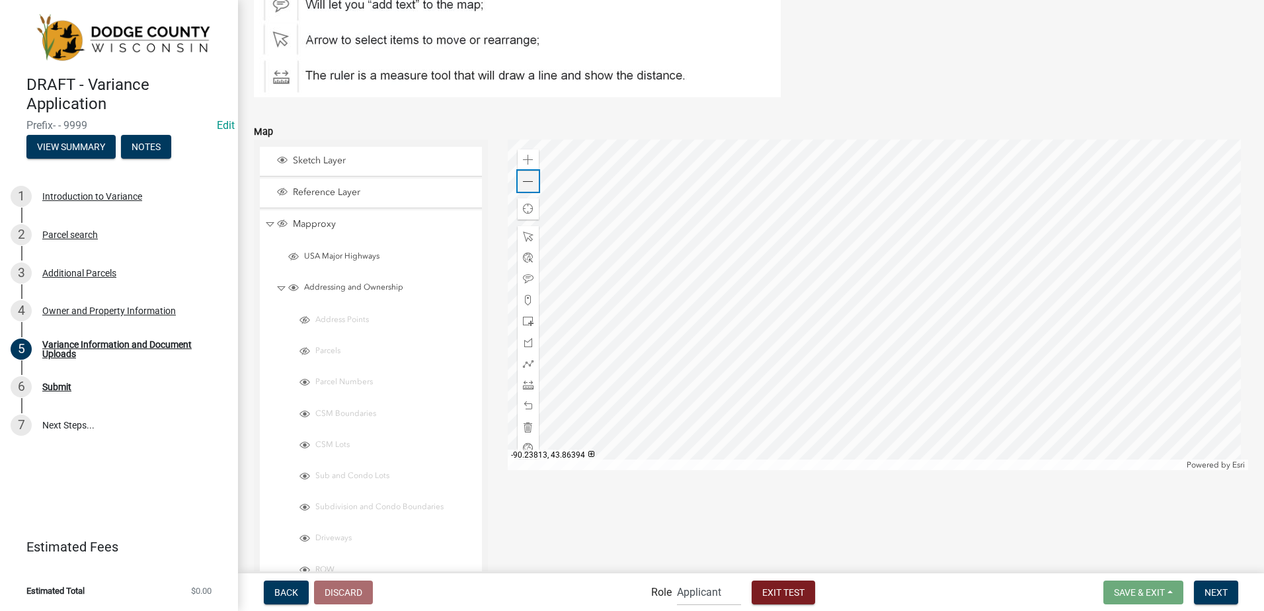
click at [518, 179] on div "Zoom out" at bounding box center [528, 181] width 21 height 21
click at [523, 179] on span at bounding box center [528, 182] width 11 height 11
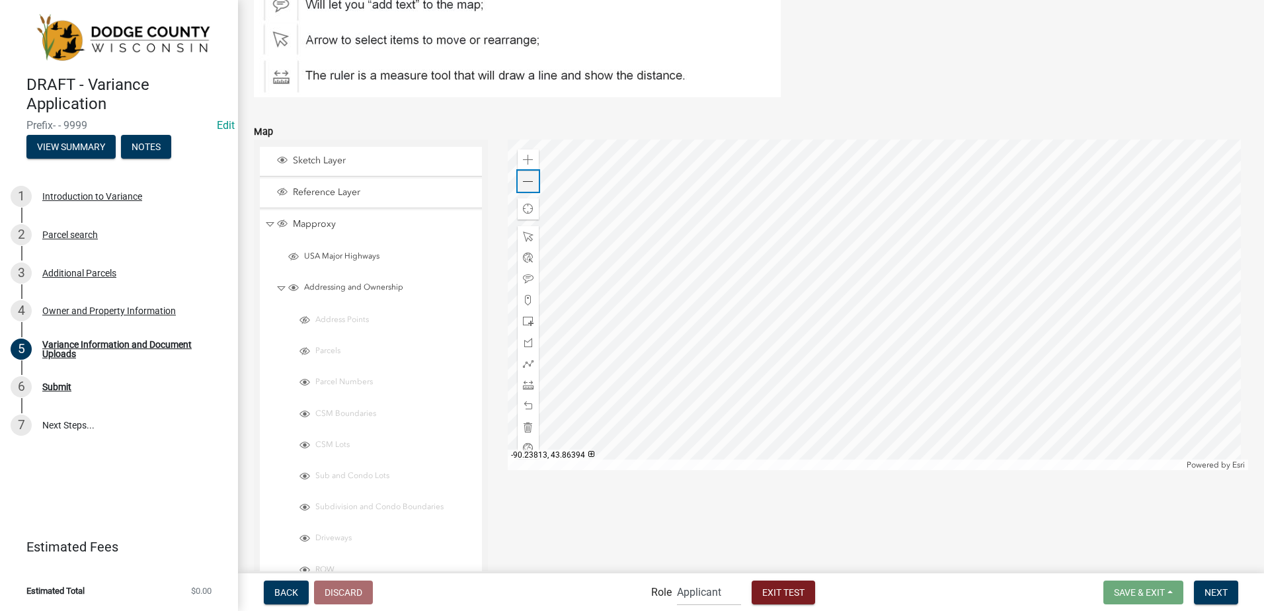
click at [523, 179] on span at bounding box center [528, 182] width 11 height 11
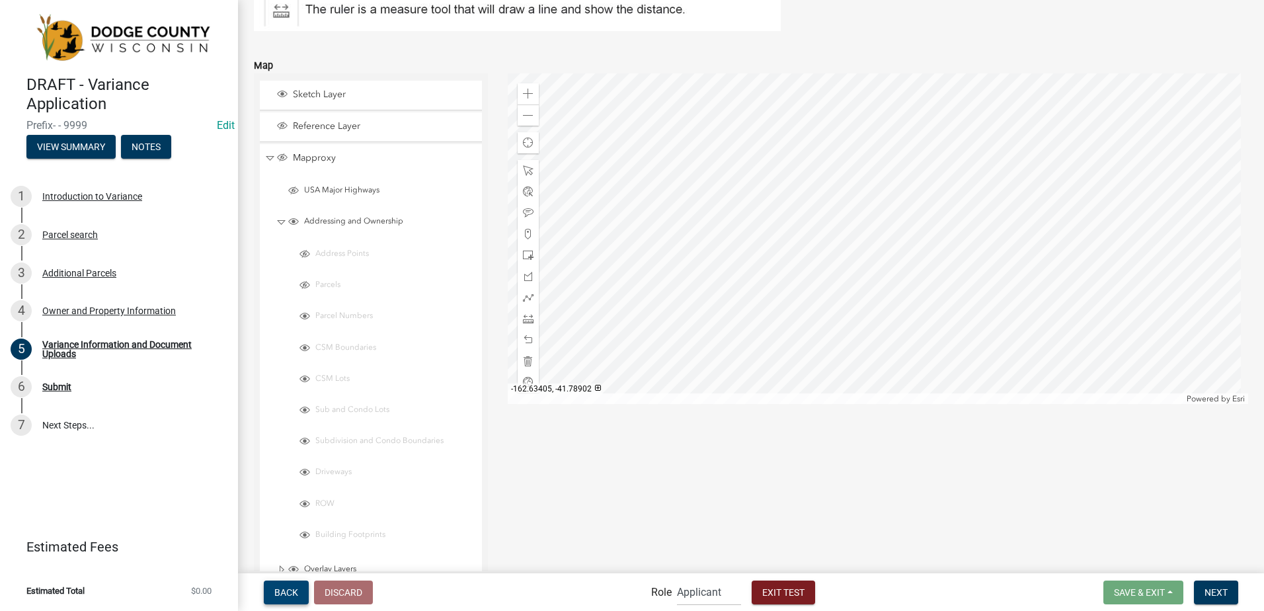
click at [286, 587] on span "Back" at bounding box center [286, 591] width 24 height 11
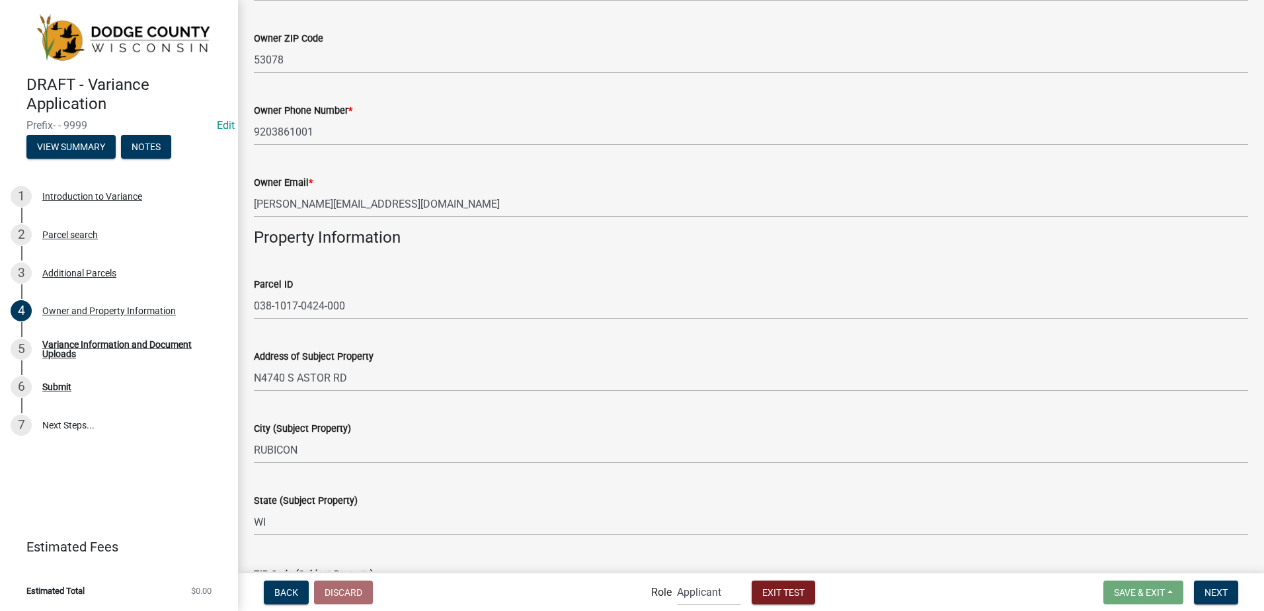
scroll to position [463, 0]
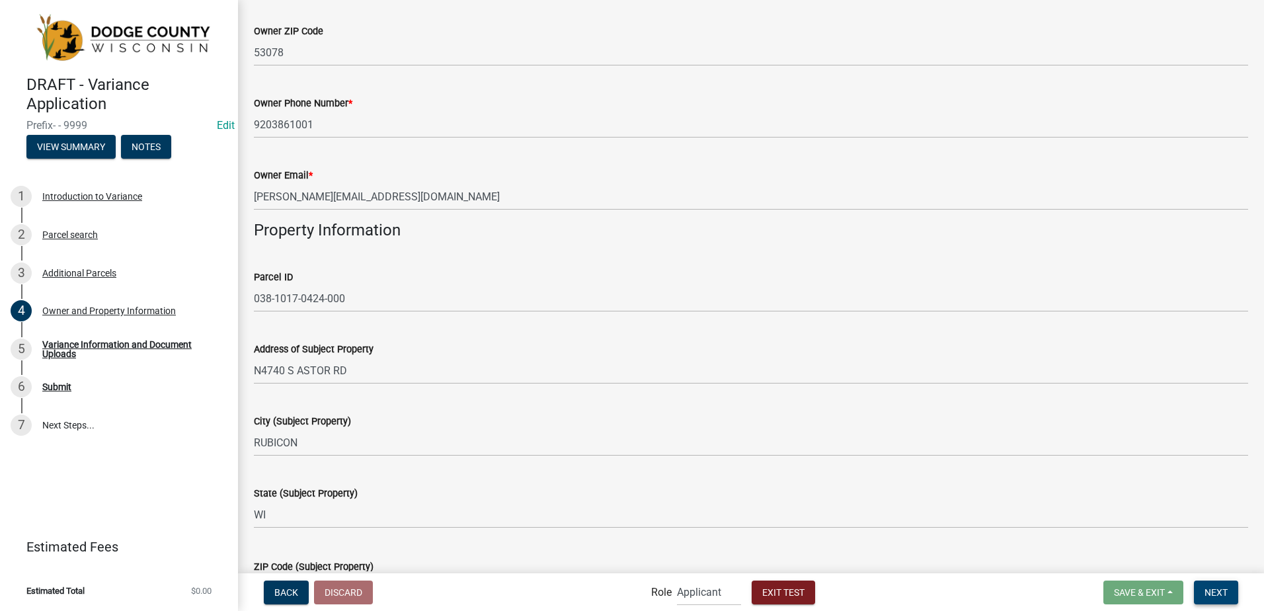
click at [1224, 592] on span "Next" at bounding box center [1216, 591] width 23 height 11
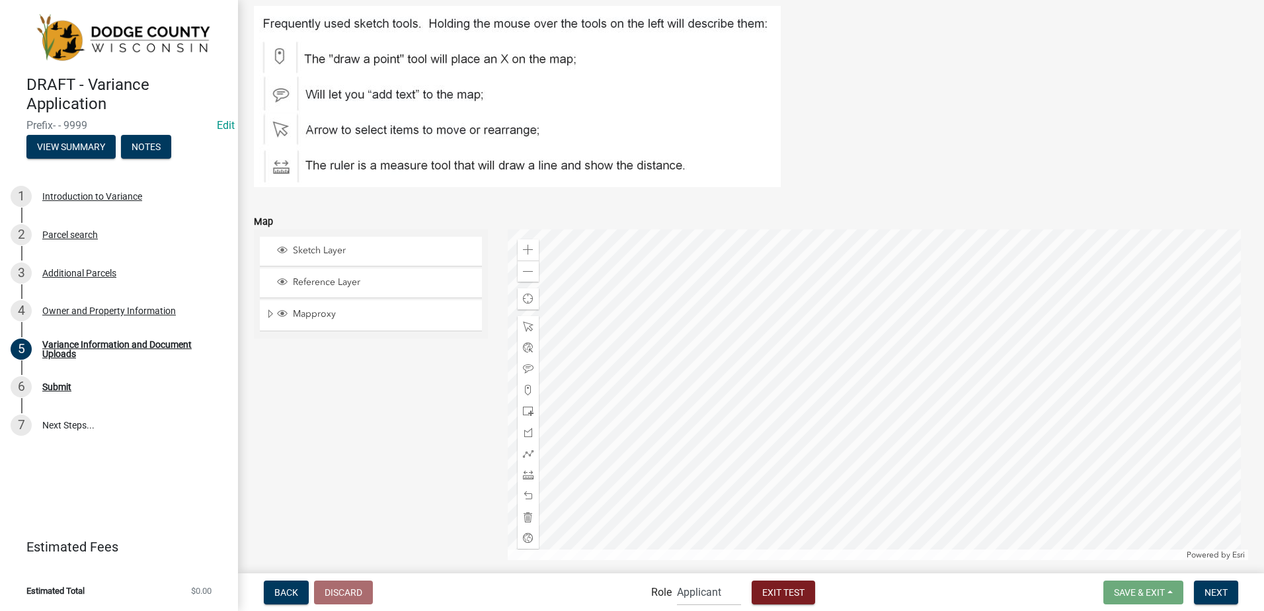
scroll to position [1573, 0]
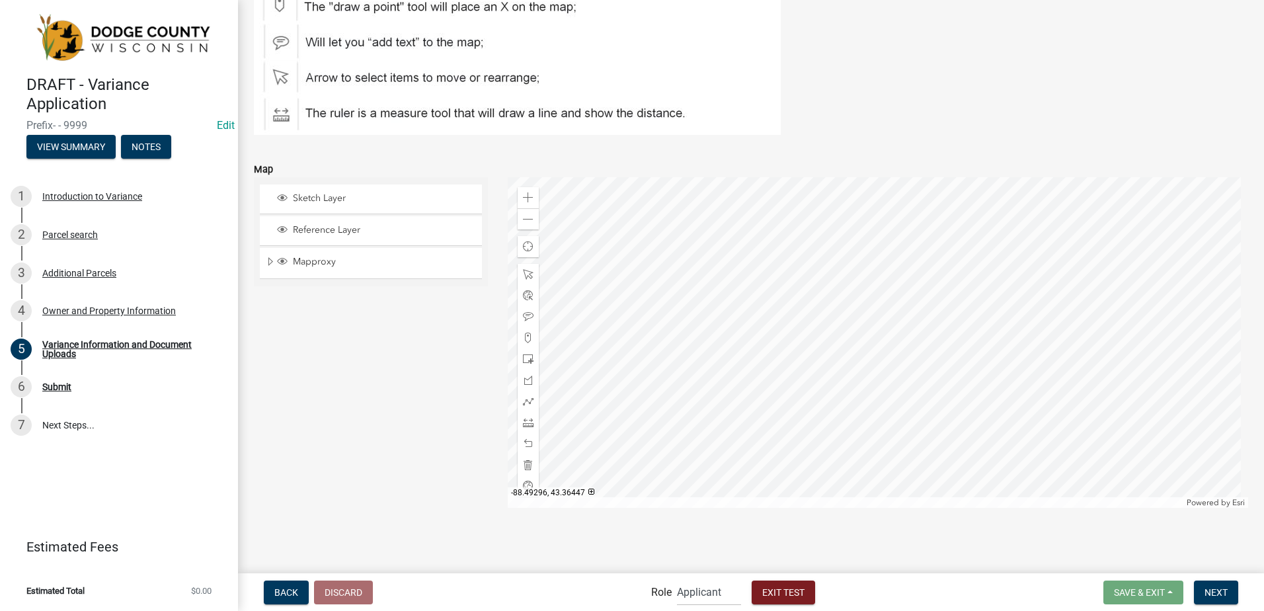
click at [1078, 216] on div at bounding box center [878, 342] width 741 height 331
click at [1051, 261] on div at bounding box center [878, 342] width 741 height 331
click at [1092, 370] on div at bounding box center [878, 342] width 741 height 331
click at [1150, 362] on div at bounding box center [878, 342] width 741 height 331
click at [740, 347] on div at bounding box center [878, 342] width 741 height 331
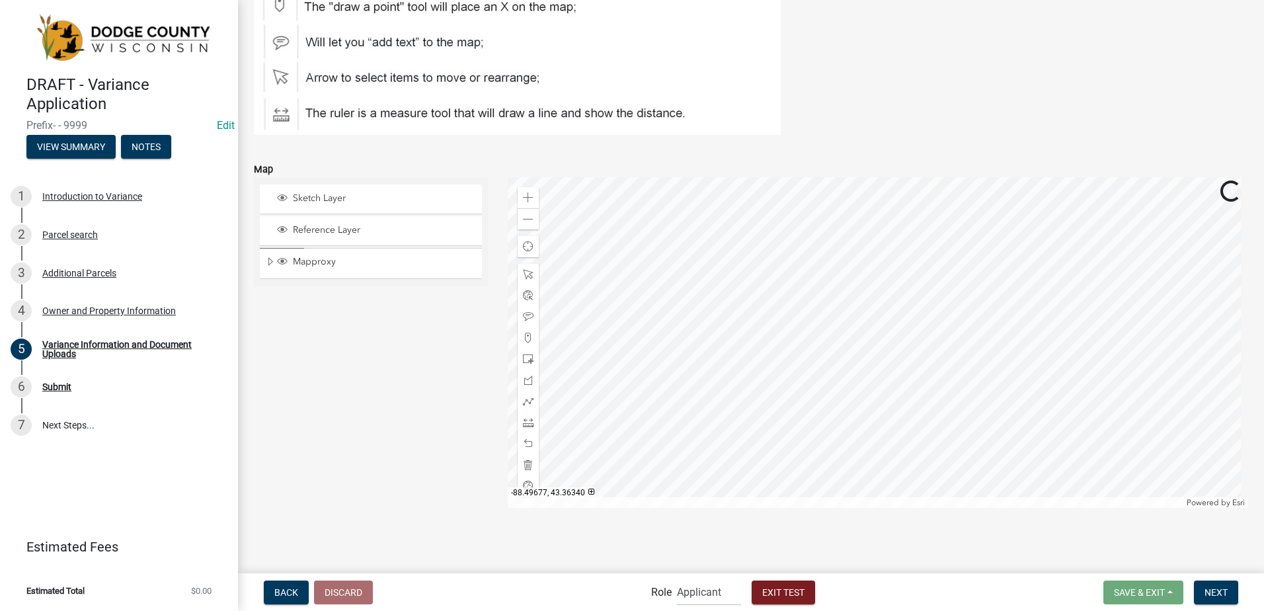
click at [1077, 364] on div at bounding box center [878, 342] width 741 height 331
click at [526, 397] on span at bounding box center [528, 401] width 11 height 11
click at [713, 331] on div at bounding box center [878, 342] width 741 height 331
click at [996, 362] on div at bounding box center [878, 342] width 741 height 331
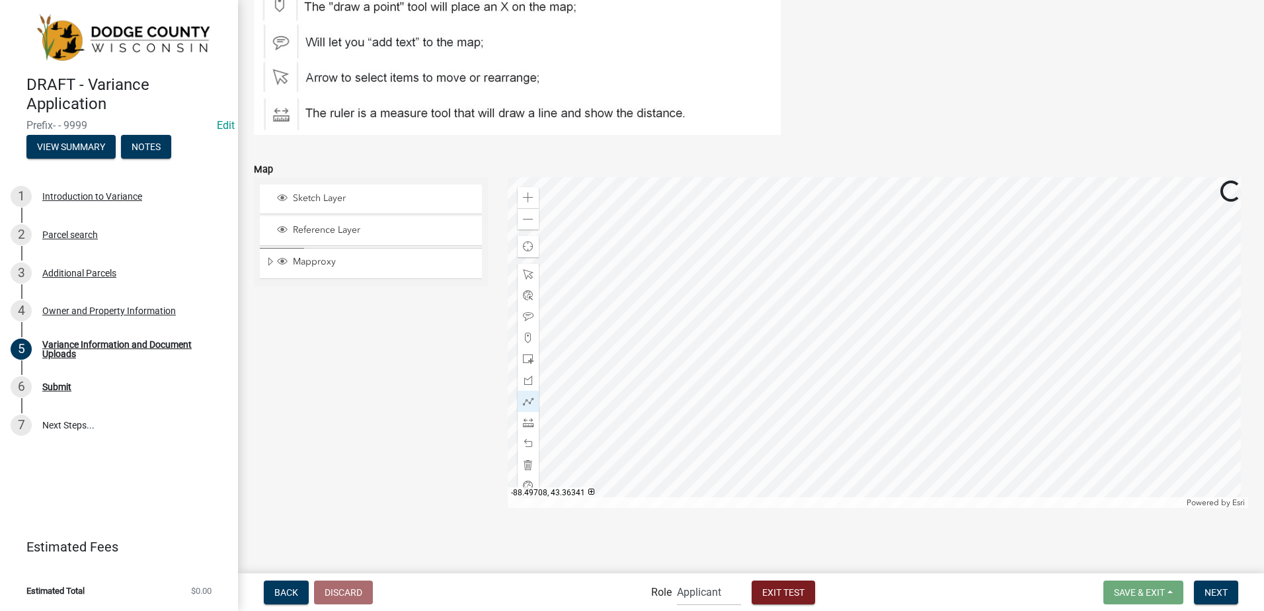
click at [996, 362] on div at bounding box center [878, 342] width 741 height 331
click at [1039, 371] on div at bounding box center [878, 342] width 741 height 331
click at [1039, 370] on div at bounding box center [878, 342] width 741 height 331
click at [532, 220] on div "Zoom out" at bounding box center [528, 218] width 21 height 21
click at [523, 220] on span at bounding box center [528, 219] width 11 height 11
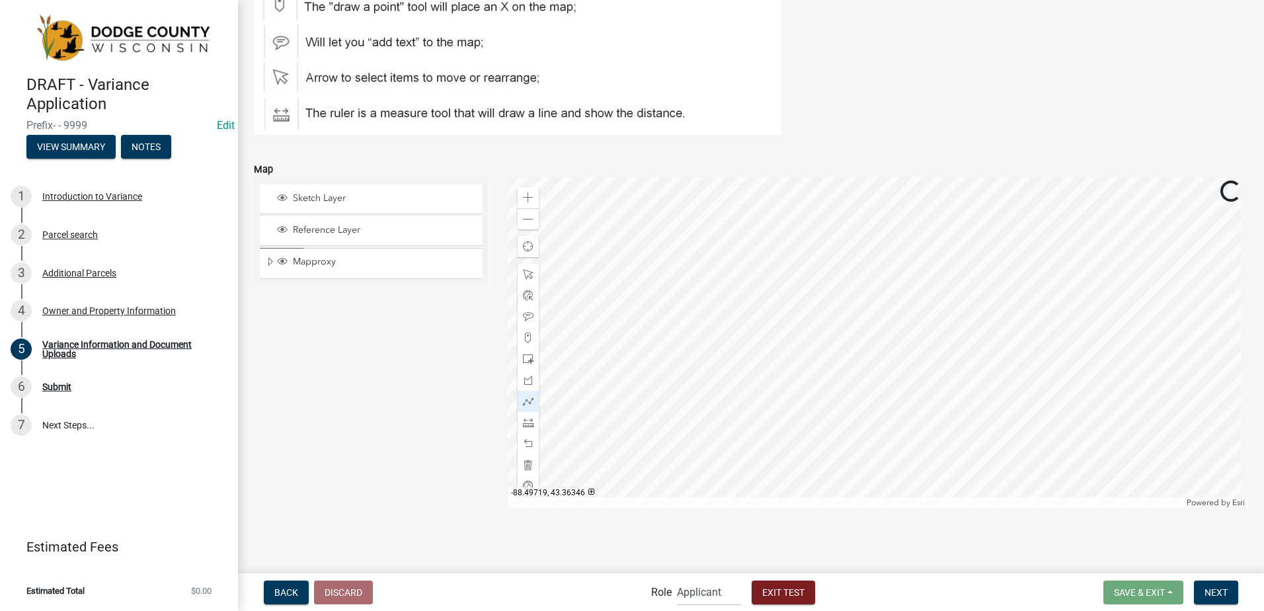
click at [649, 342] on div at bounding box center [878, 342] width 741 height 331
click at [1223, 591] on span "Next" at bounding box center [1216, 591] width 23 height 11
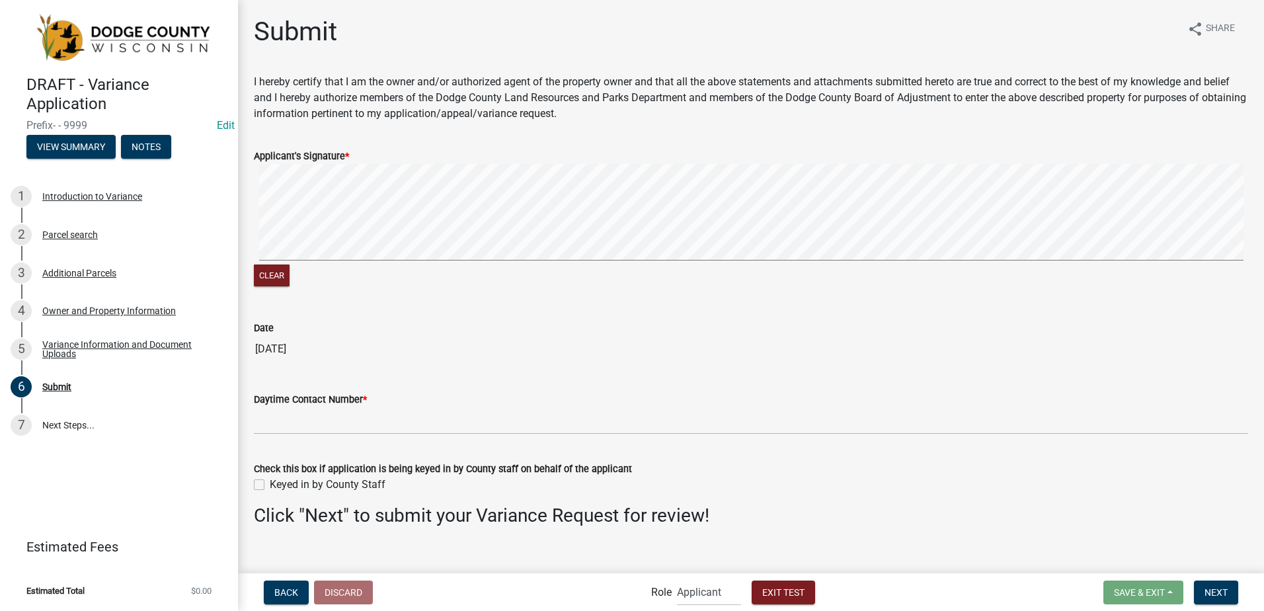
scroll to position [17, 0]
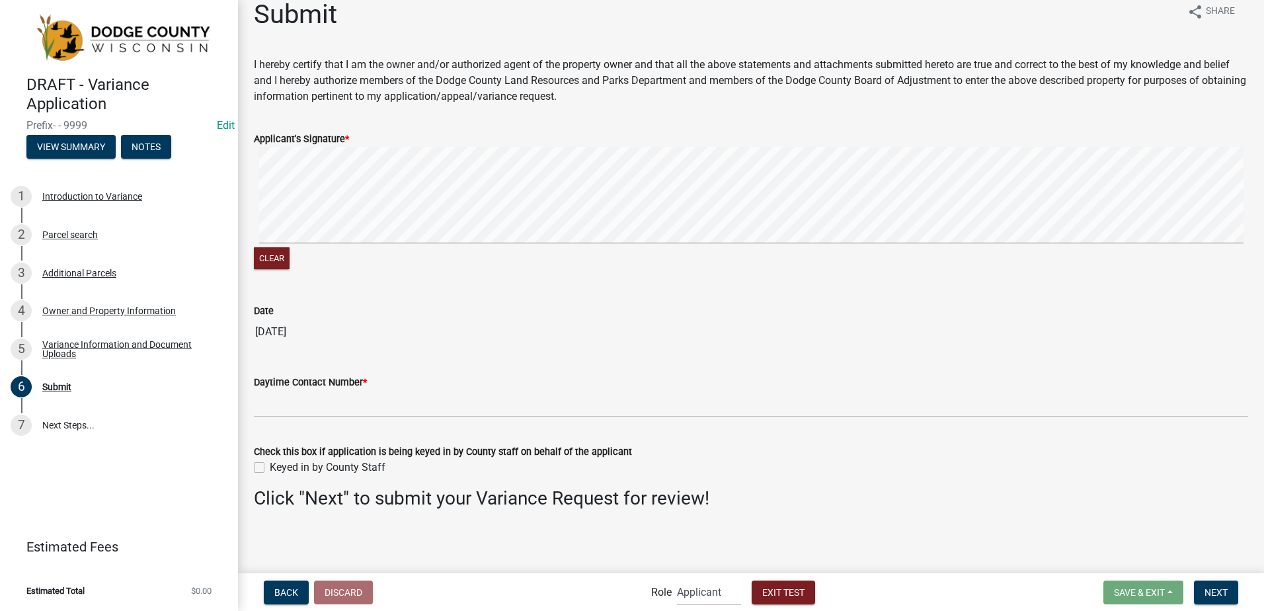
click at [270, 468] on label "Keyed in by County Staff" at bounding box center [328, 468] width 116 height 16
click at [270, 468] on input "Keyed in by County Staff" at bounding box center [274, 464] width 9 height 9
checkbox input "true"
click at [1224, 589] on span "Next" at bounding box center [1216, 591] width 23 height 11
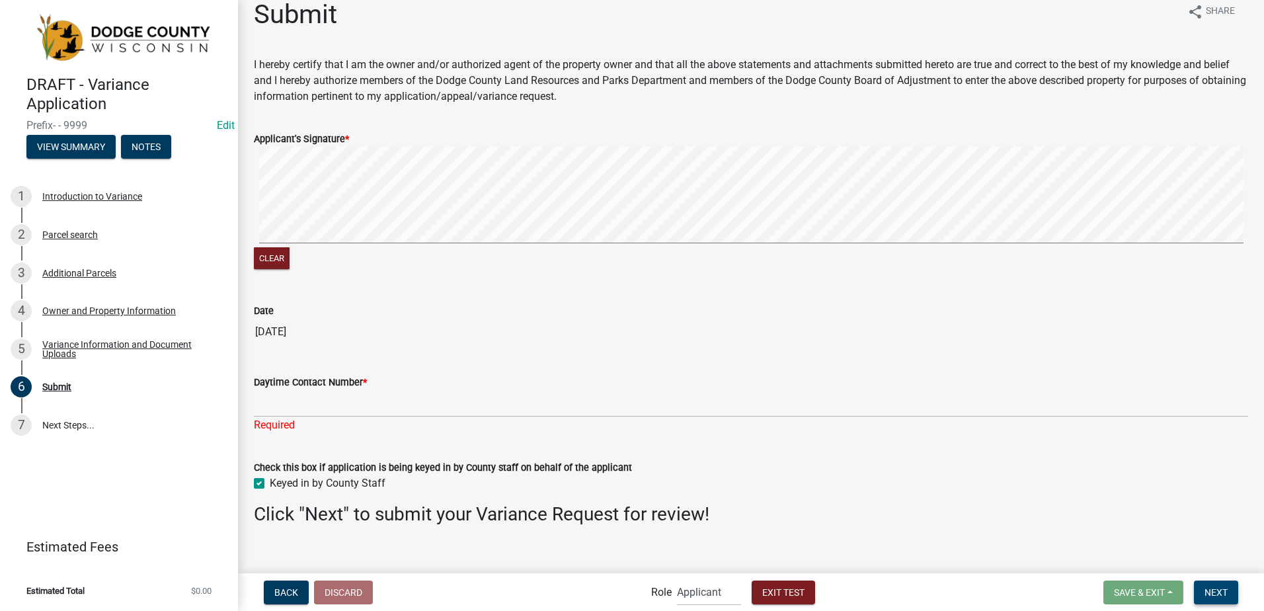
click at [1215, 590] on span "Next" at bounding box center [1216, 591] width 23 height 11
click at [1217, 592] on span "Next" at bounding box center [1216, 591] width 23 height 11
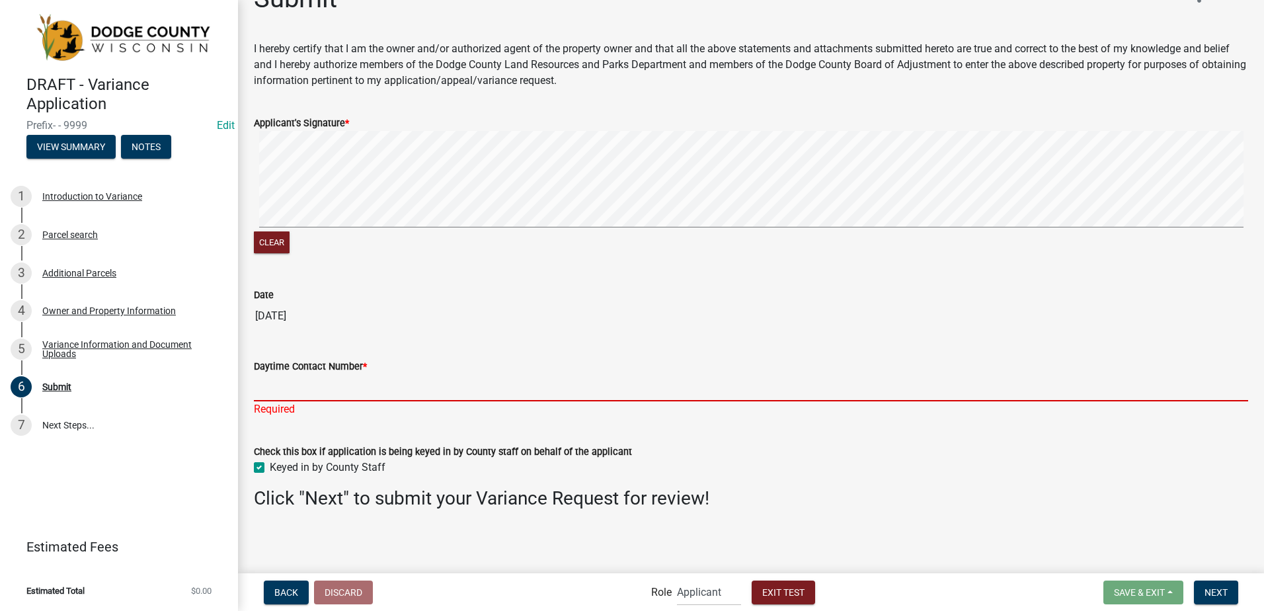
click at [284, 389] on input "Daytime Contact Number *" at bounding box center [751, 387] width 994 height 27
type input "9203861001"
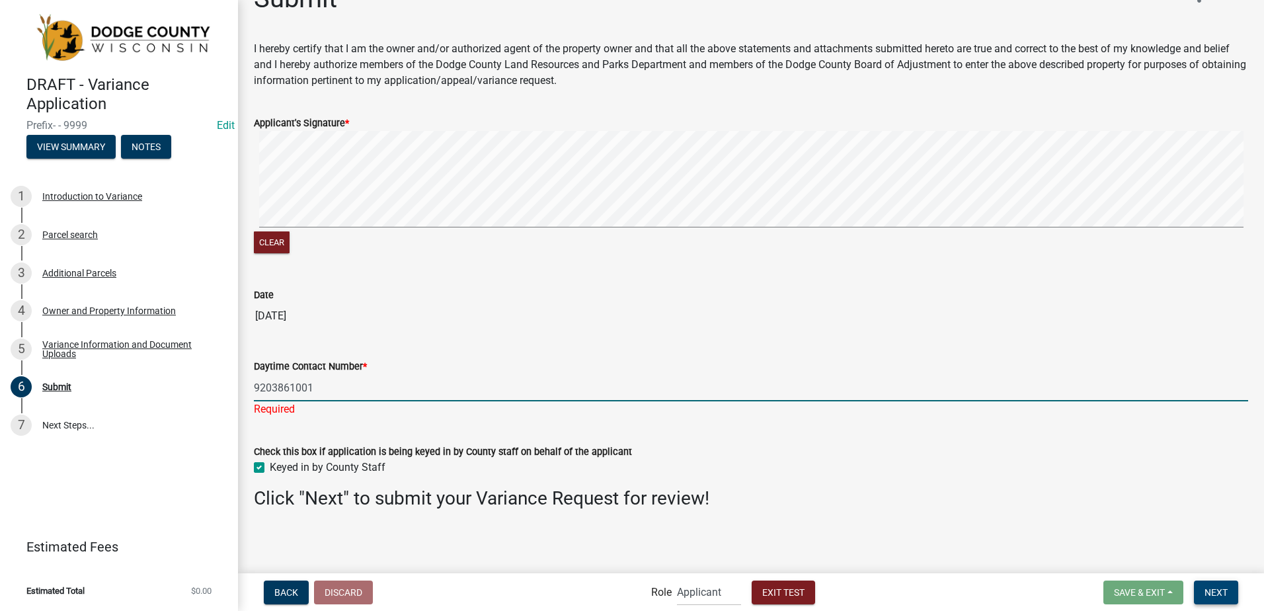
scroll to position [17, 0]
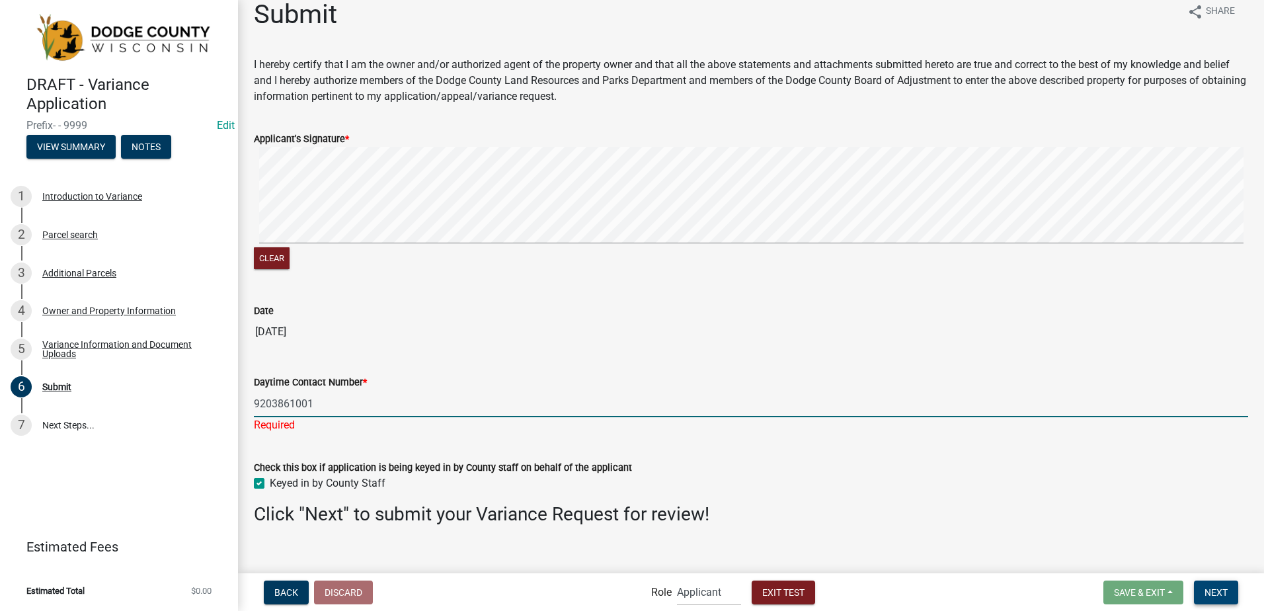
click at [1212, 591] on span "Next" at bounding box center [1216, 591] width 23 height 11
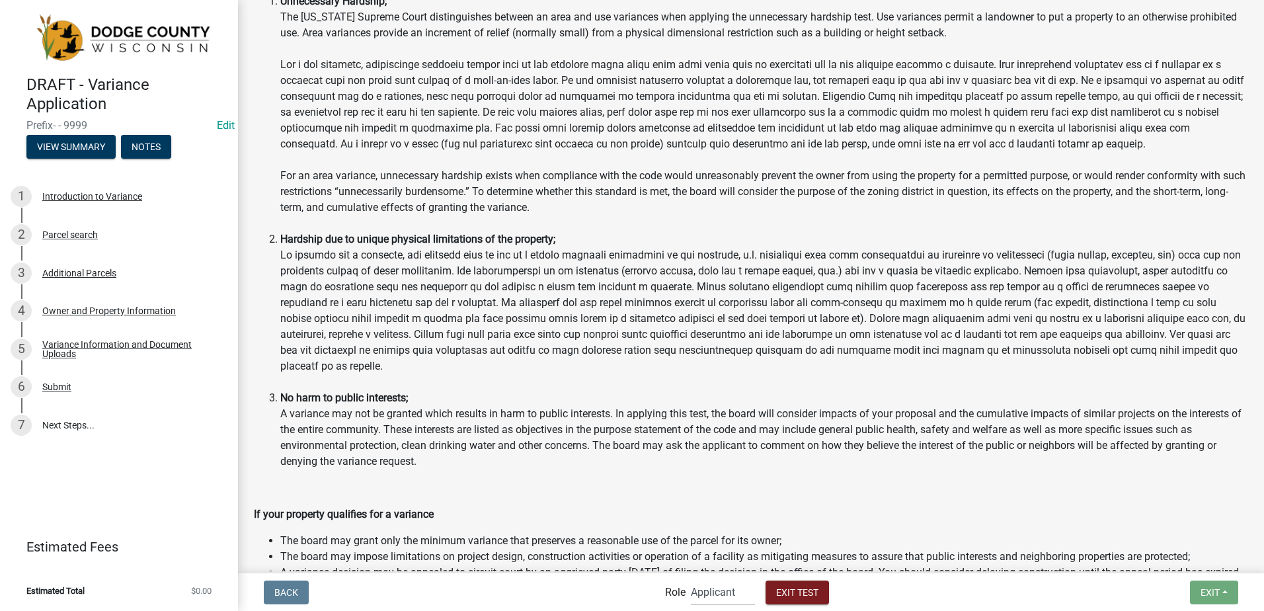
scroll to position [926, 0]
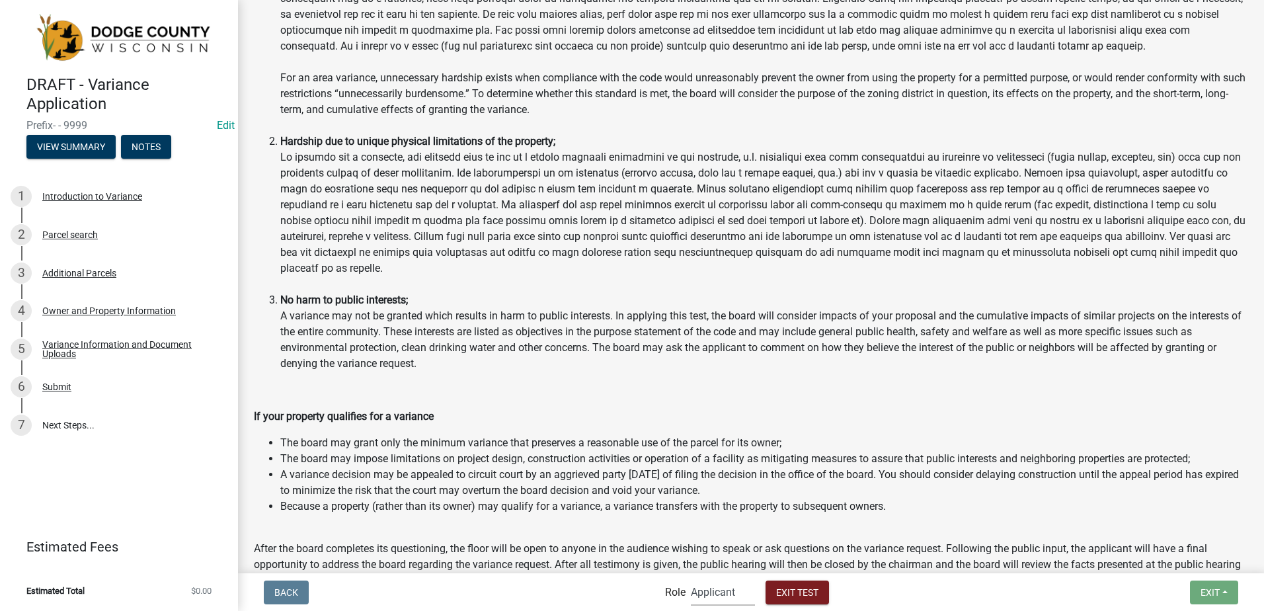
click at [704, 590] on select "Applicant BOA Admin Support Staff BLD Reviewer Admin" at bounding box center [723, 592] width 64 height 27
click at [691, 579] on select "Applicant BOA Admin Support Staff BLD Reviewer Admin" at bounding box center [723, 592] width 64 height 27
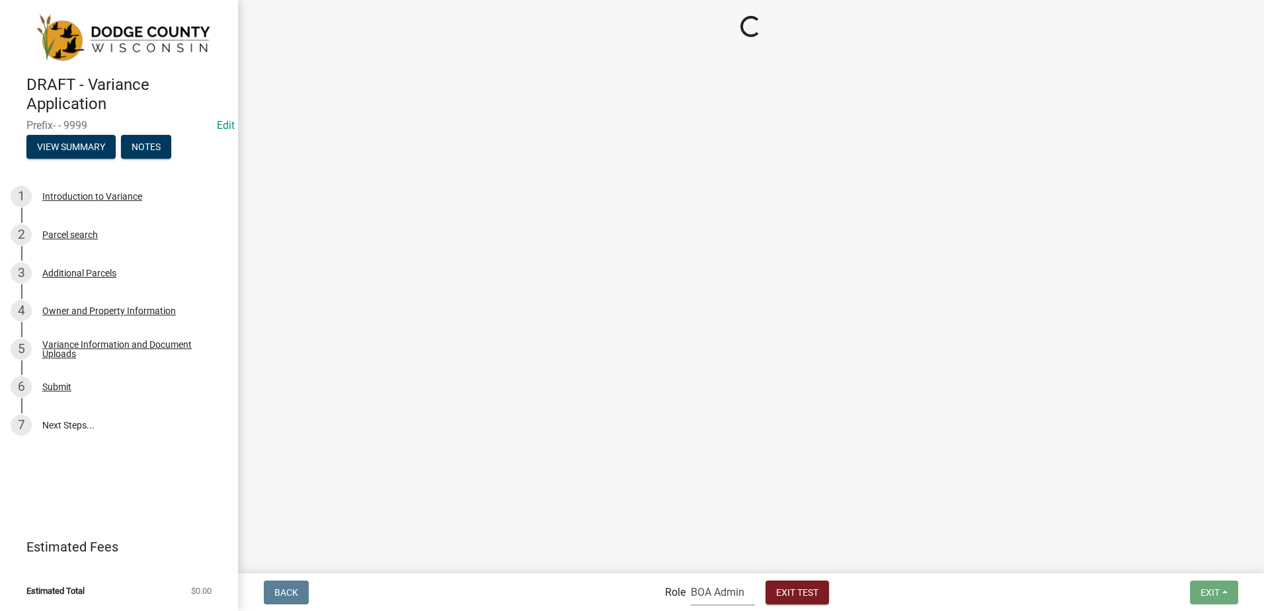
scroll to position [0, 0]
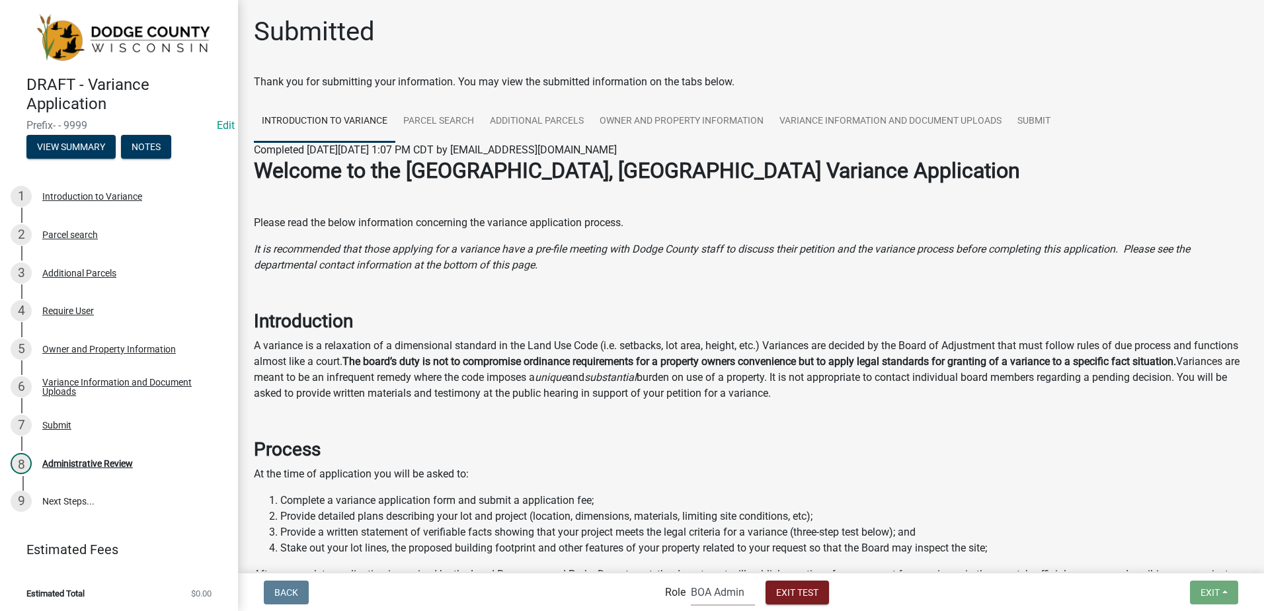
click at [702, 590] on select "Applicant BOA Admin Support Staff BLD Reviewer Admin" at bounding box center [723, 592] width 64 height 27
select select "bacaab95-4761-470e-9b0d-34e4bf51f11a"
click at [691, 579] on select "Applicant BOA Admin Support Staff BLD Reviewer Admin" at bounding box center [723, 592] width 64 height 27
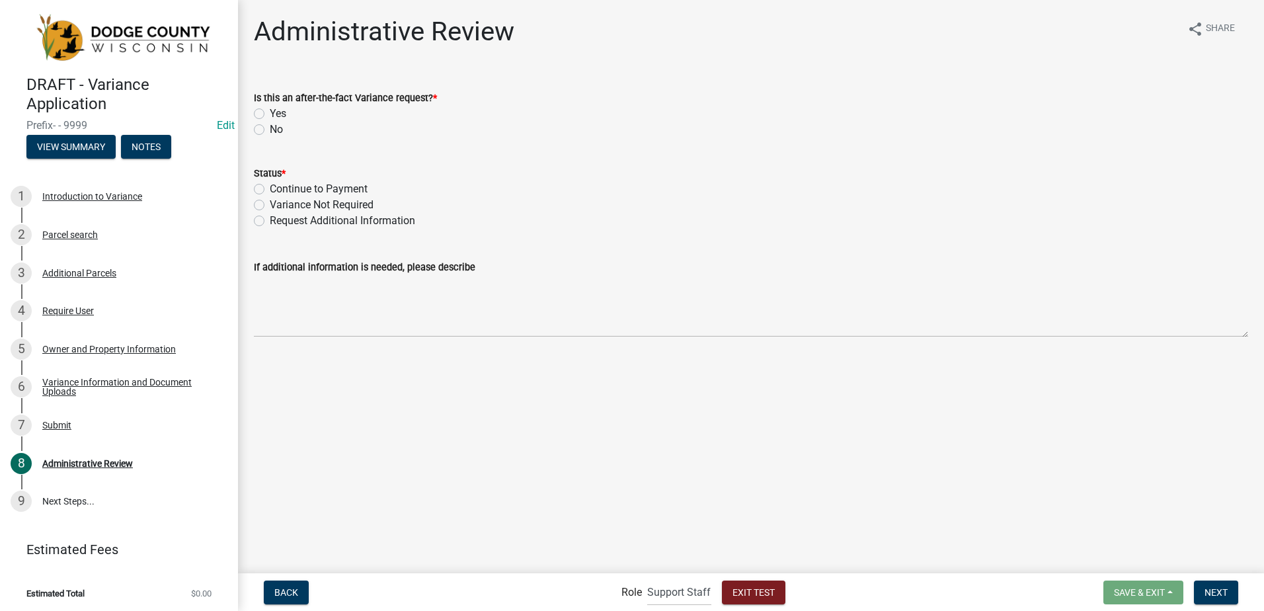
click at [270, 128] on label "No" at bounding box center [276, 130] width 13 height 16
click at [270, 128] on input "No" at bounding box center [274, 126] width 9 height 9
radio input "true"
click at [270, 188] on label "Continue to Payment" at bounding box center [319, 189] width 98 height 16
click at [270, 188] on input "Continue to Payment" at bounding box center [274, 185] width 9 height 9
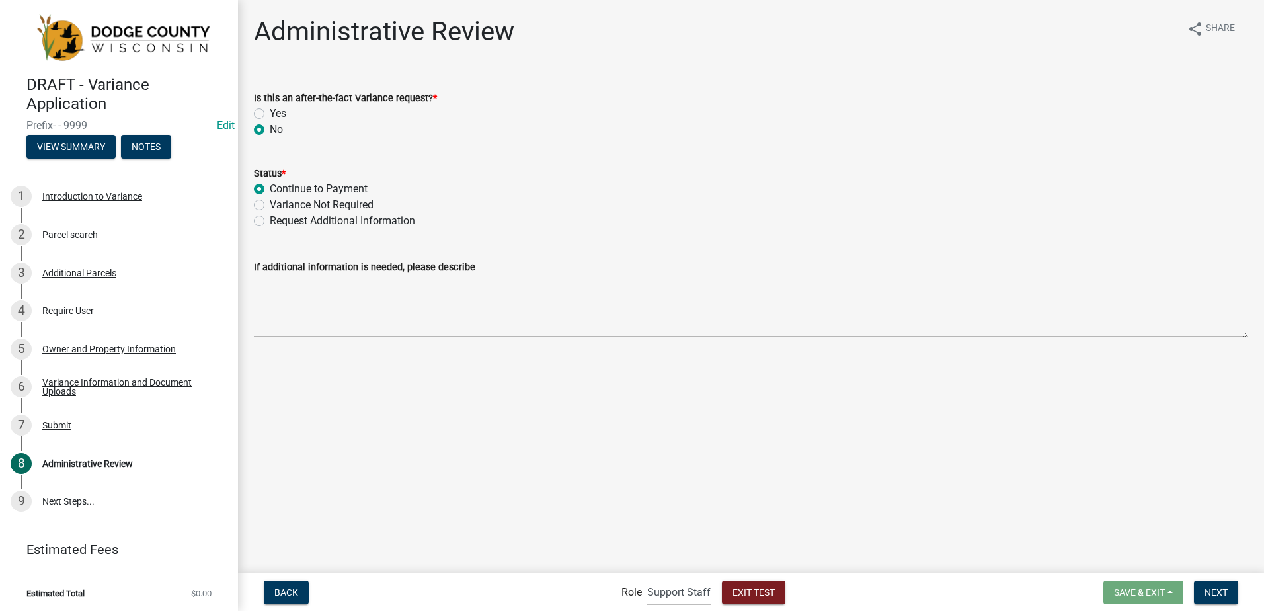
radio input "true"
click at [1215, 588] on span "Next" at bounding box center [1216, 591] width 23 height 11
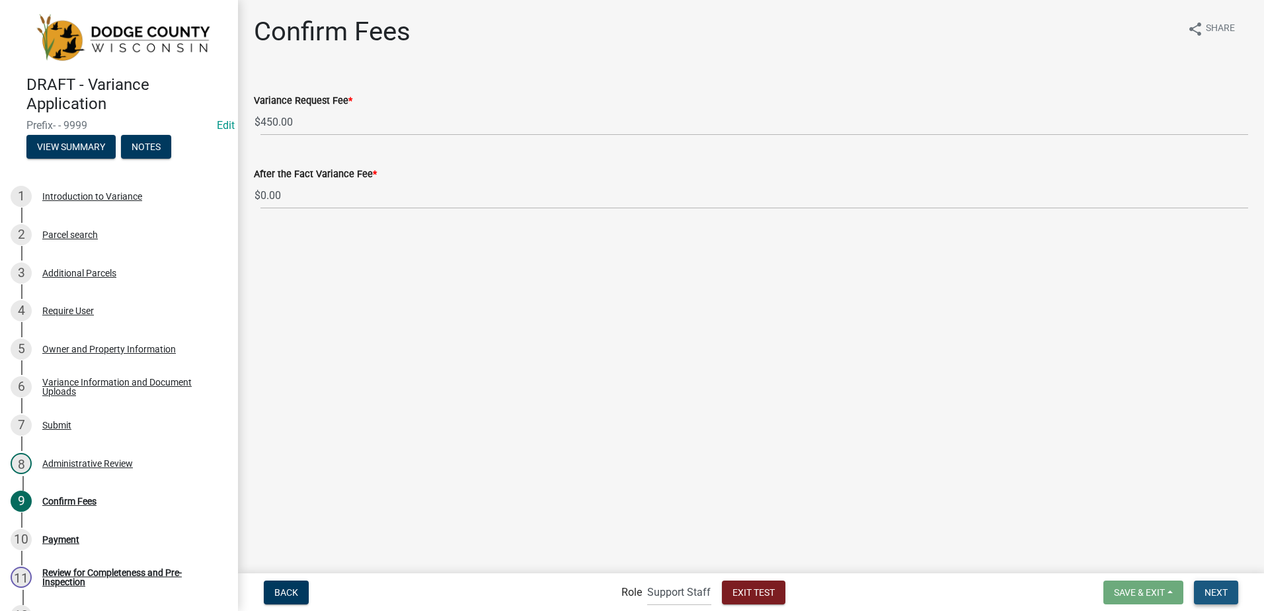
click at [1215, 592] on span "Next" at bounding box center [1216, 591] width 23 height 11
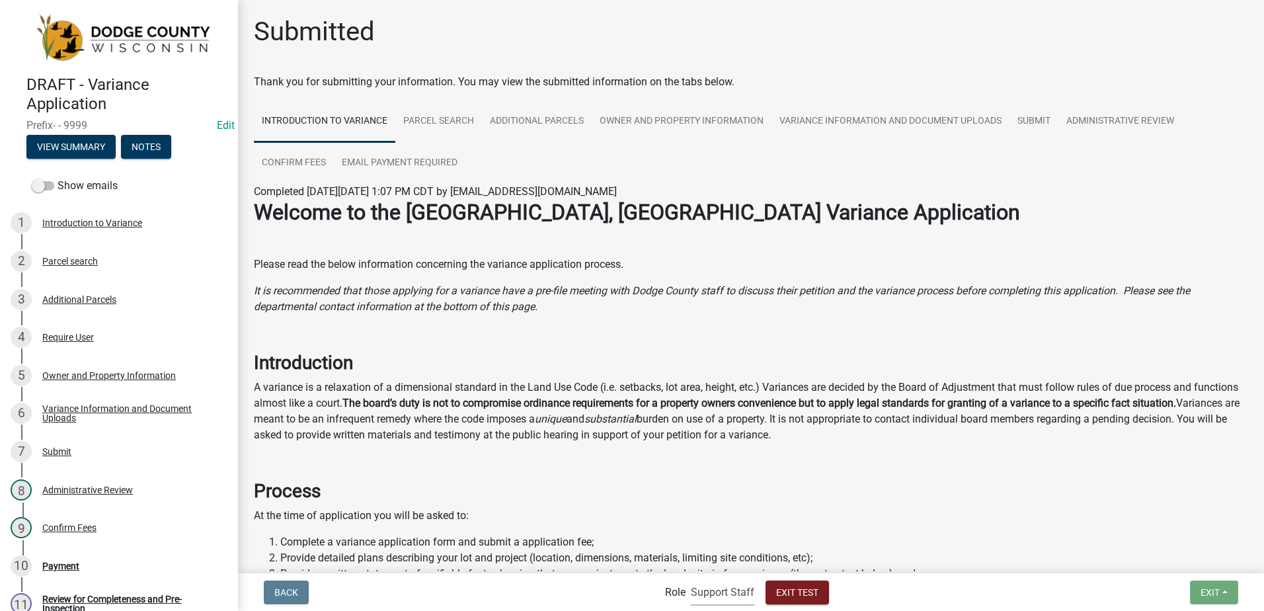
click at [721, 593] on select "Applicant BOA Admin Support Staff BLD Reviewer Admin" at bounding box center [723, 592] width 64 height 27
click at [691, 579] on select "Applicant BOA Admin Support Staff BLD Reviewer Admin" at bounding box center [723, 592] width 64 height 27
click at [709, 598] on select "Applicant BOA Admin Support Staff BLD Reviewer Admin" at bounding box center [723, 592] width 64 height 27
click at [691, 579] on select "Applicant BOA Admin Support Staff BLD Reviewer Admin" at bounding box center [723, 592] width 64 height 27
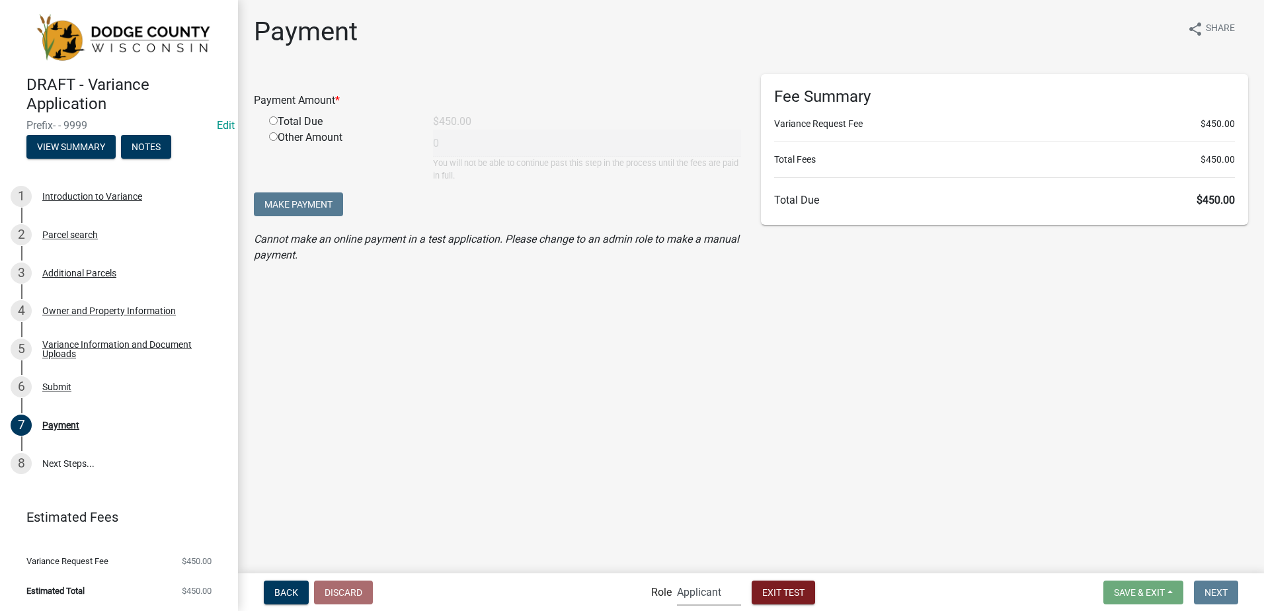
click at [701, 602] on select "Applicant BOA Admin Support Staff BLD Reviewer Admin" at bounding box center [709, 592] width 64 height 27
select select "fe7d7ca3-7d41-4d34-8abd-bc64e49967b2"
click at [677, 579] on select "Applicant BOA Admin Support Staff BLD Reviewer Admin" at bounding box center [709, 592] width 64 height 27
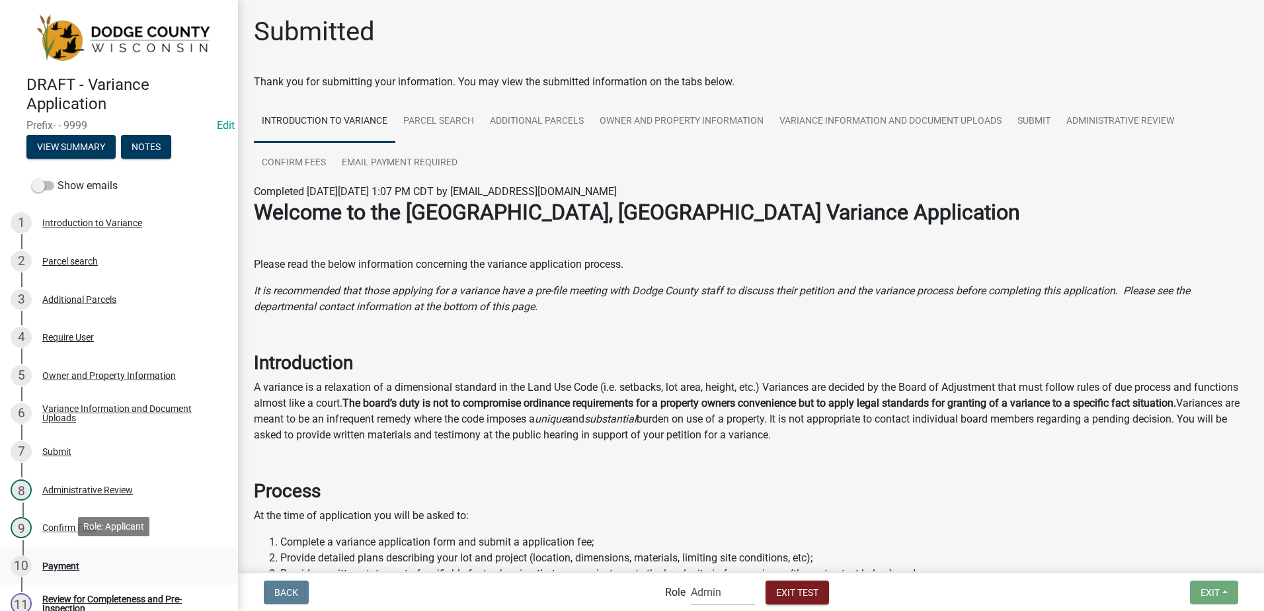
click at [60, 561] on div "Payment" at bounding box center [60, 565] width 37 height 9
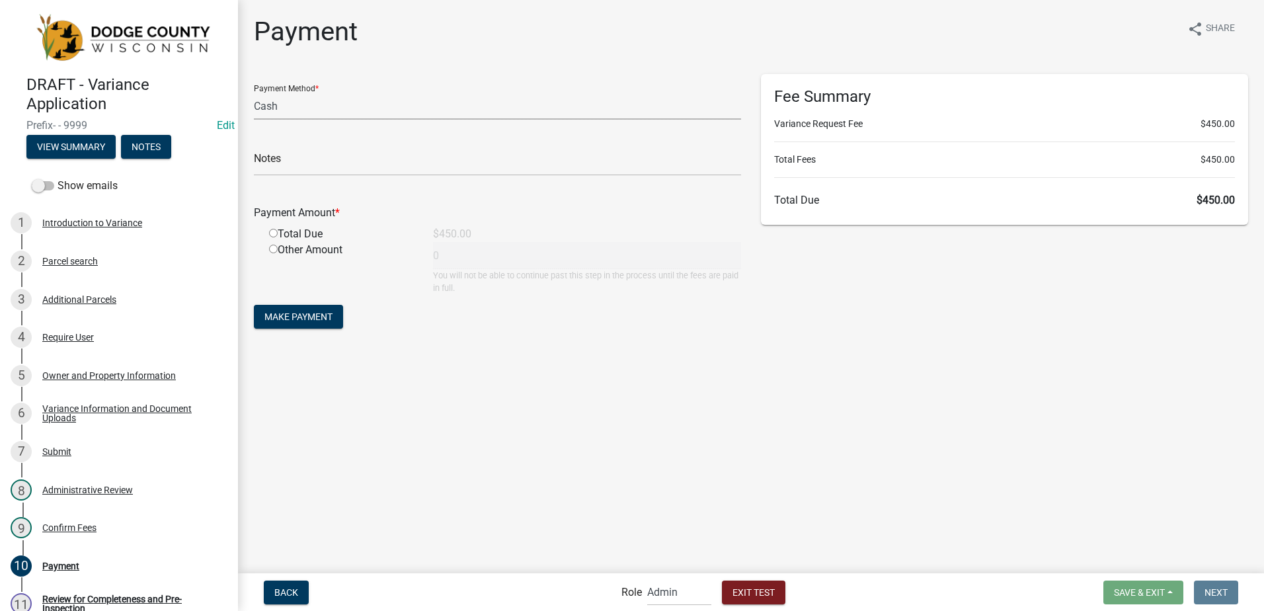
click at [317, 104] on select "Credit Card POS Check Cash" at bounding box center [497, 106] width 487 height 27
select select "1: 0"
click at [254, 93] on select "Credit Card POS Check Cash" at bounding box center [497, 106] width 487 height 27
click at [274, 230] on input "radio" at bounding box center [273, 233] width 9 height 9
radio input "true"
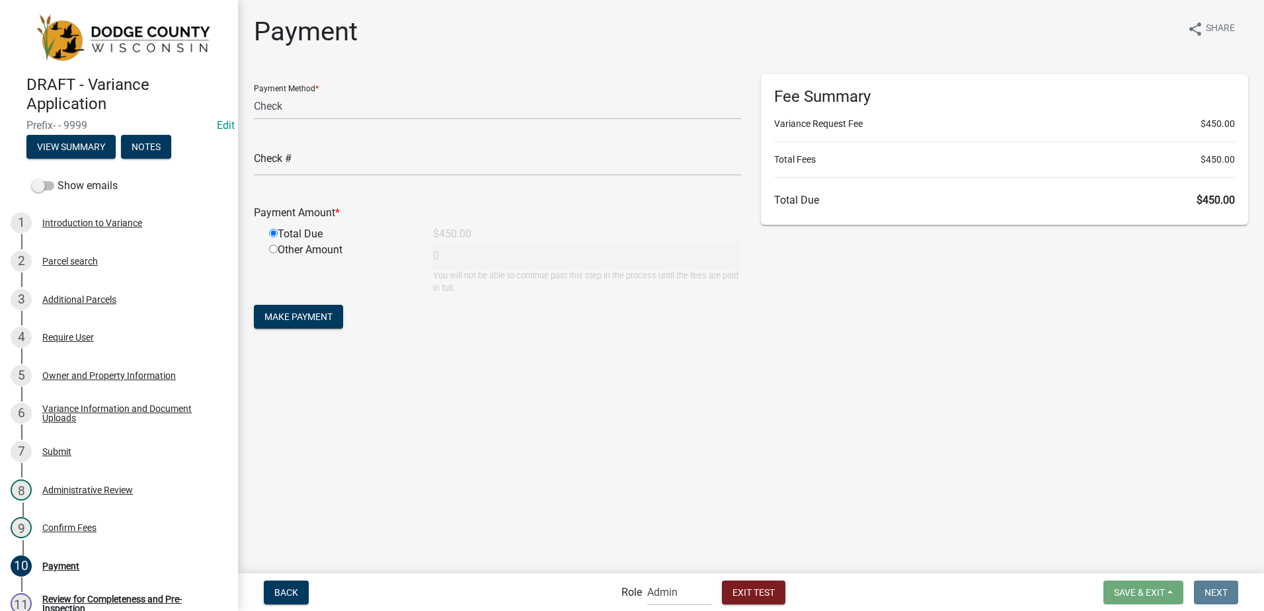
type input "450"
click at [294, 320] on span "Make Payment" at bounding box center [298, 316] width 68 height 11
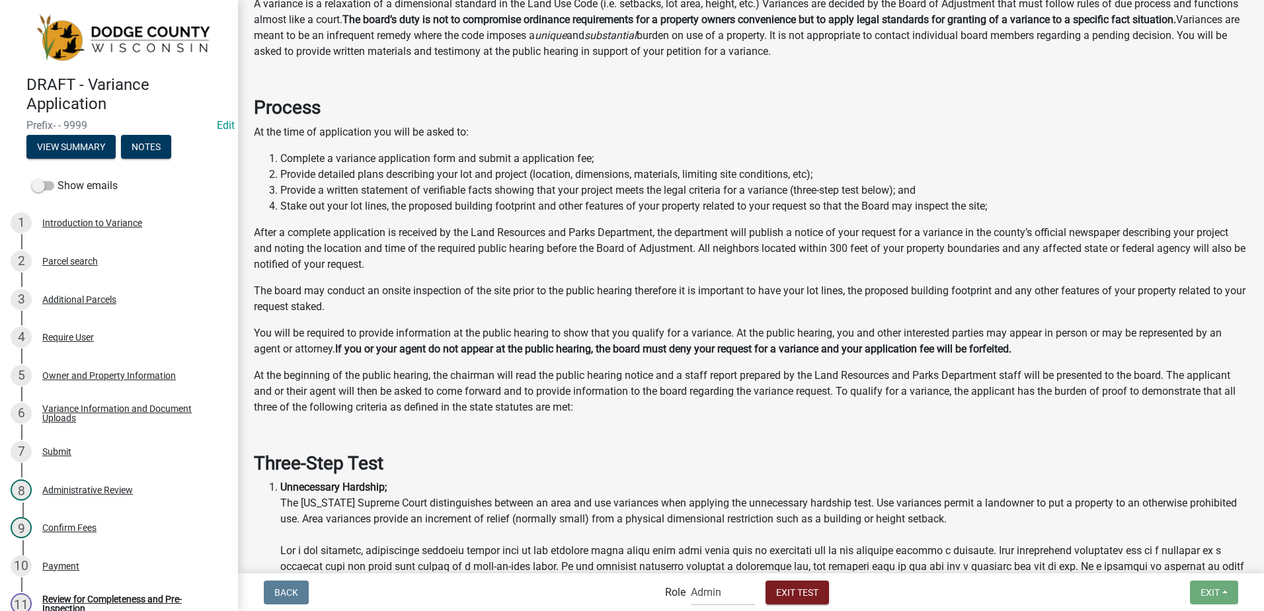
scroll to position [397, 0]
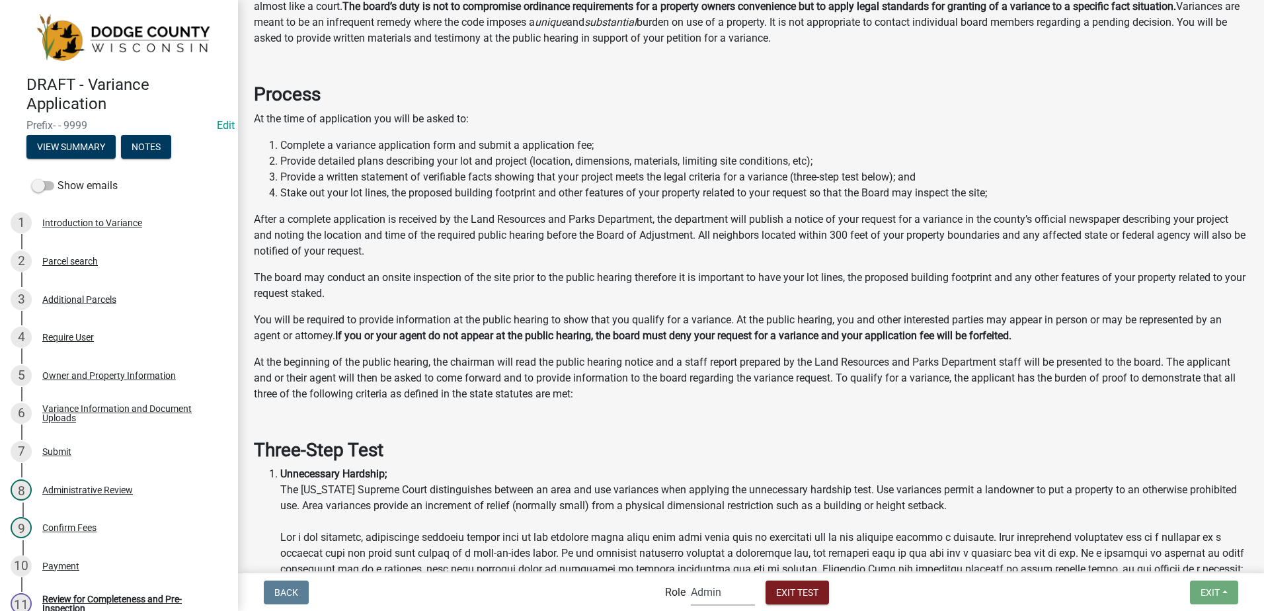
click at [707, 594] on select "Applicant BOA Admin Support Staff BLD Reviewer Admin" at bounding box center [723, 592] width 64 height 27
click at [691, 579] on select "Applicant BOA Admin Support Staff BLD Reviewer Admin" at bounding box center [723, 592] width 64 height 27
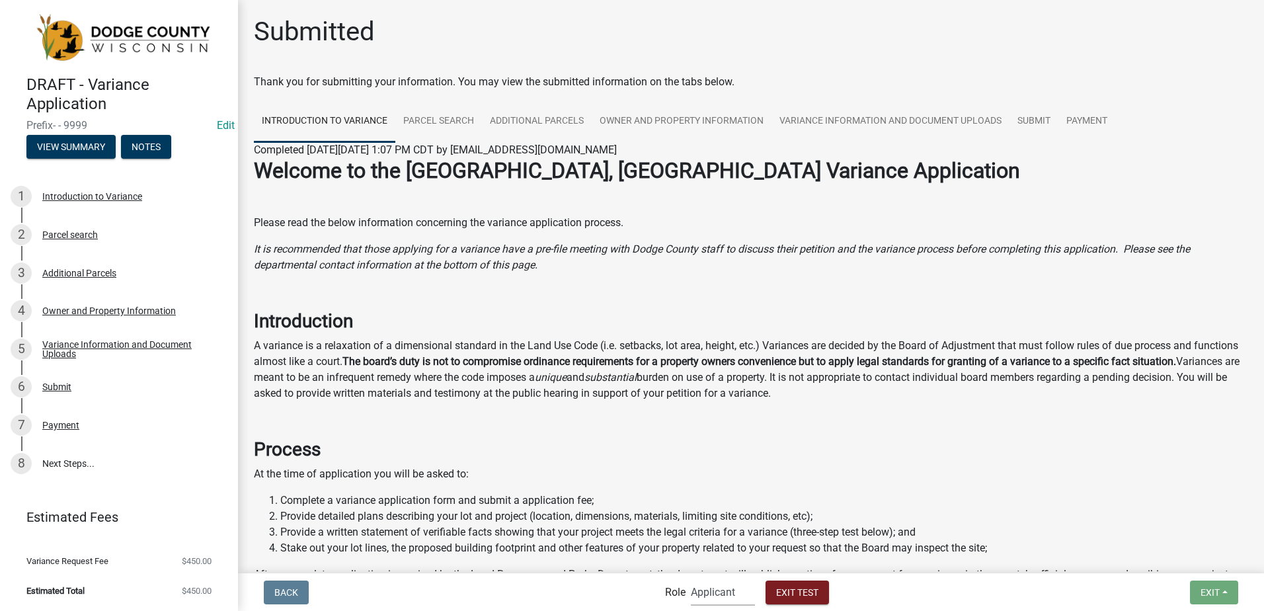
click at [710, 592] on select "Applicant BOA Admin Support Staff BLD Reviewer Admin" at bounding box center [723, 592] width 64 height 27
select select "2c074358-c509-44d9-bba7-1fb74526c0c6"
click at [691, 579] on select "Applicant BOA Admin Support Staff BLD Reviewer Admin" at bounding box center [723, 592] width 64 height 27
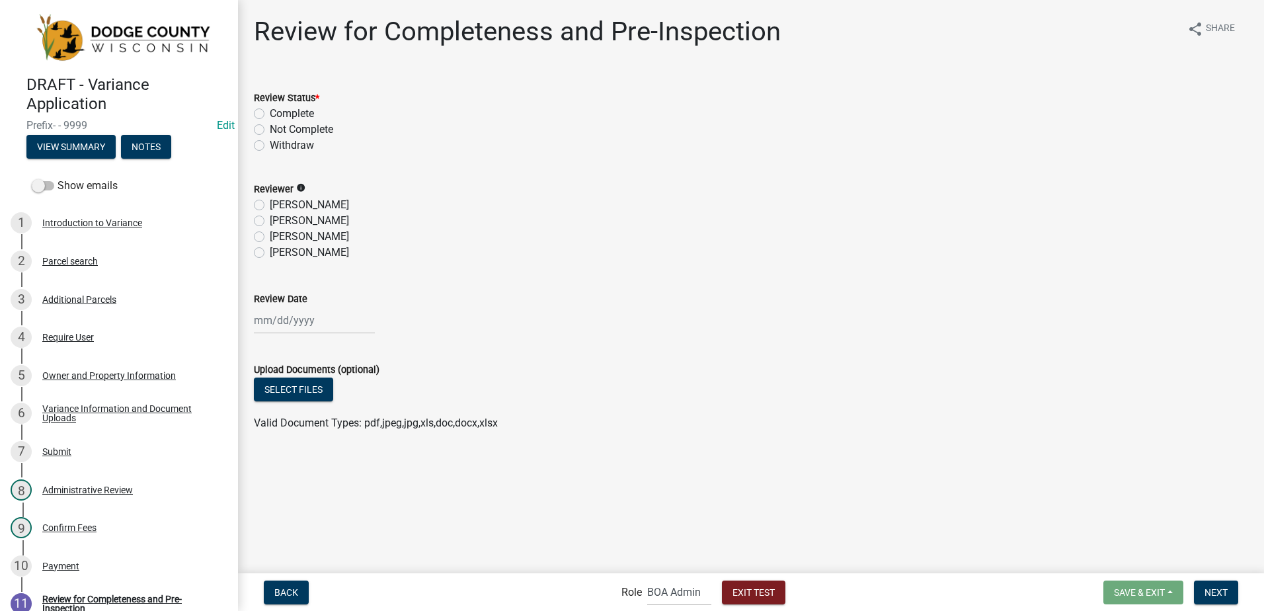
click at [270, 112] on label "Complete" at bounding box center [292, 114] width 44 height 16
click at [270, 112] on input "Complete" at bounding box center [274, 110] width 9 height 9
radio input "true"
click at [299, 585] on button "Back" at bounding box center [286, 593] width 45 height 24
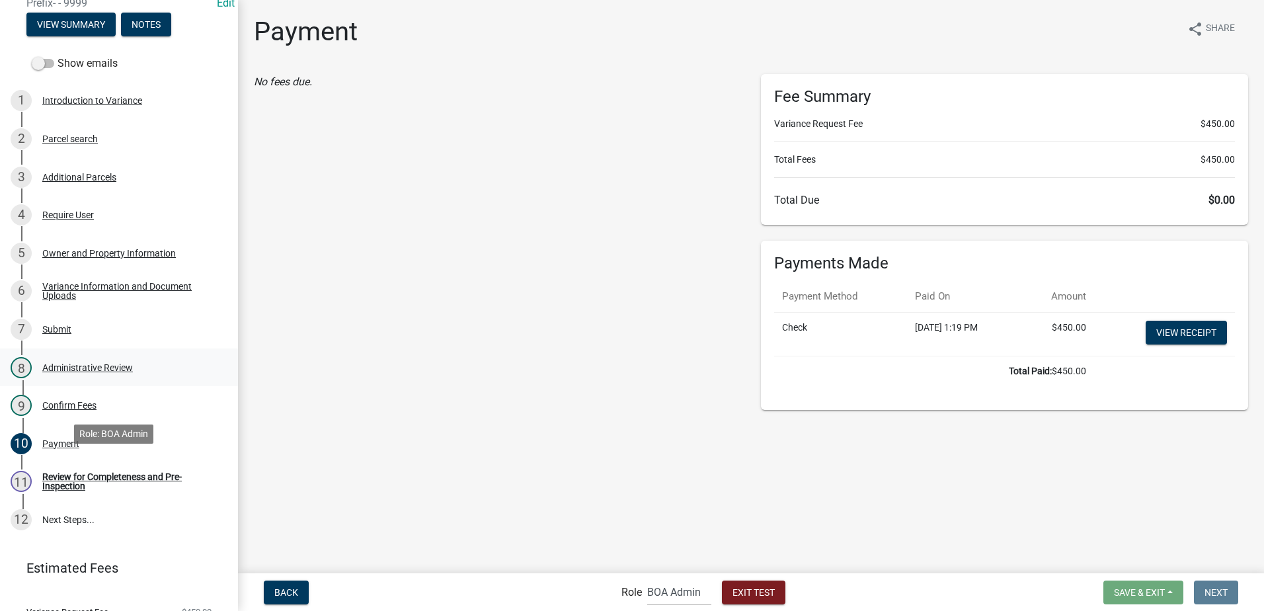
scroll to position [132, 0]
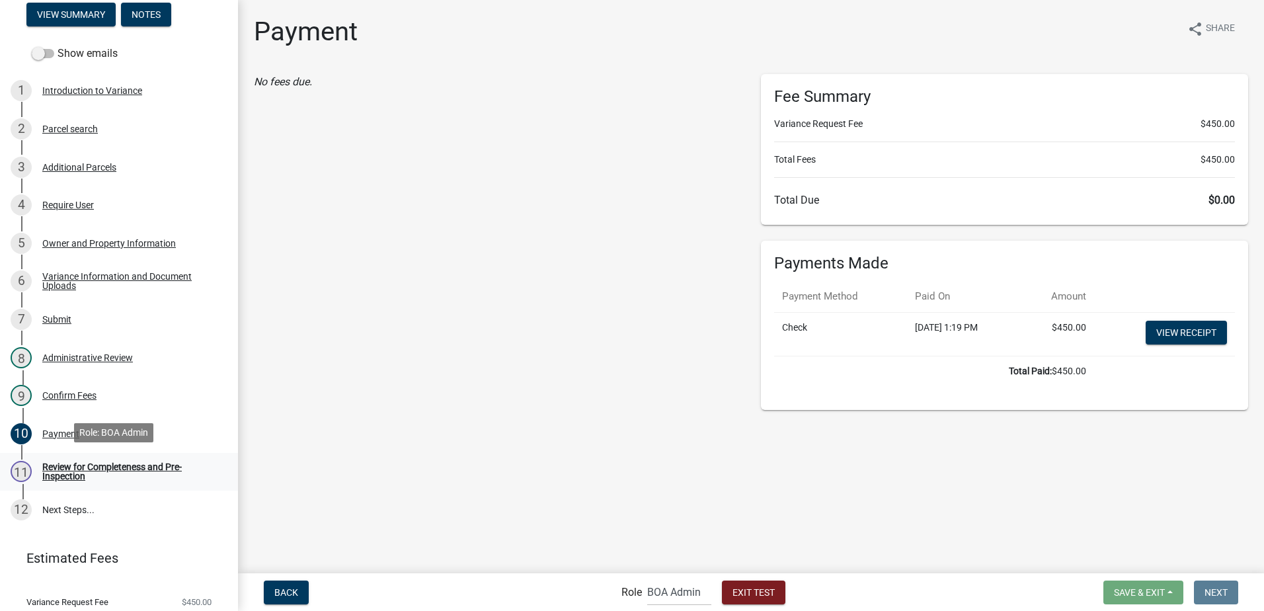
click at [65, 463] on div "Review for Completeness and Pre-Inspection" at bounding box center [129, 471] width 175 height 19
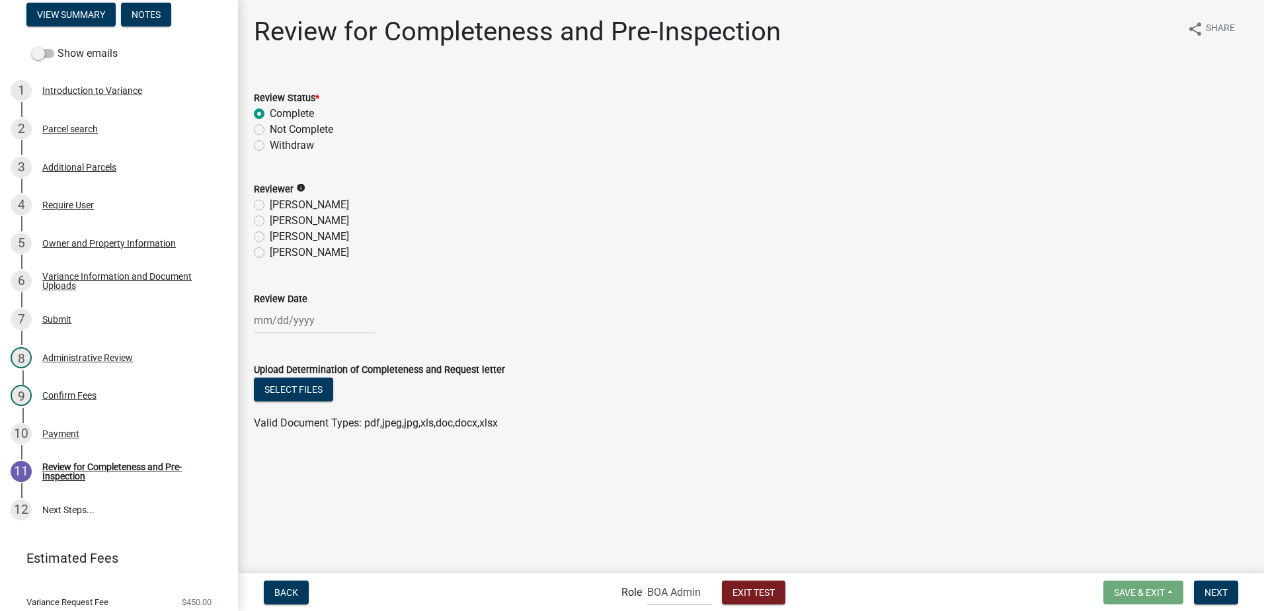
click at [270, 202] on label "[PERSON_NAME]" at bounding box center [309, 205] width 79 height 16
click at [270, 202] on input "[PERSON_NAME]" at bounding box center [274, 201] width 9 height 9
radio input "true"
select select "9"
select select "2025"
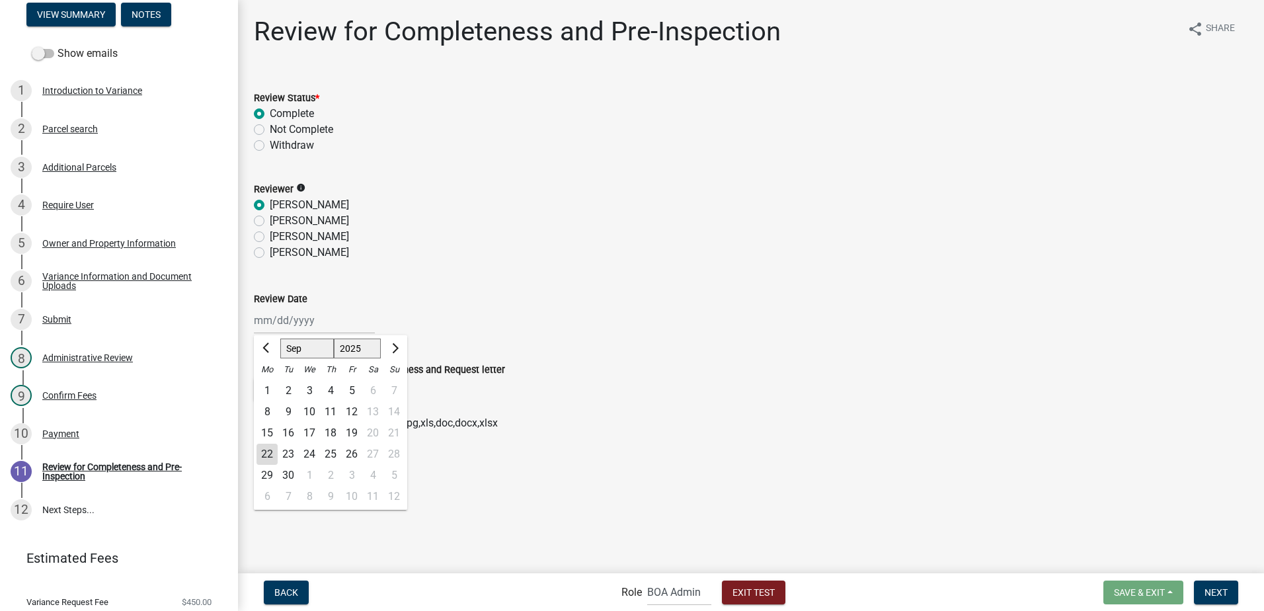
click at [268, 319] on div "[PERSON_NAME] Feb Mar Apr [PERSON_NAME][DATE] Oct Nov [DATE] 1526 1527 1528 152…" at bounding box center [314, 320] width 121 height 27
click at [263, 456] on div "22" at bounding box center [267, 454] width 21 height 21
type input "[DATE]"
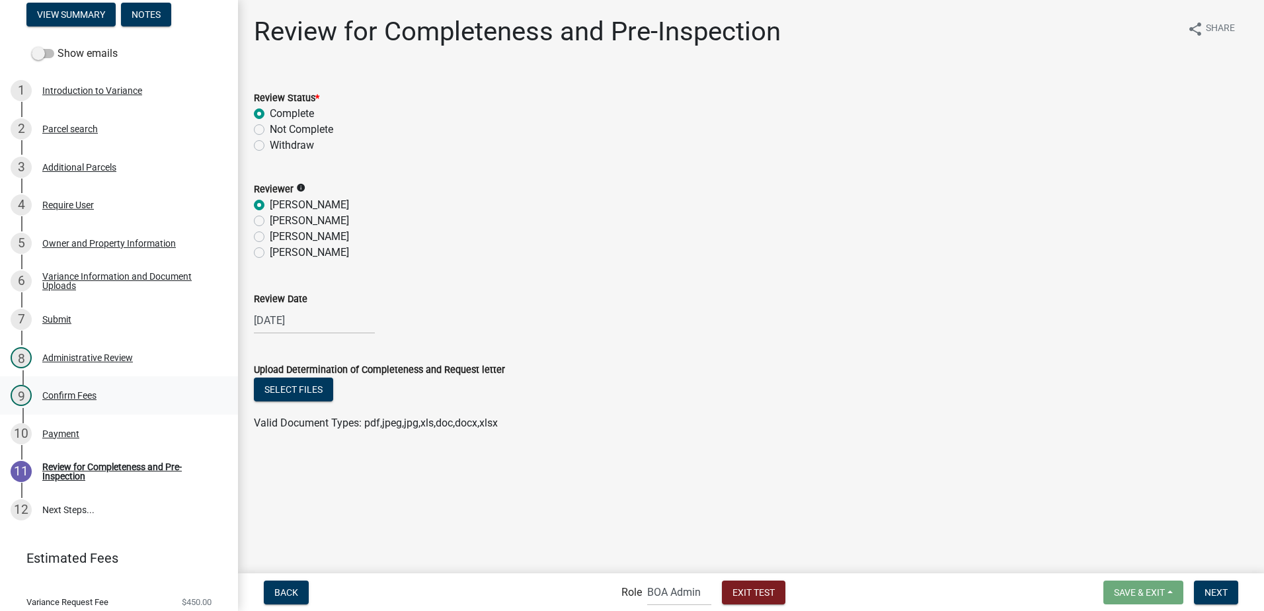
scroll to position [171, 0]
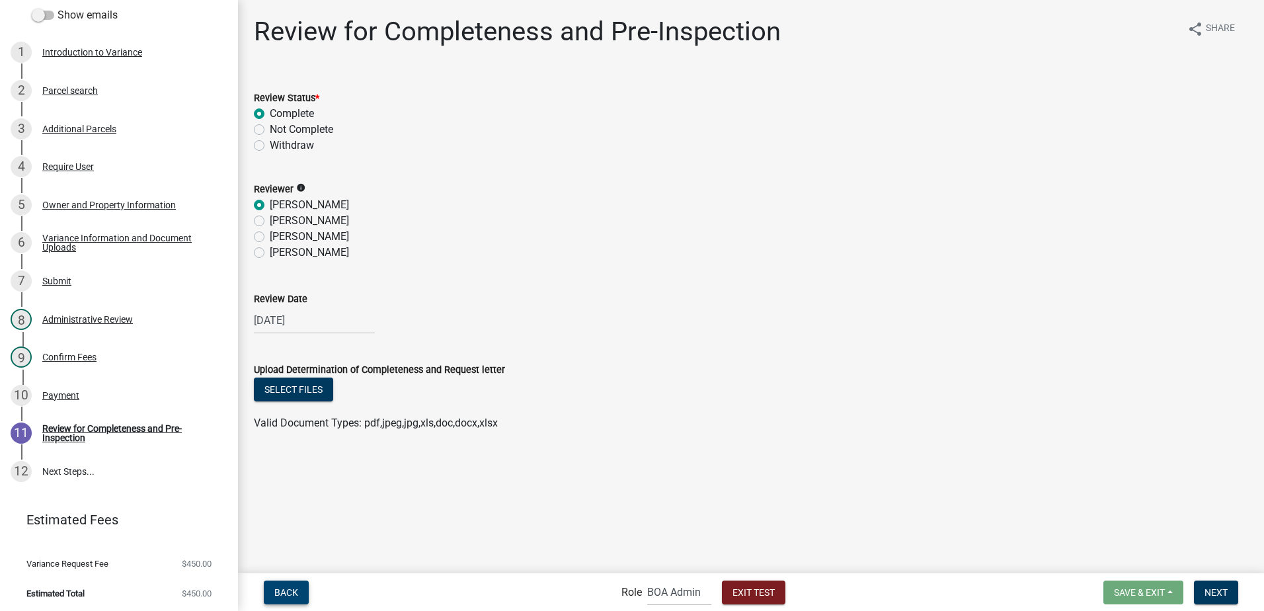
click at [276, 592] on span "Back" at bounding box center [286, 591] width 24 height 11
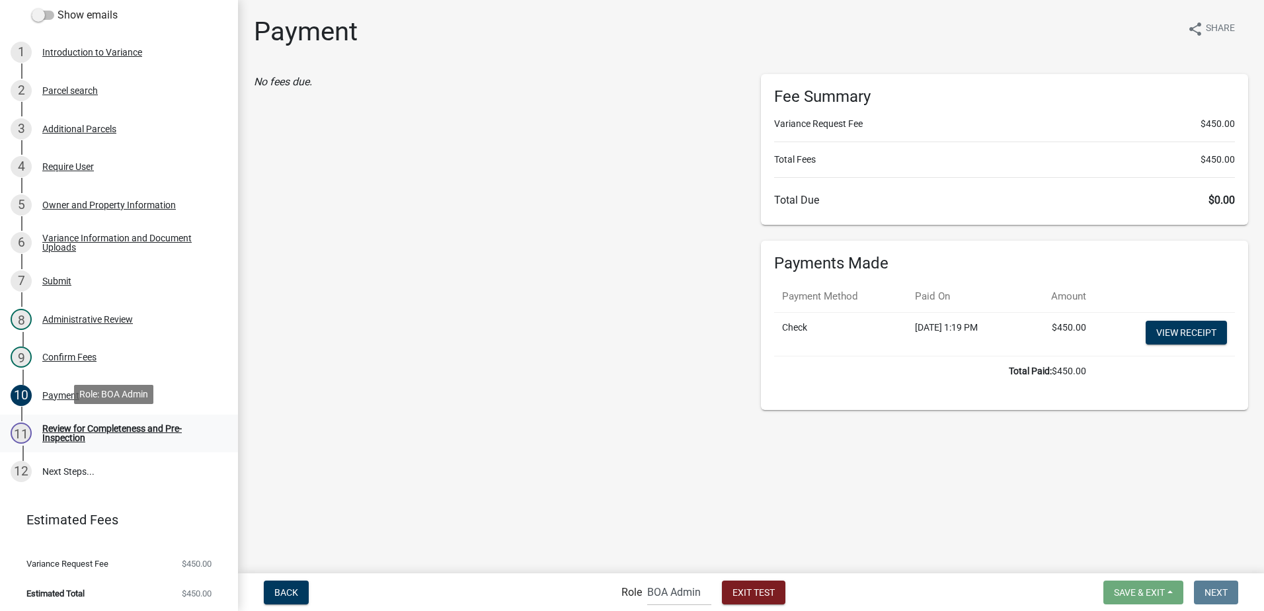
click at [80, 428] on div "Review for Completeness and Pre-Inspection" at bounding box center [129, 433] width 175 height 19
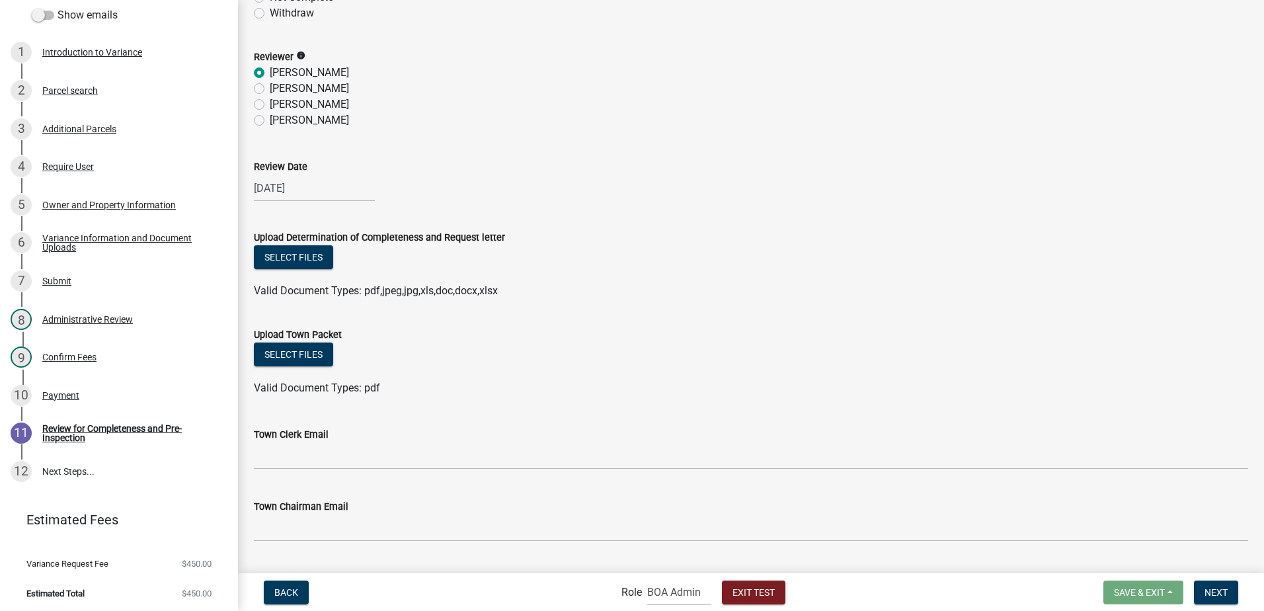
scroll to position [165, 0]
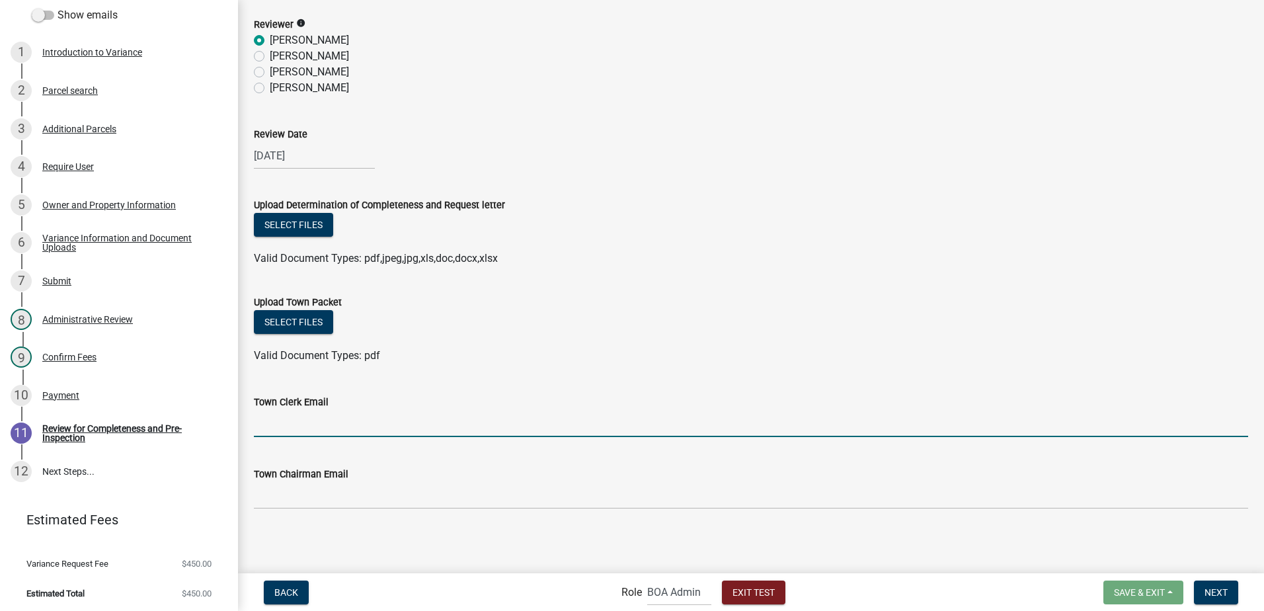
click at [271, 424] on input "Town Clerk Email" at bounding box center [751, 423] width 994 height 27
type input "[EMAIL_ADDRESS][DOMAIN_NAME]"
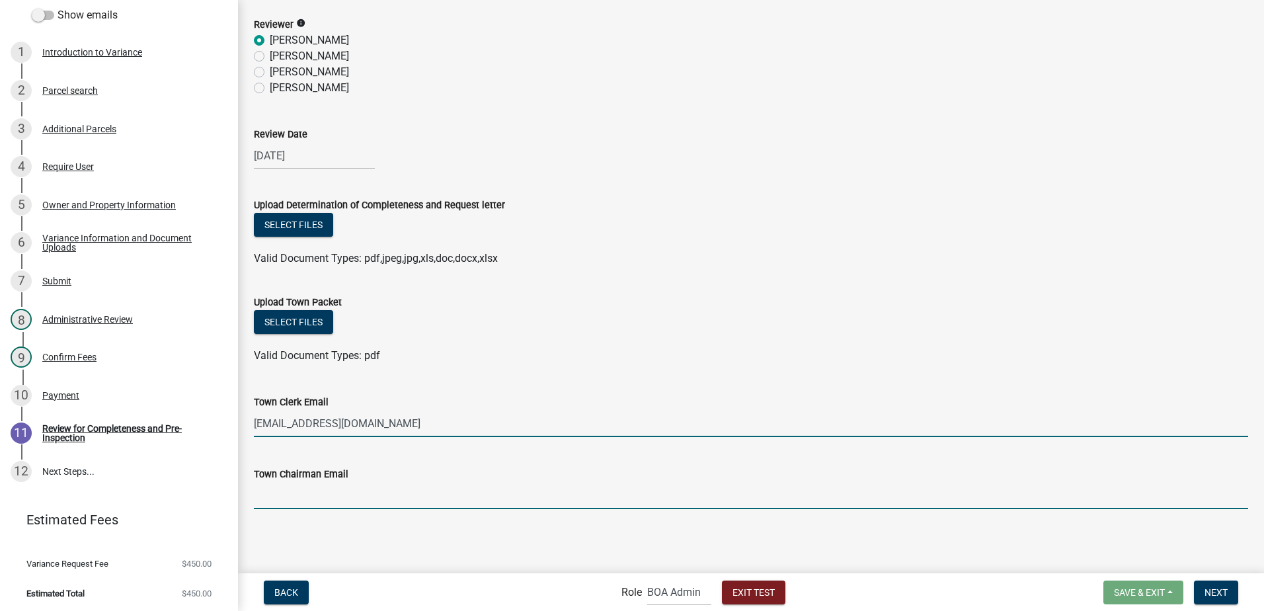
type input "[EMAIL_ADDRESS][DOMAIN_NAME]"
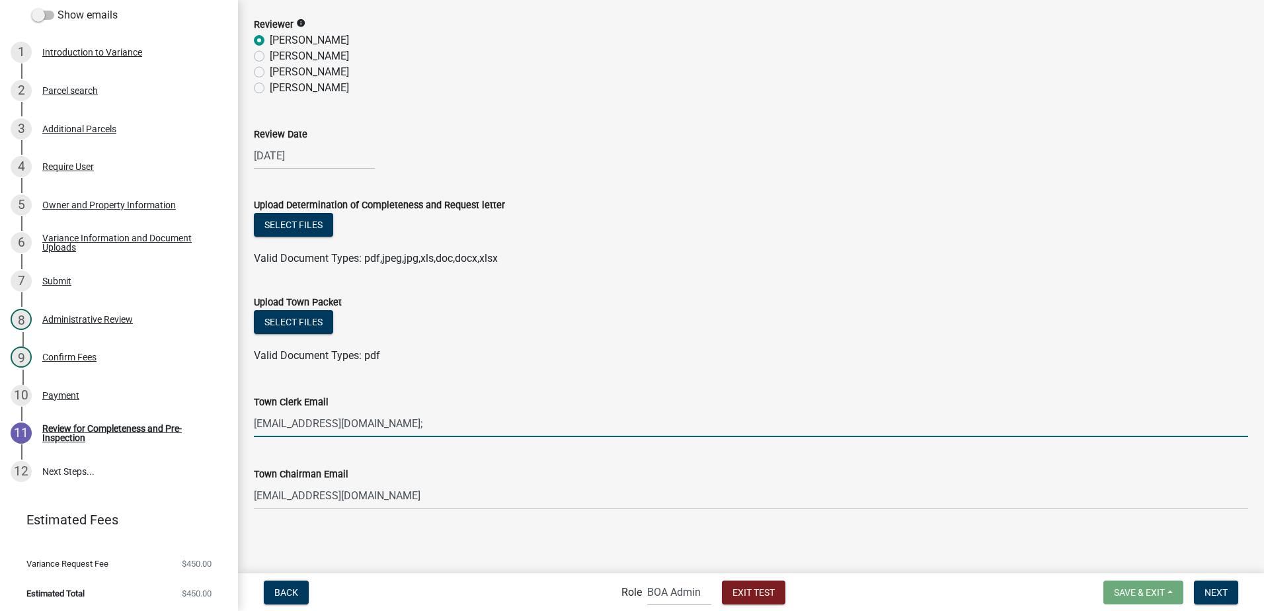
type input "[EMAIL_ADDRESS][DOMAIN_NAME]"
click at [984, 198] on div "Upload Determination of Completeness and Request letter" at bounding box center [751, 205] width 994 height 16
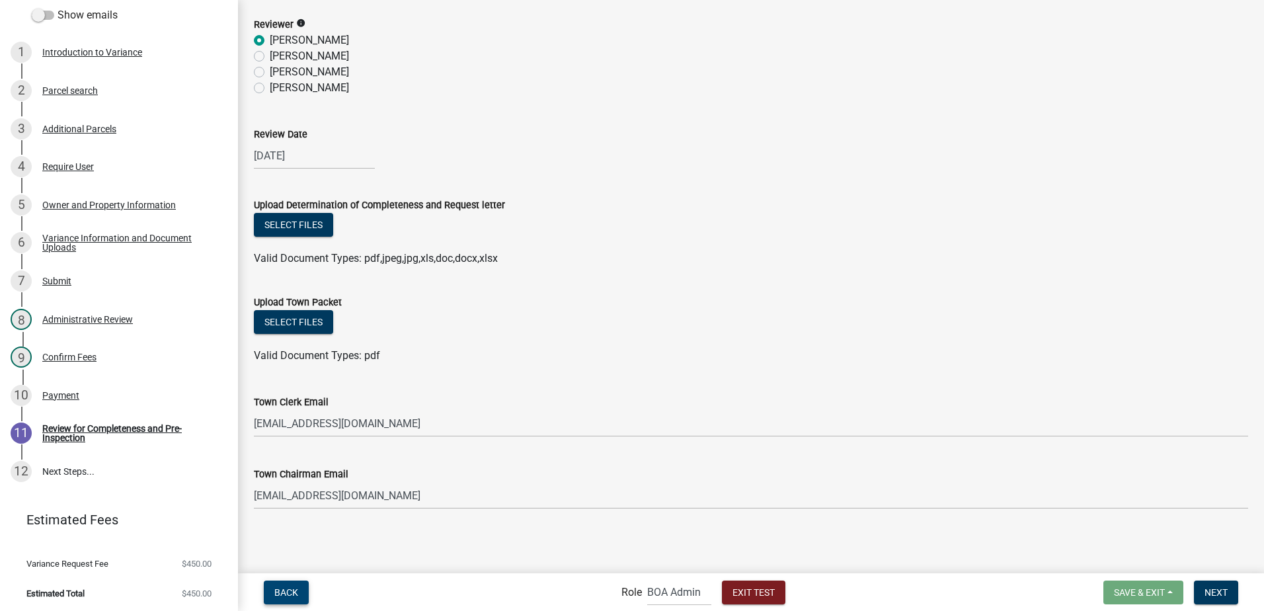
click at [282, 590] on span "Back" at bounding box center [286, 591] width 24 height 11
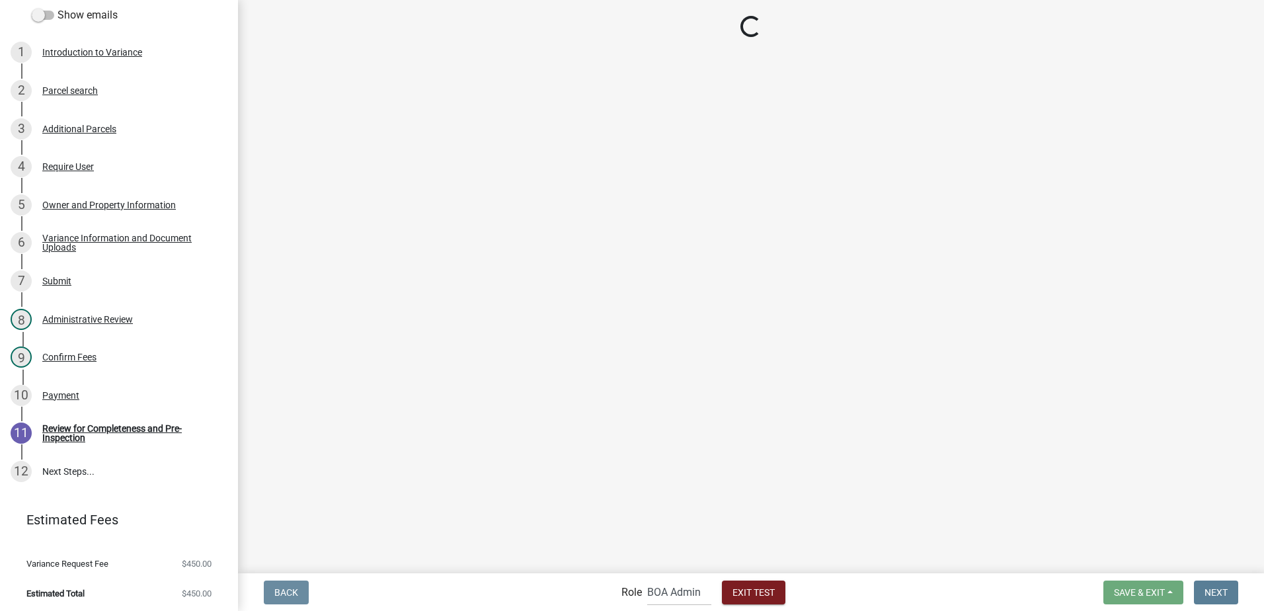
scroll to position [0, 0]
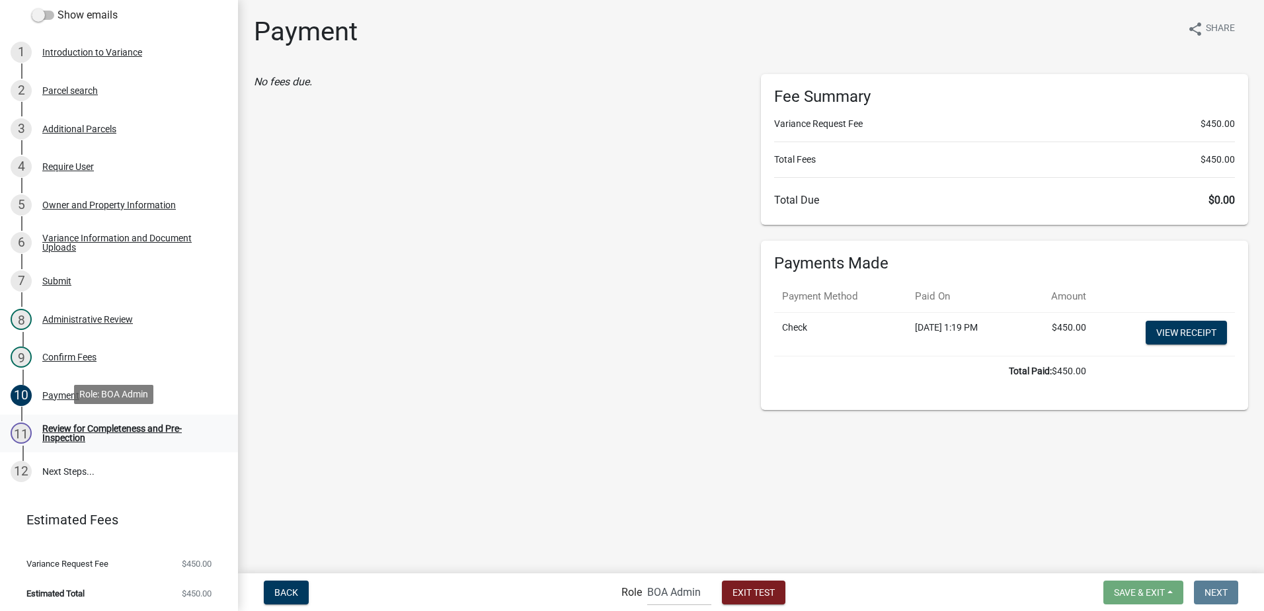
click at [65, 426] on div "Review for Completeness and Pre-Inspection" at bounding box center [129, 433] width 175 height 19
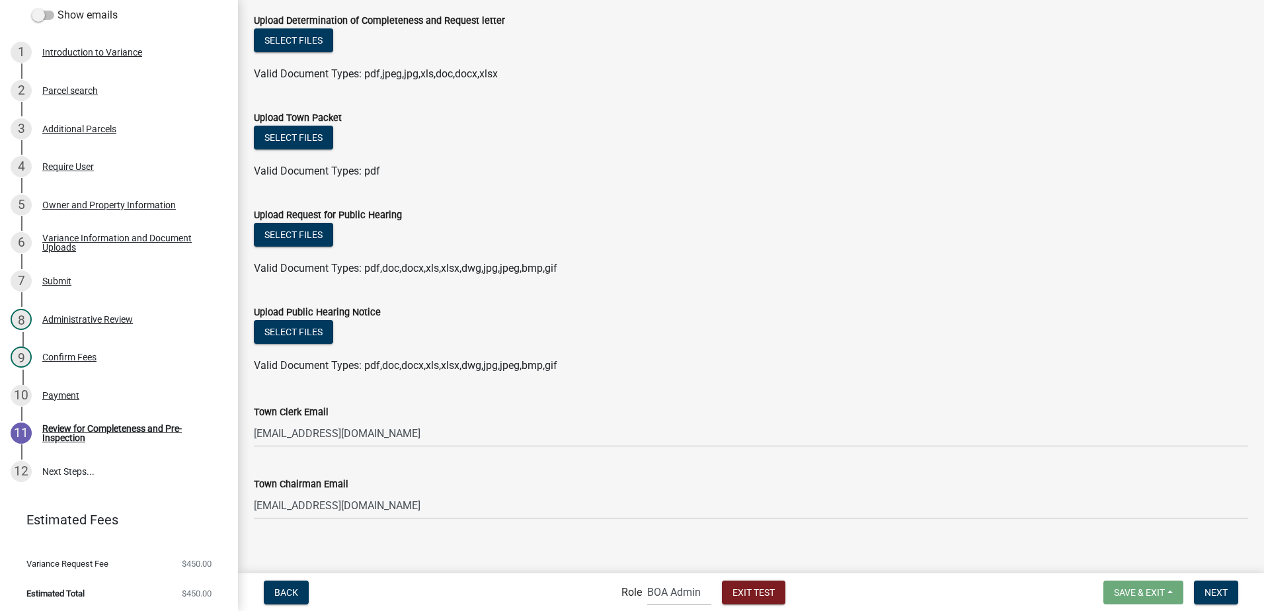
scroll to position [359, 0]
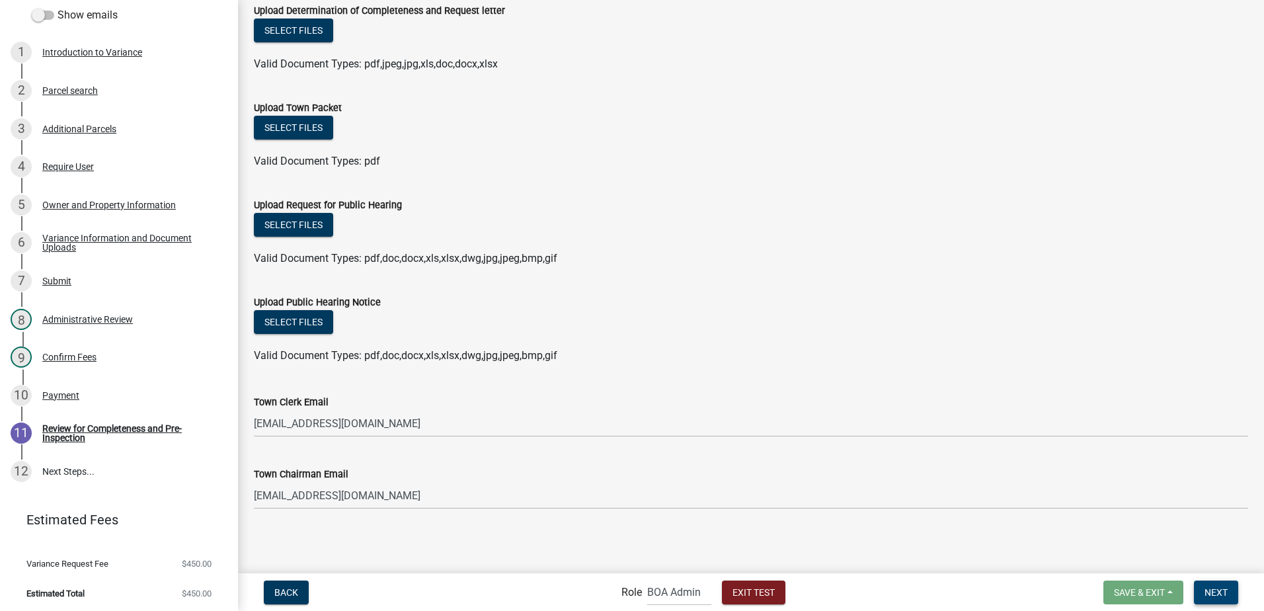
click at [1212, 593] on span "Next" at bounding box center [1216, 591] width 23 height 11
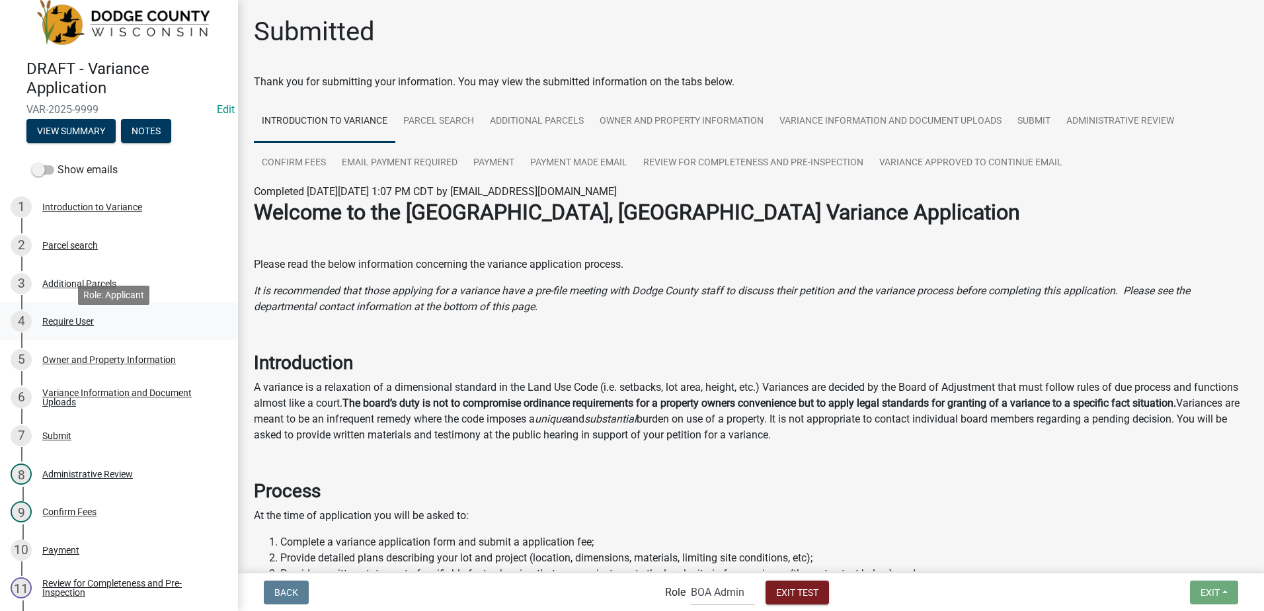
scroll to position [0, 0]
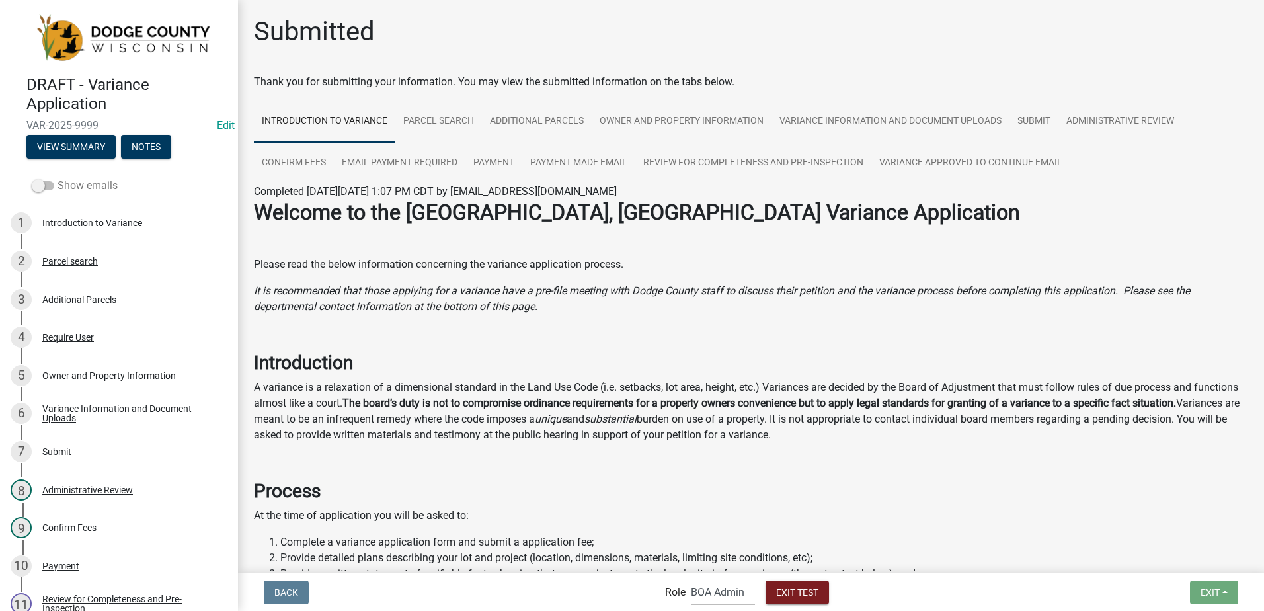
click at [44, 181] on span at bounding box center [43, 185] width 22 height 9
click at [58, 178] on input "Show emails" at bounding box center [58, 178] width 0 height 0
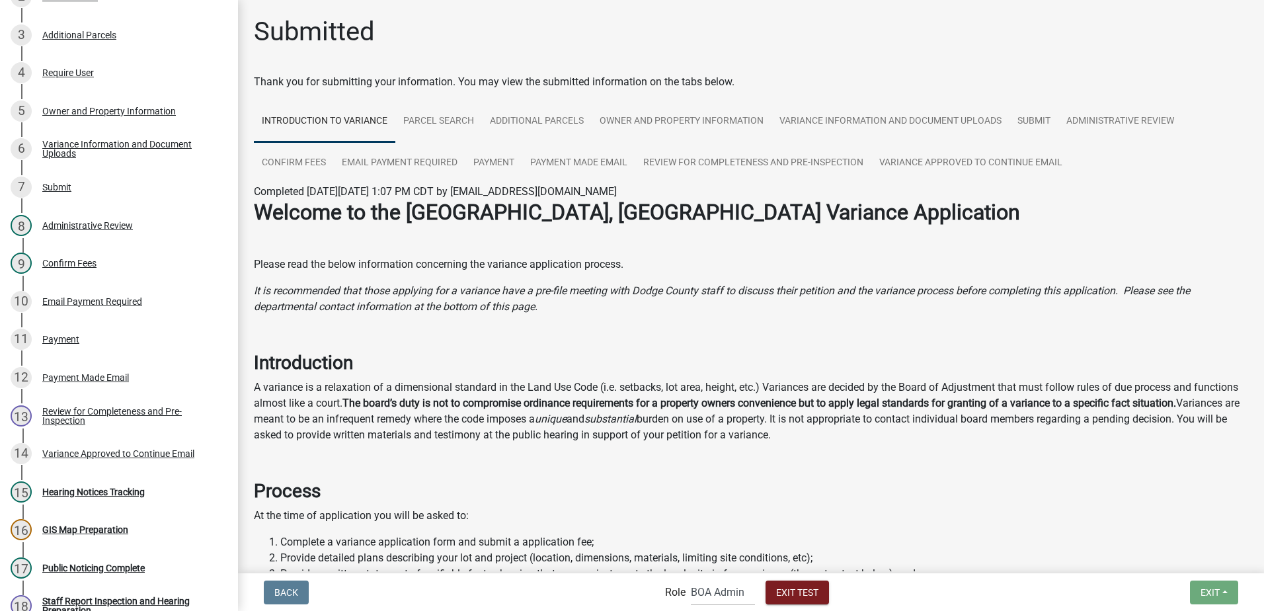
scroll to position [463, 0]
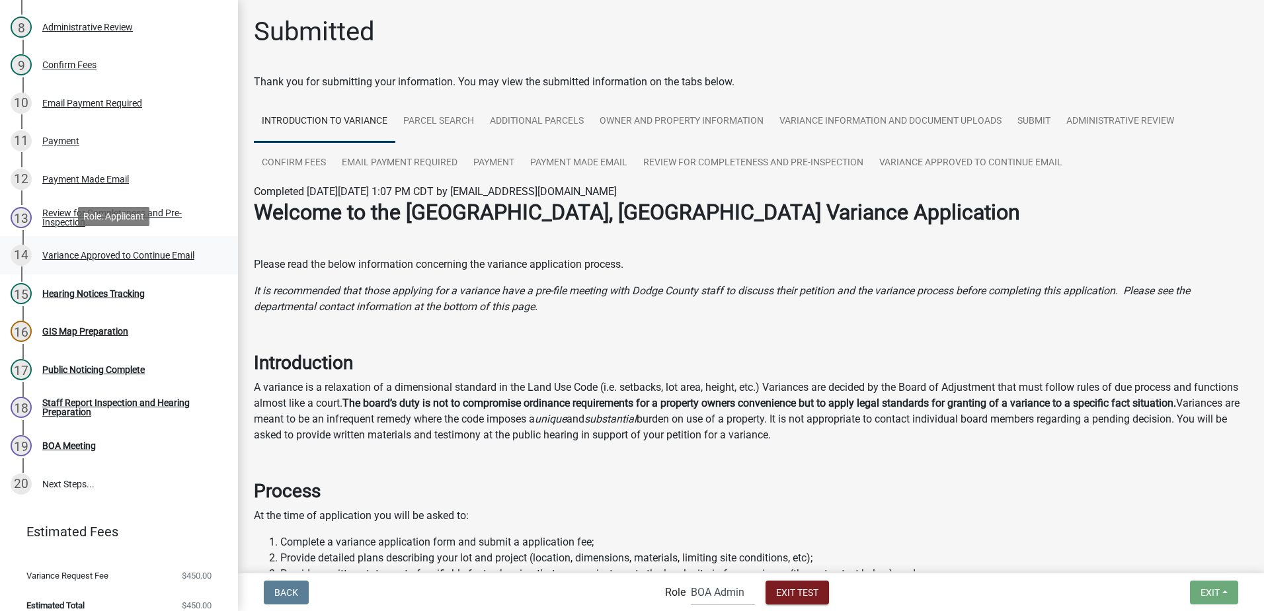
click at [63, 251] on div "Variance Approved to Continue Email" at bounding box center [118, 255] width 152 height 9
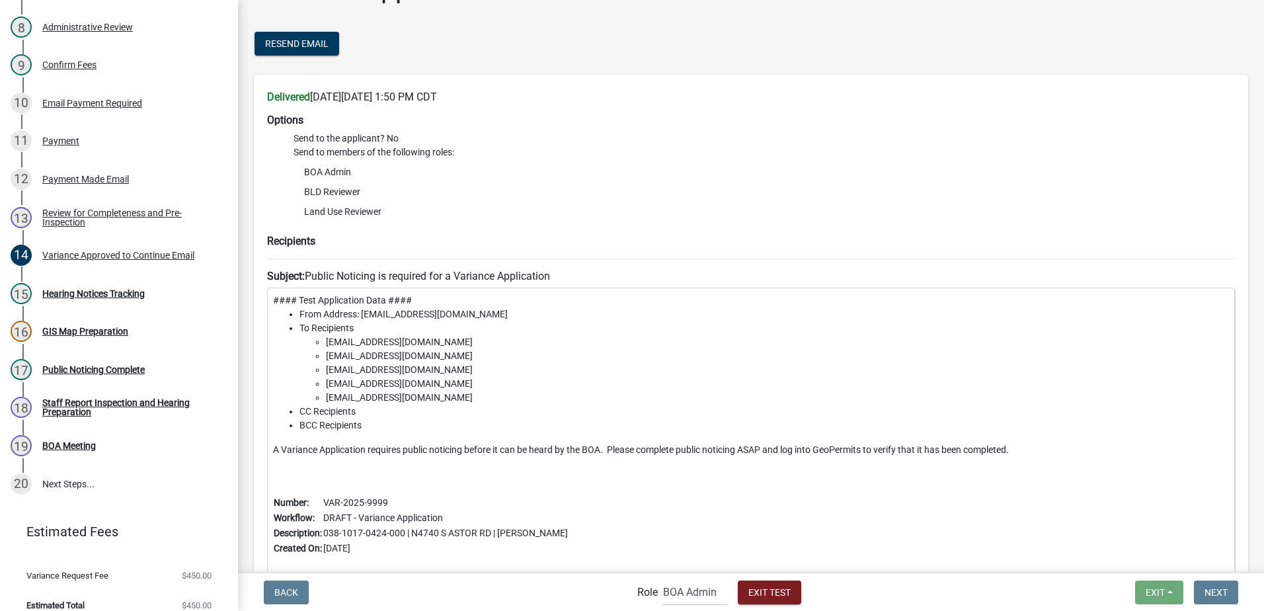
scroll to position [66, 0]
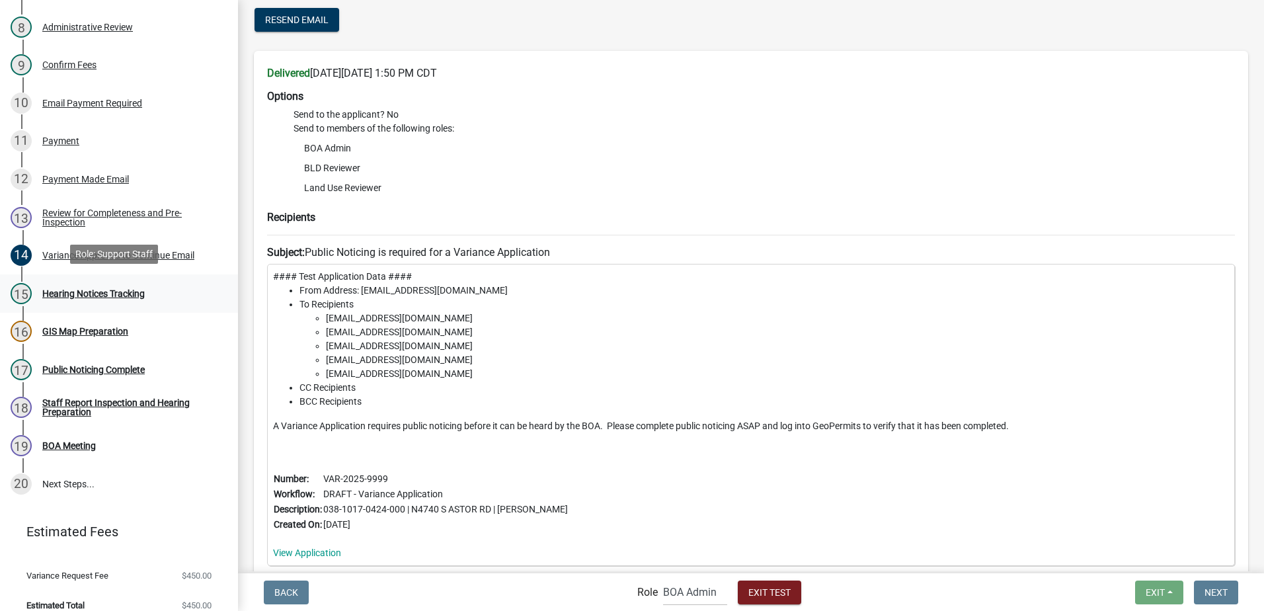
click at [67, 289] on div "Hearing Notices Tracking" at bounding box center [93, 293] width 102 height 9
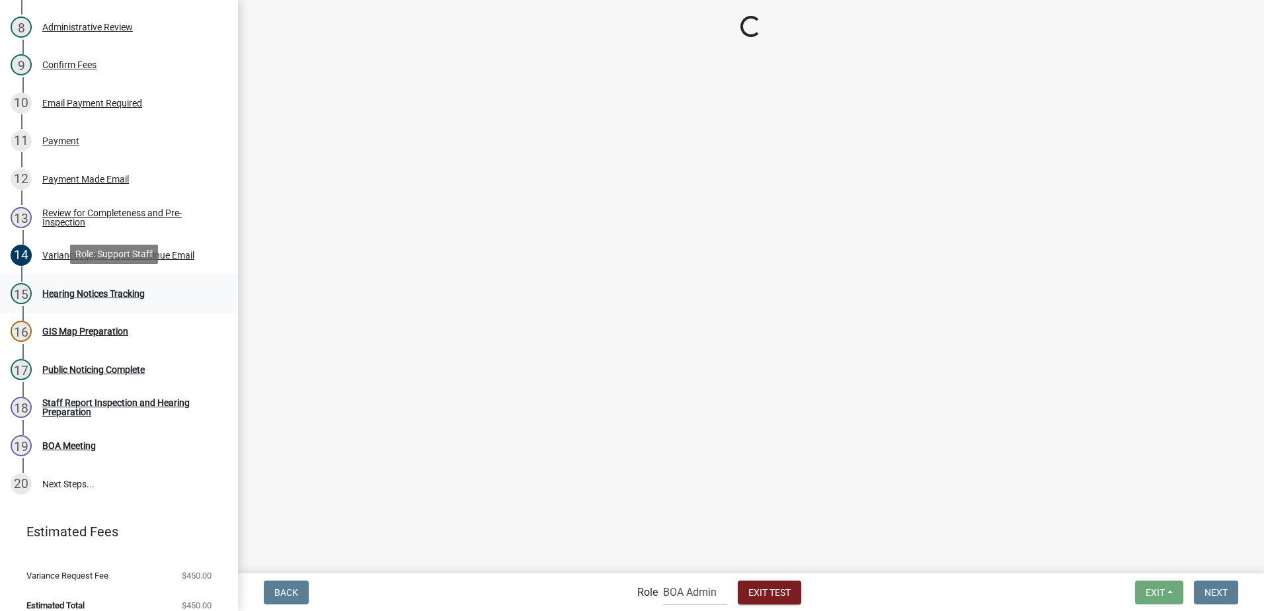
scroll to position [0, 0]
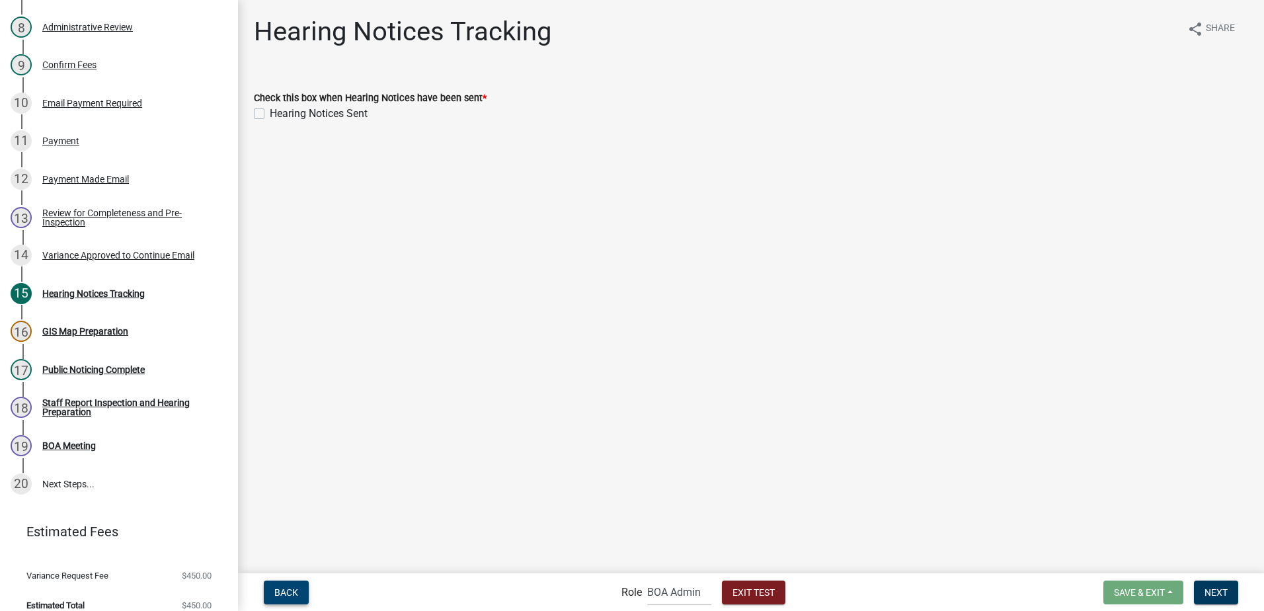
click at [286, 588] on span "Back" at bounding box center [286, 591] width 24 height 11
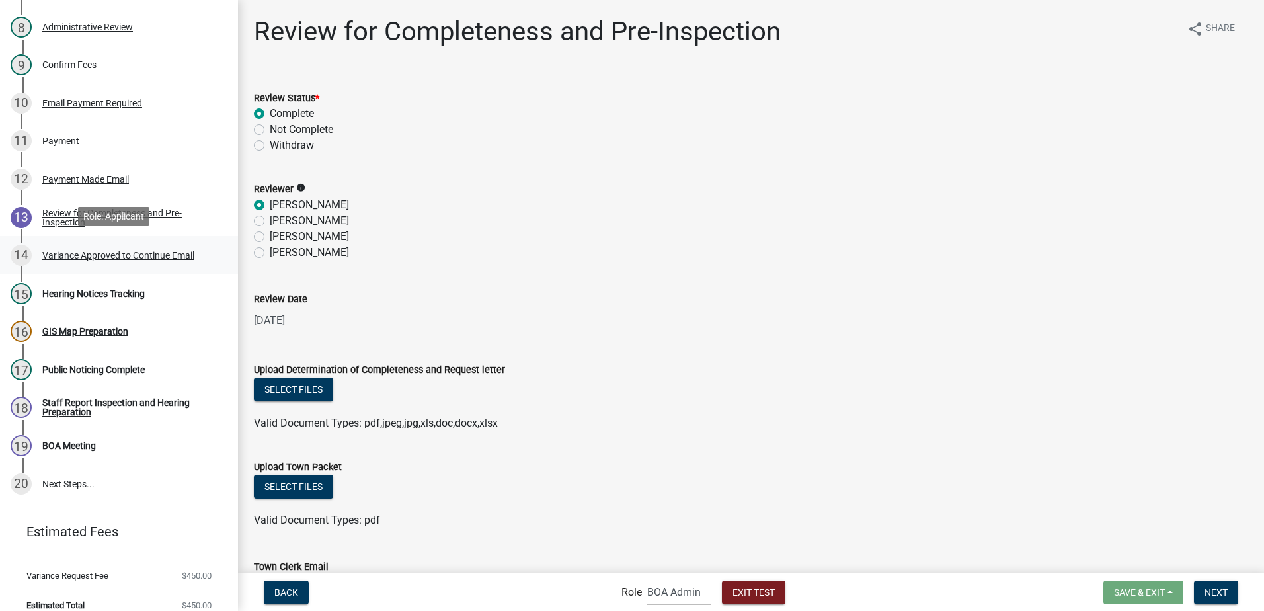
click at [112, 251] on div "Variance Approved to Continue Email" at bounding box center [118, 255] width 152 height 9
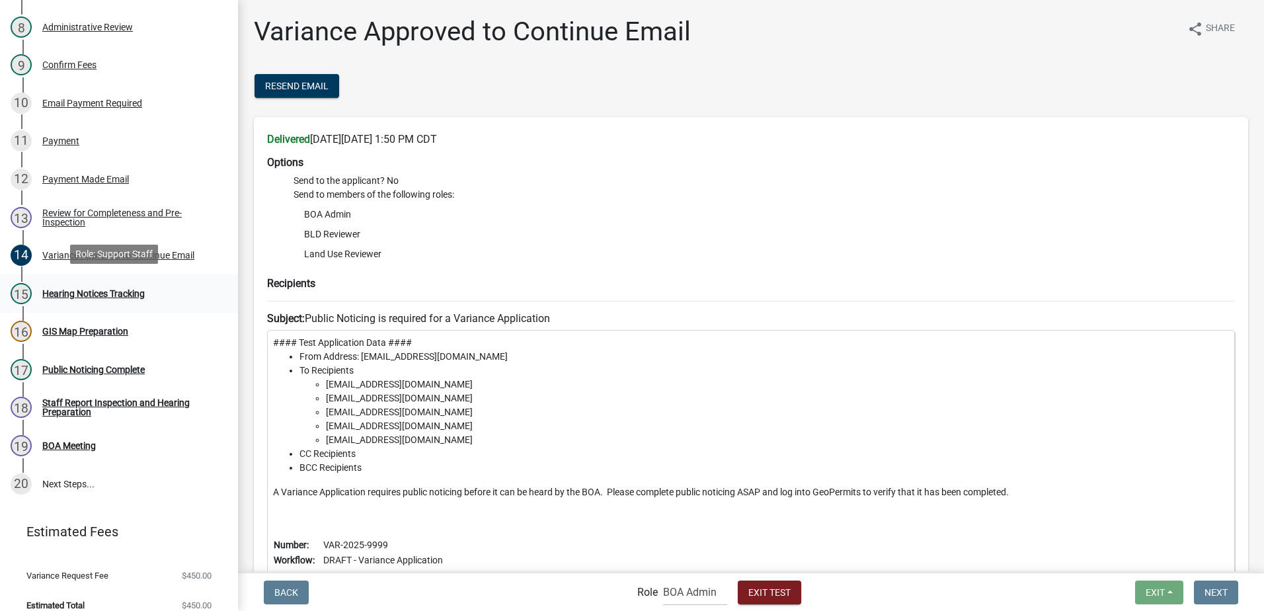
click at [105, 289] on div "Hearing Notices Tracking" at bounding box center [93, 293] width 102 height 9
